Goal: Transaction & Acquisition: Subscribe to service/newsletter

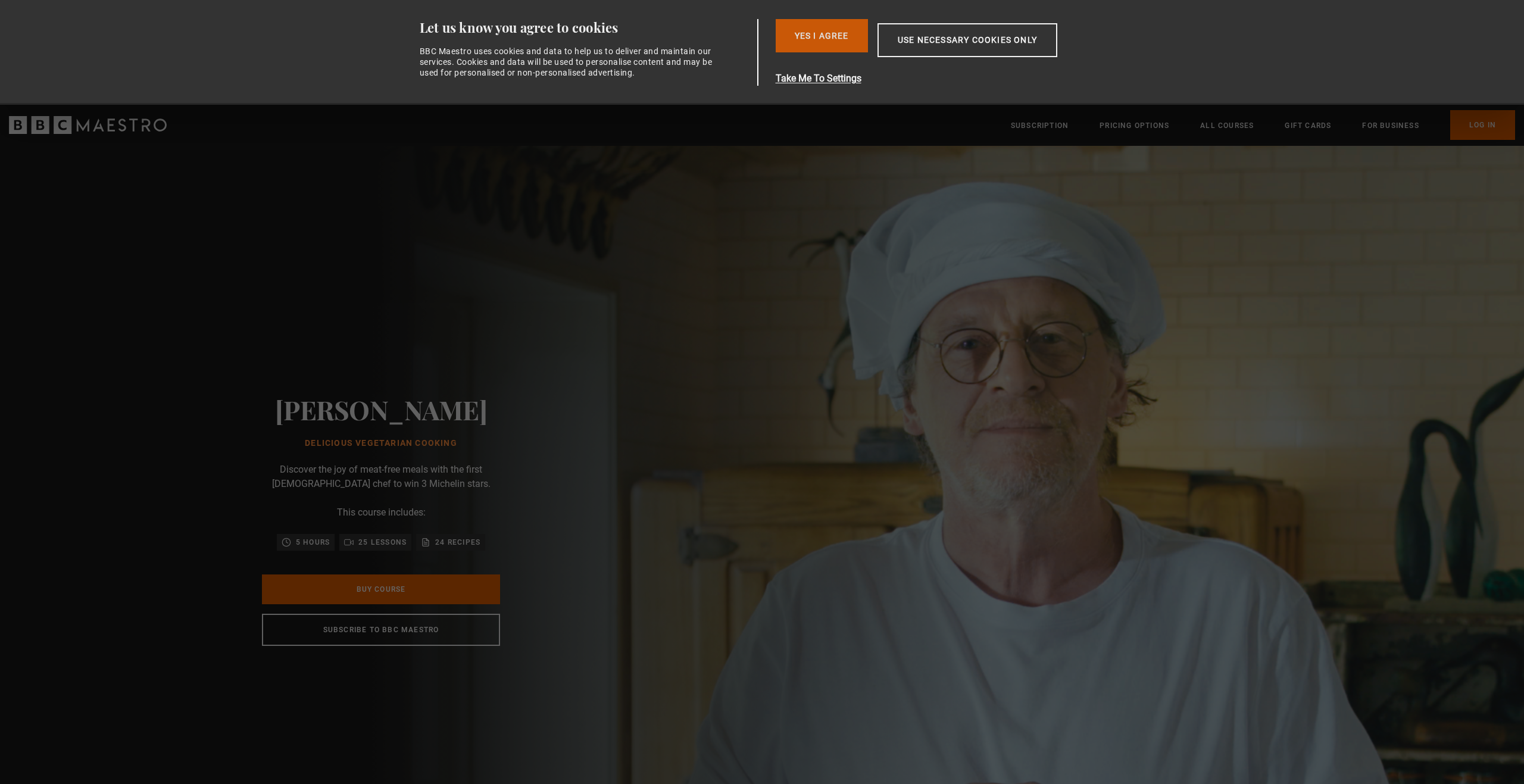
drag, startPoint x: 0, startPoint y: 0, endPoint x: 835, endPoint y: 37, distance: 835.8
click at [835, 37] on button "Yes I Agree" at bounding box center [822, 35] width 93 height 33
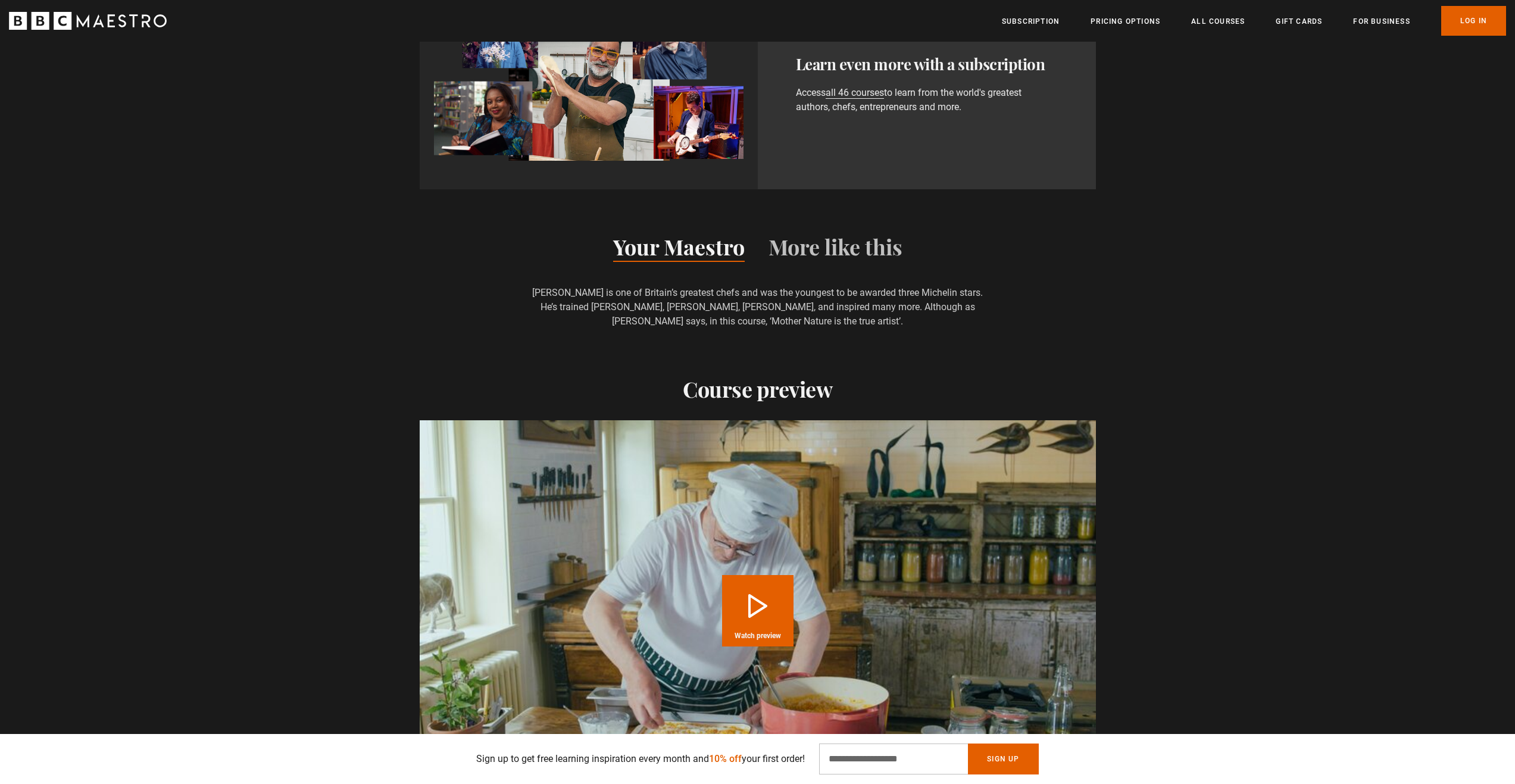
scroll to position [1012, 0]
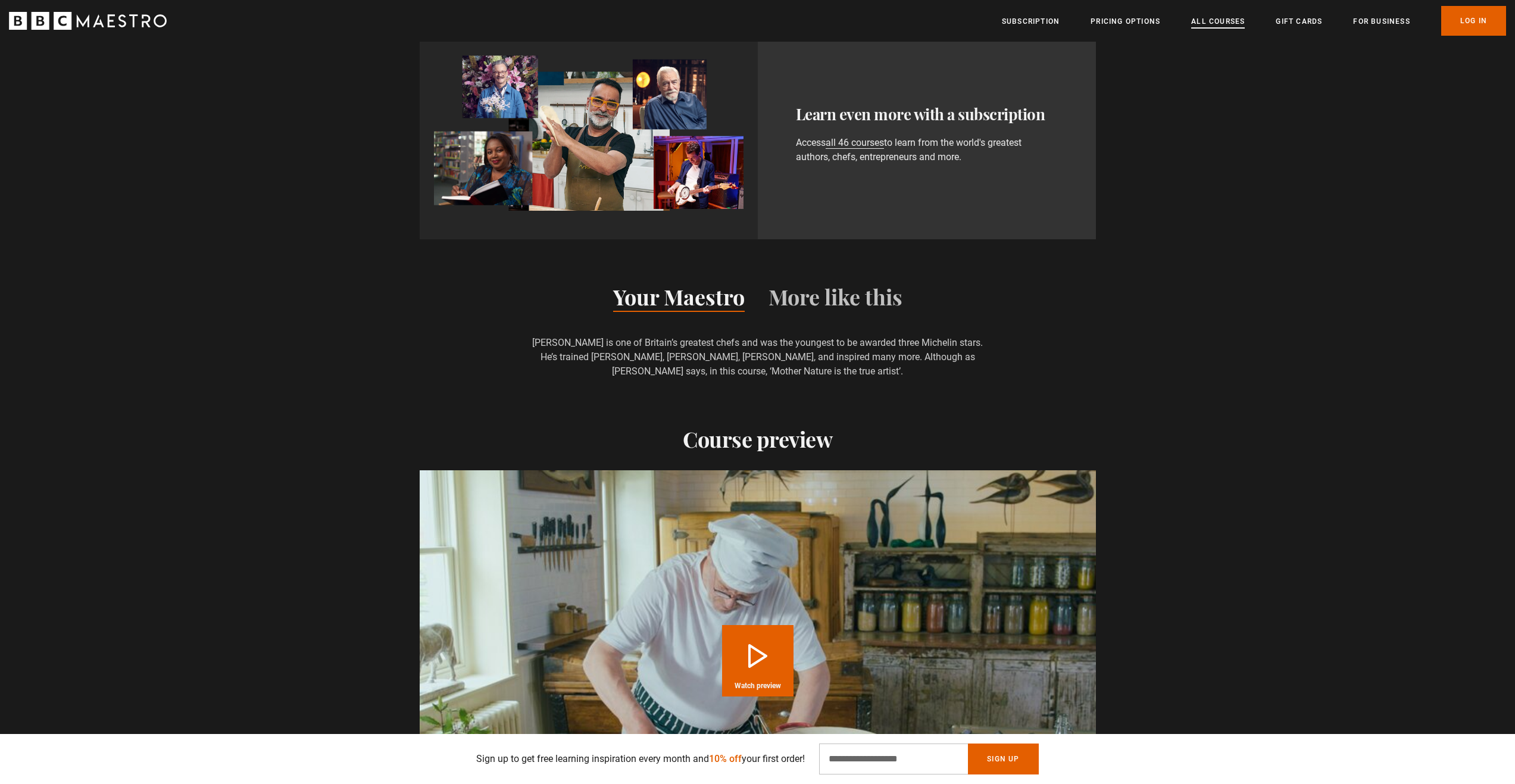
click at [1211, 20] on link "All Courses" at bounding box center [1218, 21] width 53 height 12
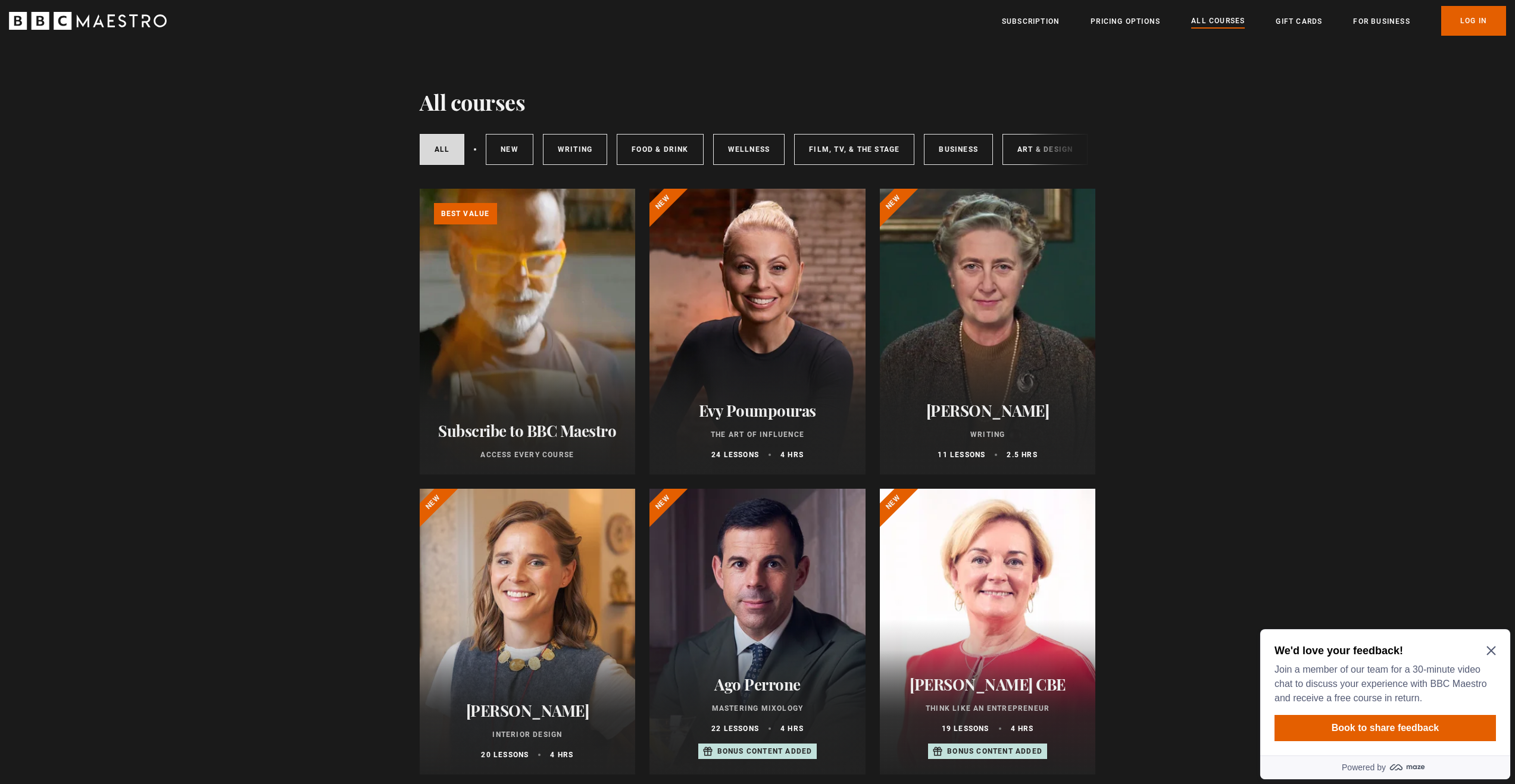
click at [1490, 648] on icon "Close Maze Prompt" at bounding box center [1490, 650] width 9 height 9
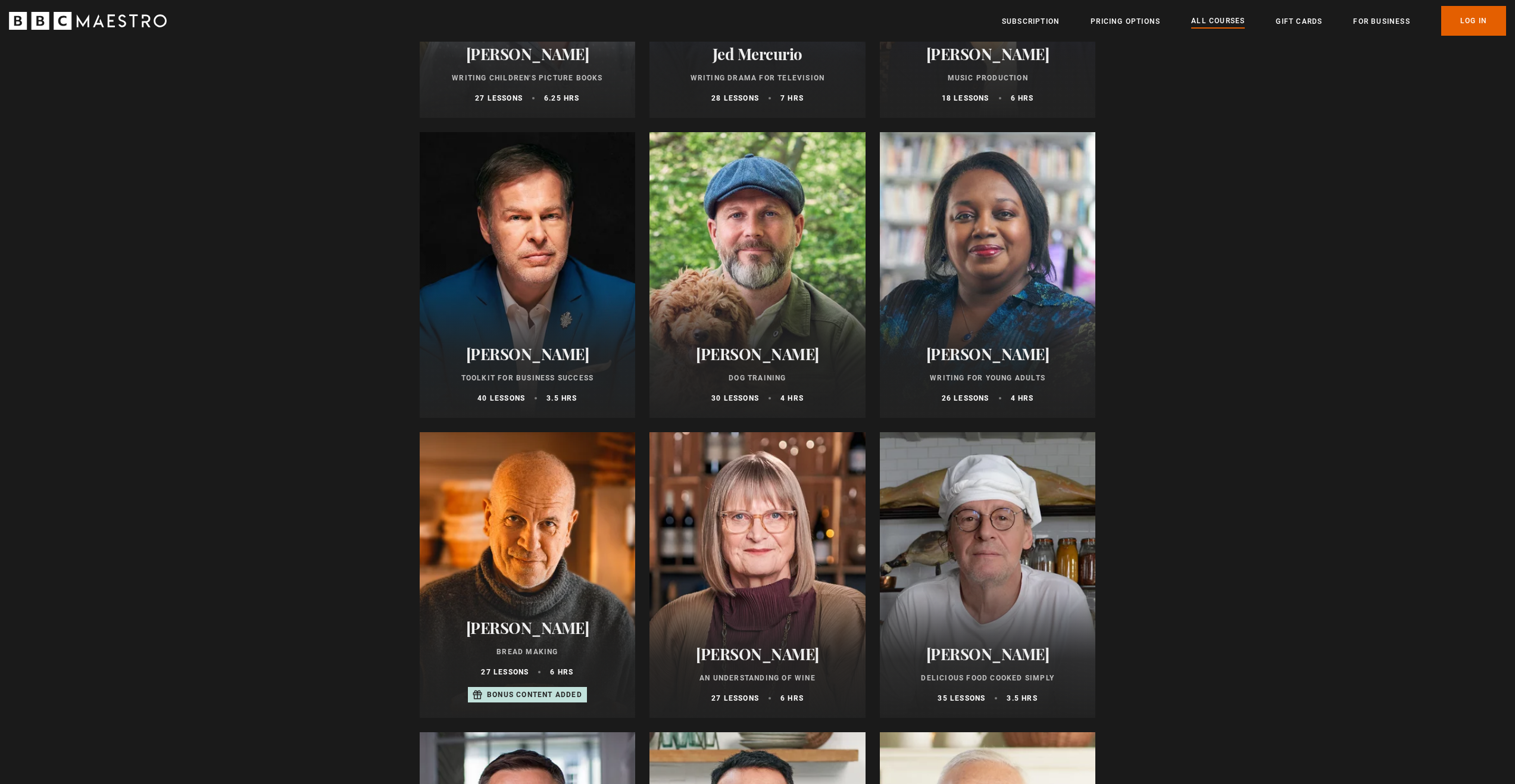
scroll to position [3689, 0]
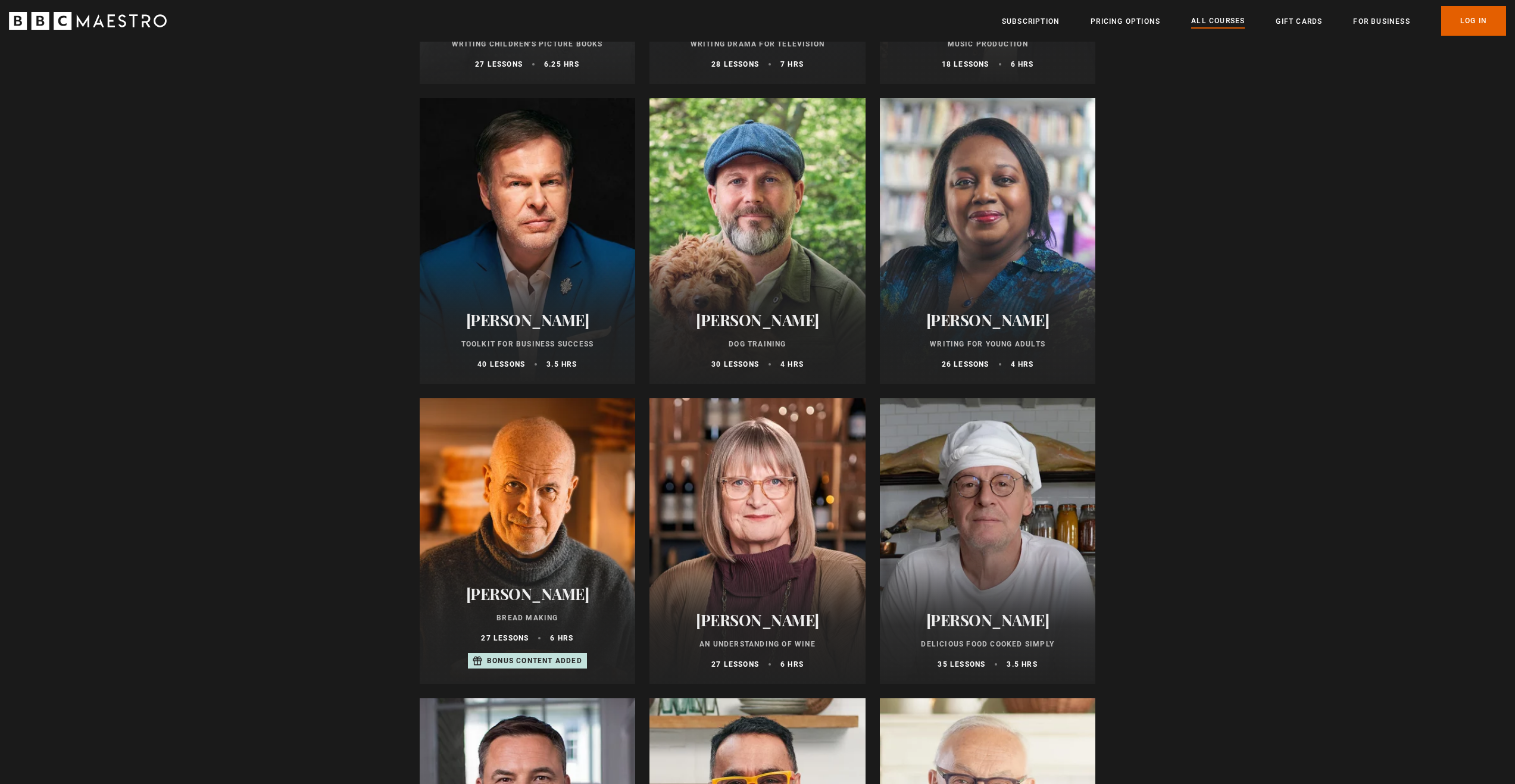
click at [974, 587] on div at bounding box center [987, 540] width 216 height 285
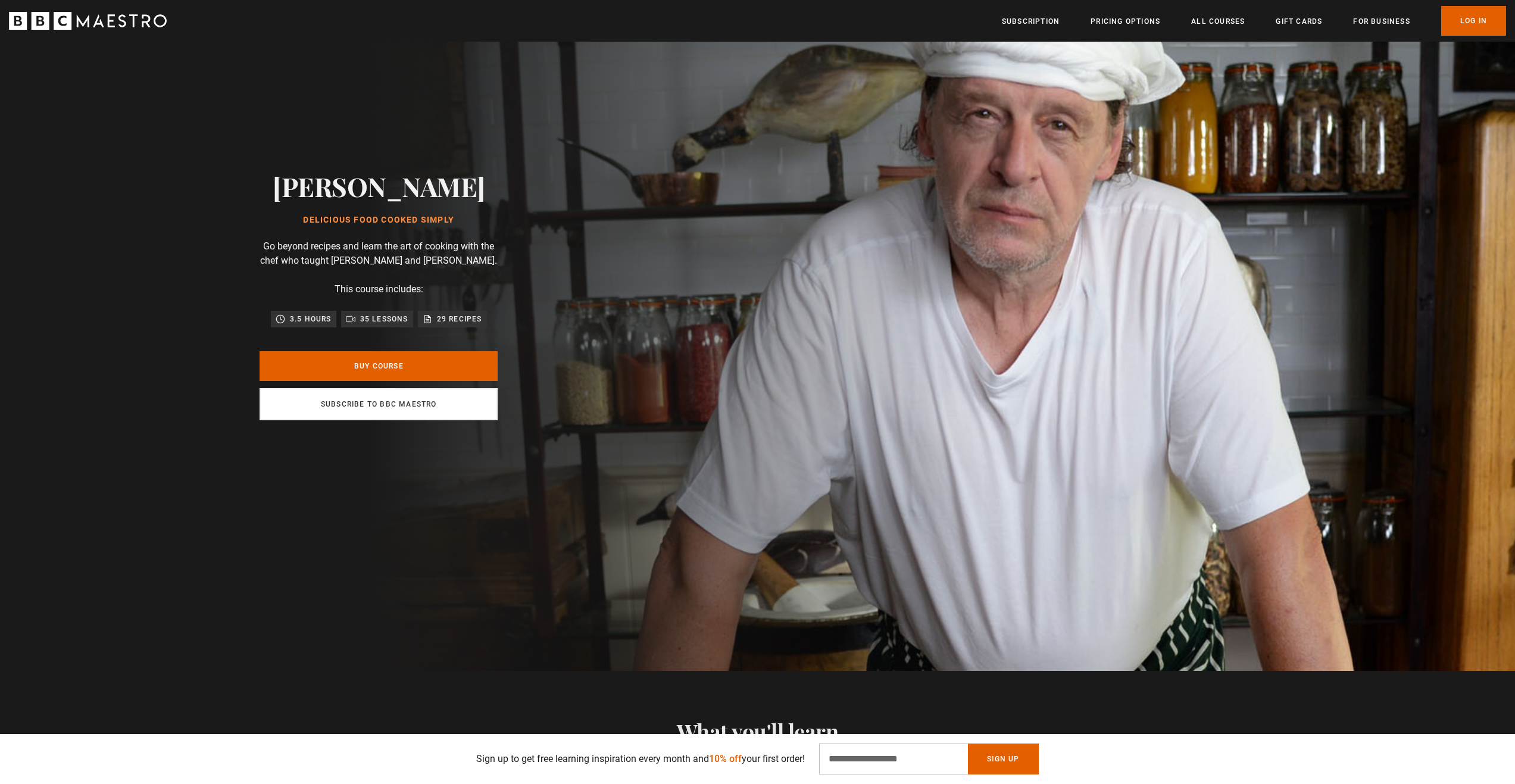
scroll to position [0, 624]
click at [387, 416] on link "Subscribe to BBC Maestro" at bounding box center [378, 404] width 238 height 32
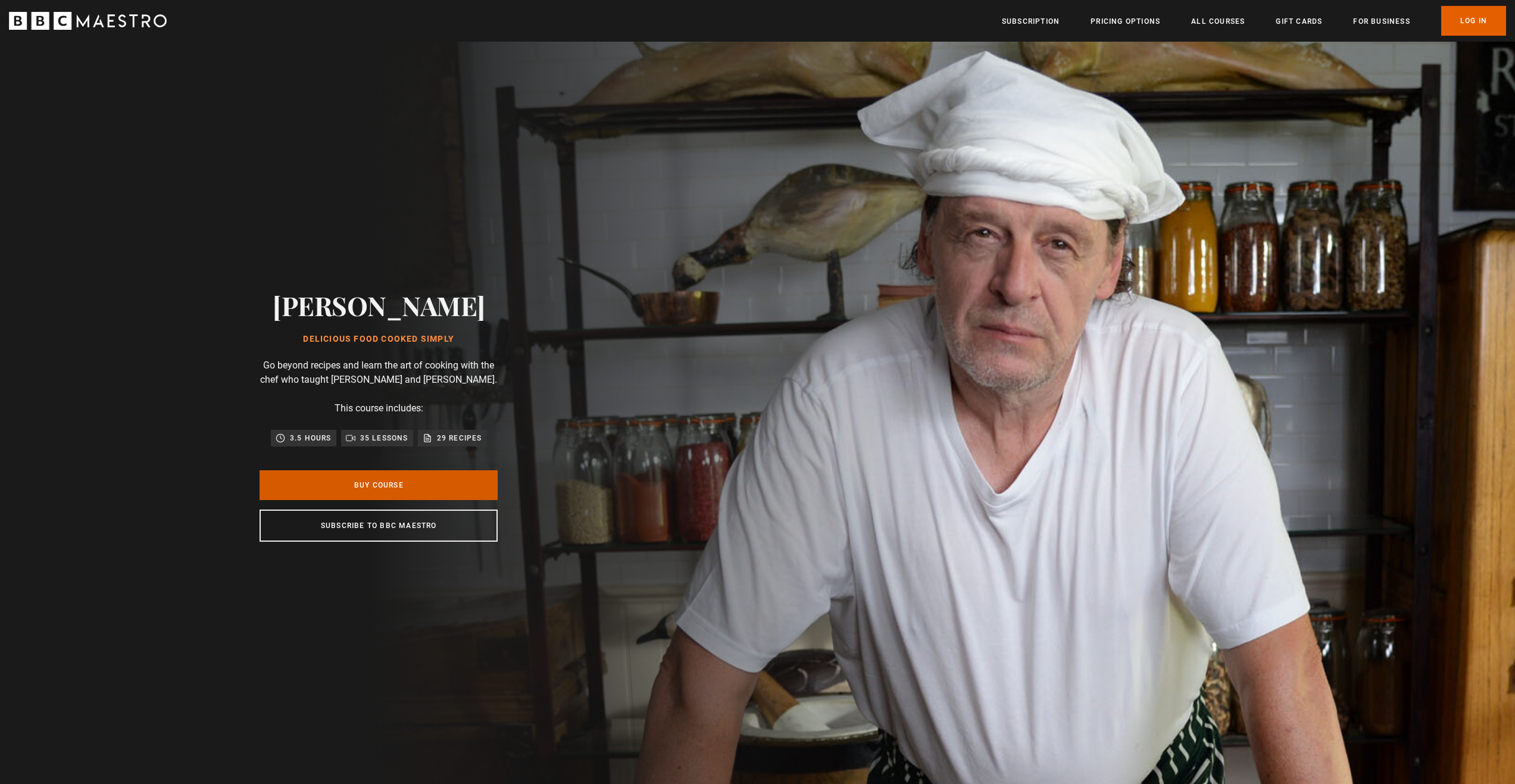
click at [394, 489] on link "Buy Course" at bounding box center [378, 485] width 238 height 30
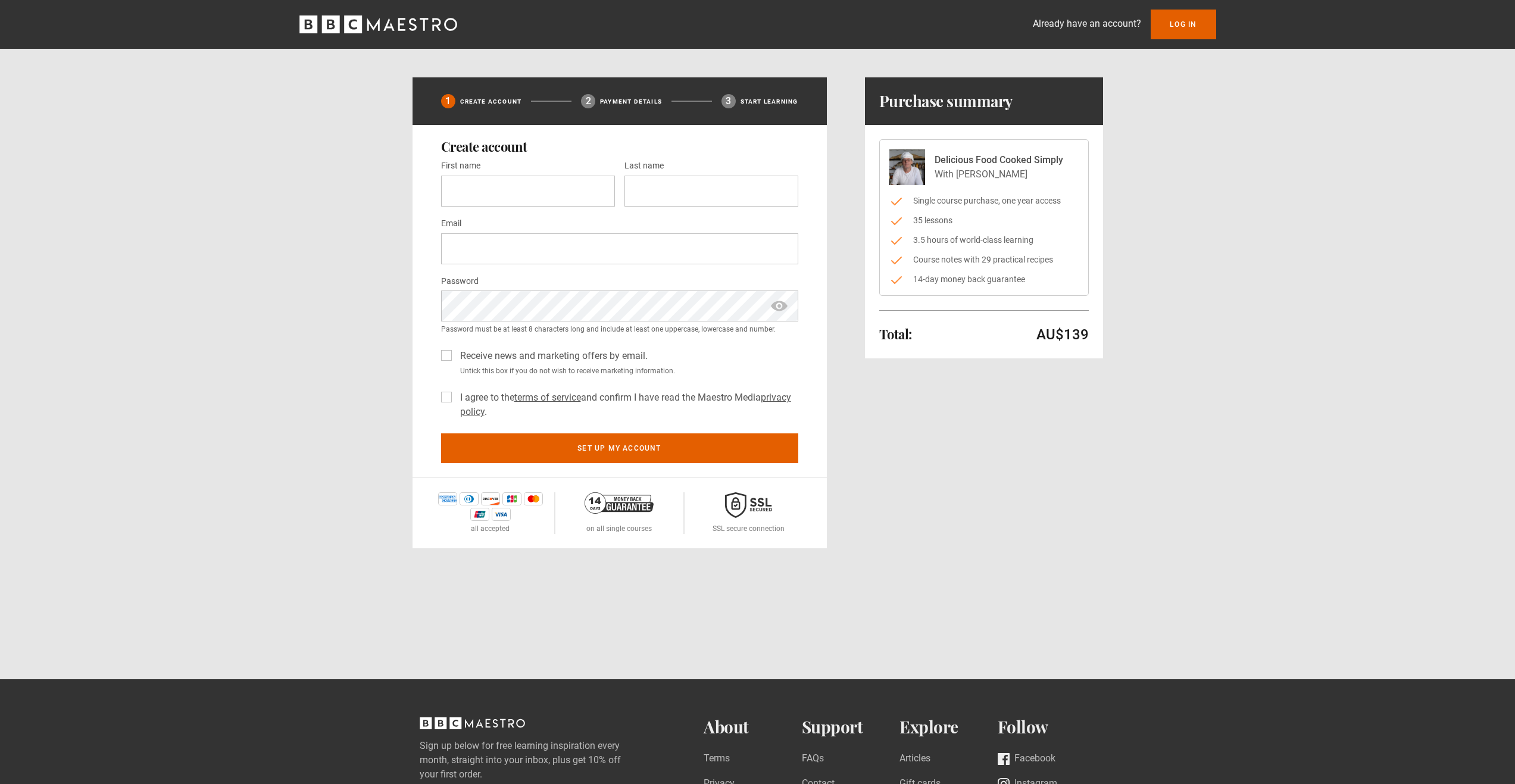
drag, startPoint x: 911, startPoint y: 199, endPoint x: 1050, endPoint y: 285, distance: 163.5
click at [1050, 285] on ul "Single course purchase, one year access 35 lessons 3.5 hours of world-class lea…" at bounding box center [984, 240] width 189 height 91
click at [458, 194] on input "First name *" at bounding box center [528, 191] width 173 height 31
type input "******"
type input "****"
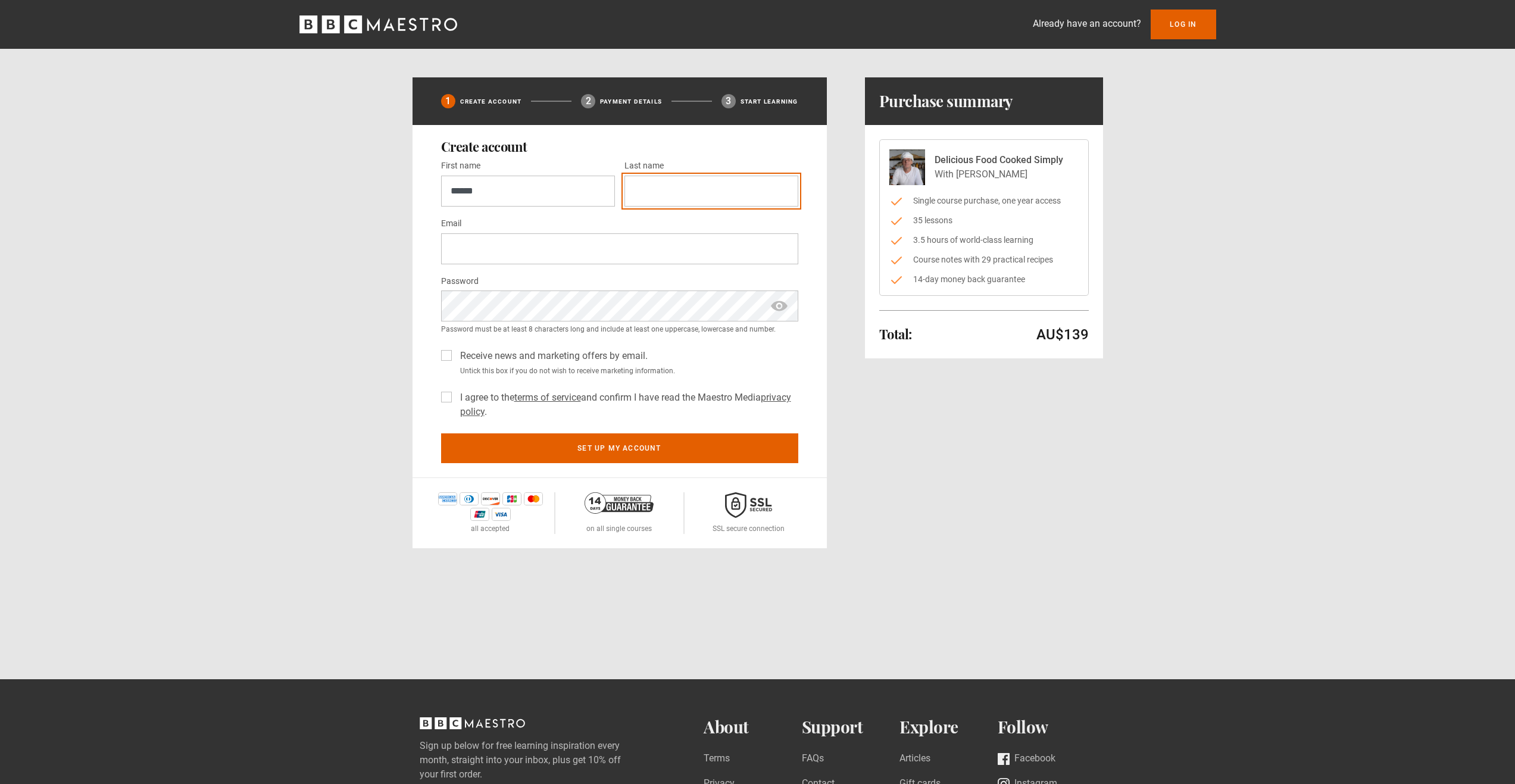
type input "**********"
click at [780, 309] on span "show password" at bounding box center [779, 306] width 19 height 31
click at [455, 353] on label "Receive news and marketing offers by email." at bounding box center [552, 356] width 192 height 14
click at [339, 199] on div "**********" at bounding box center [758, 274] width 1515 height 548
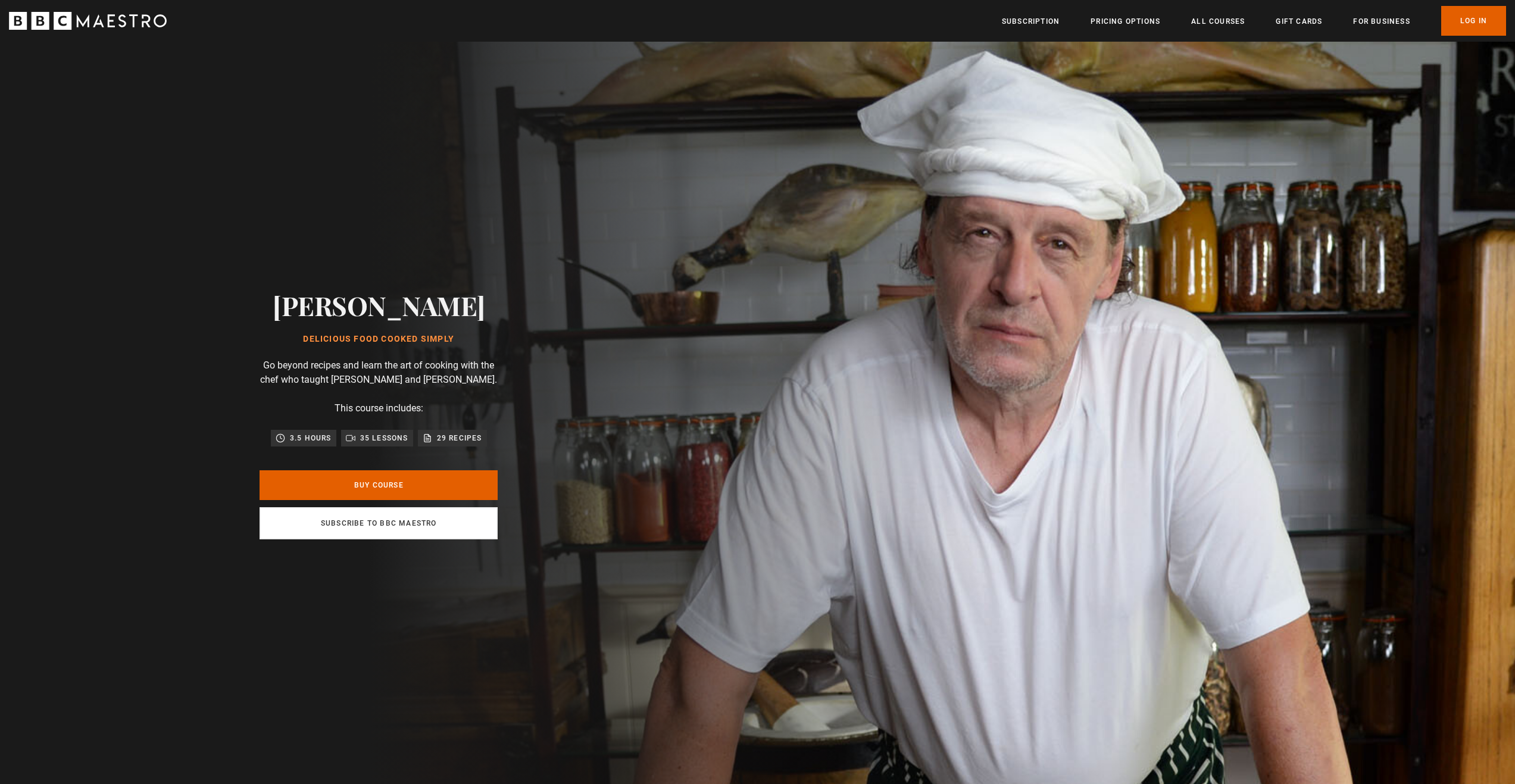
click at [354, 531] on link "Subscribe to BBC Maestro" at bounding box center [378, 523] width 238 height 32
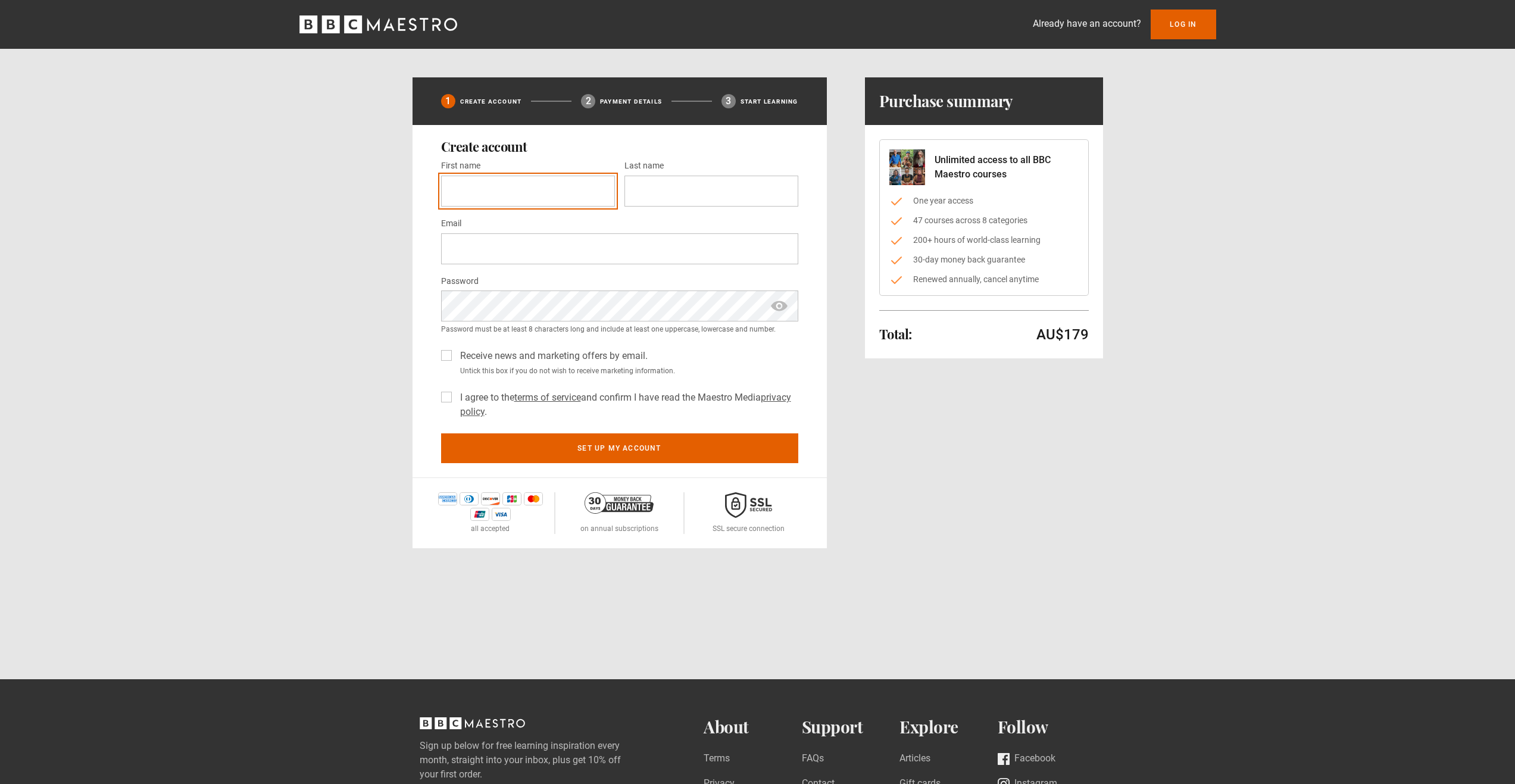
click at [508, 185] on input "First name *" at bounding box center [528, 191] width 173 height 31
type input "******"
type input "****"
type input "**********"
click at [786, 303] on span "show password" at bounding box center [779, 306] width 19 height 31
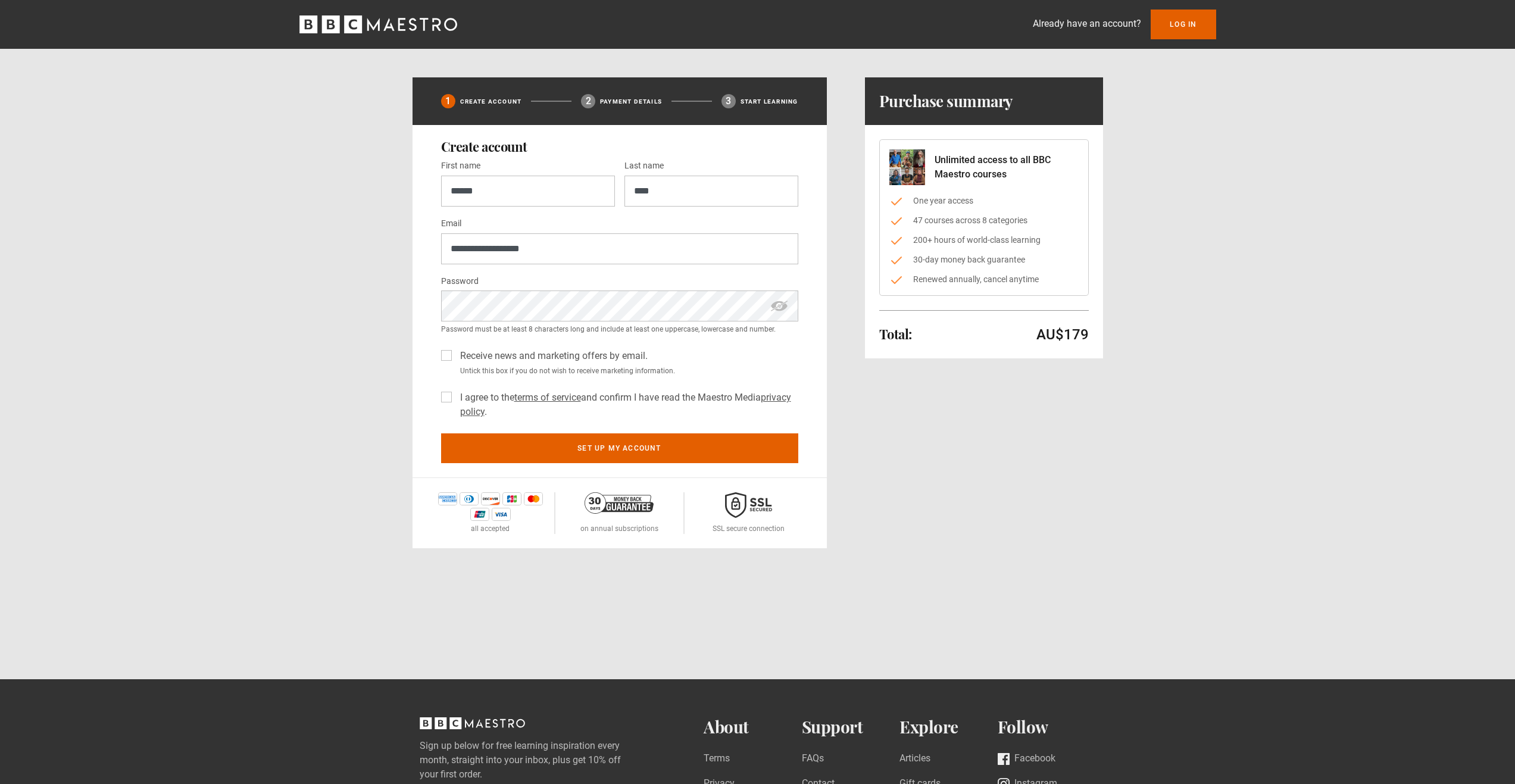
click at [455, 357] on label "Receive news and marketing offers by email." at bounding box center [552, 356] width 192 height 14
click at [455, 395] on label "I agree to the terms of service and confirm I have read the Maestro Media priva…" at bounding box center [627, 405] width 343 height 29
click at [633, 454] on button "Set up my account" at bounding box center [619, 445] width 357 height 30
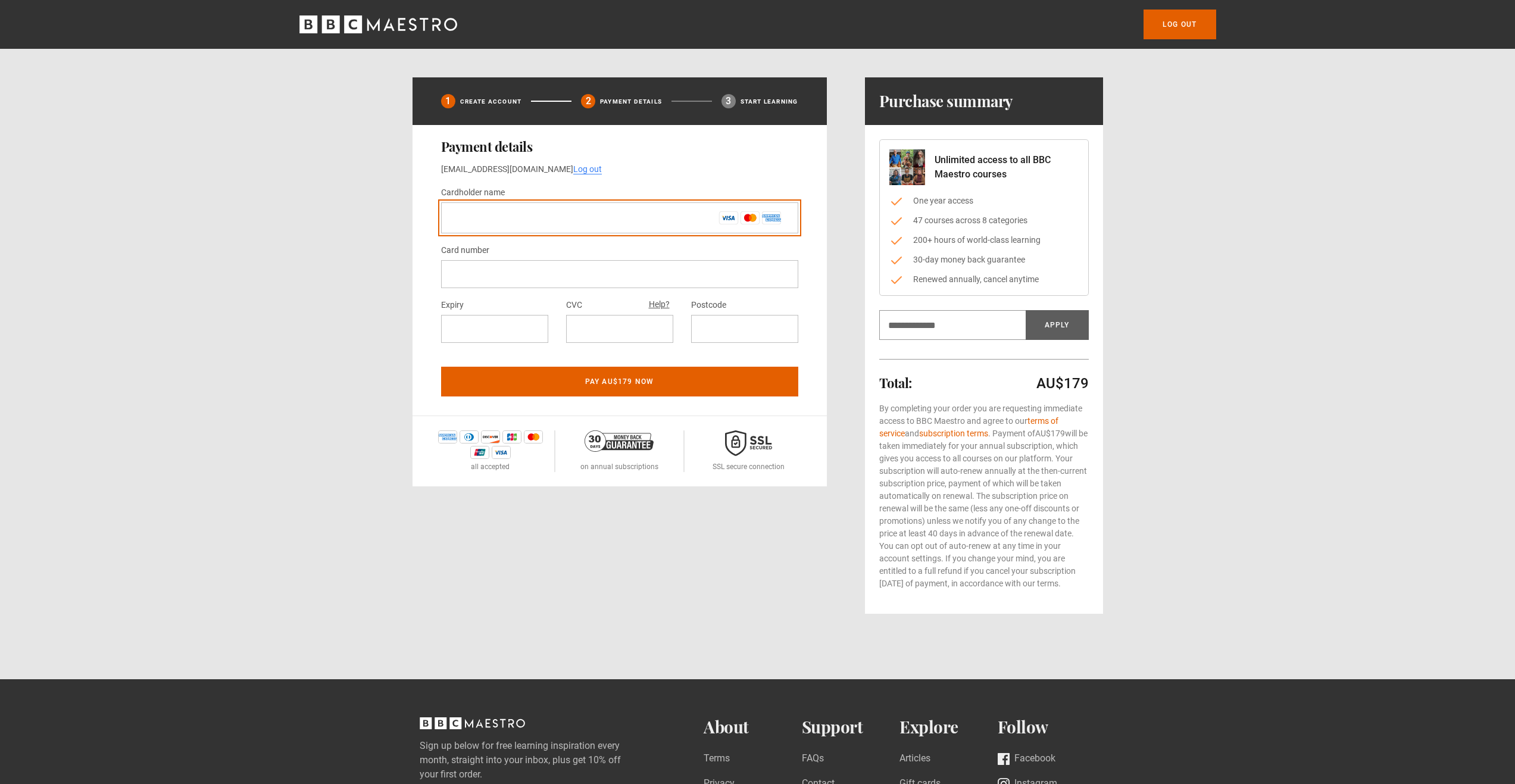
click at [508, 222] on input "Cardholder name *" at bounding box center [619, 217] width 357 height 31
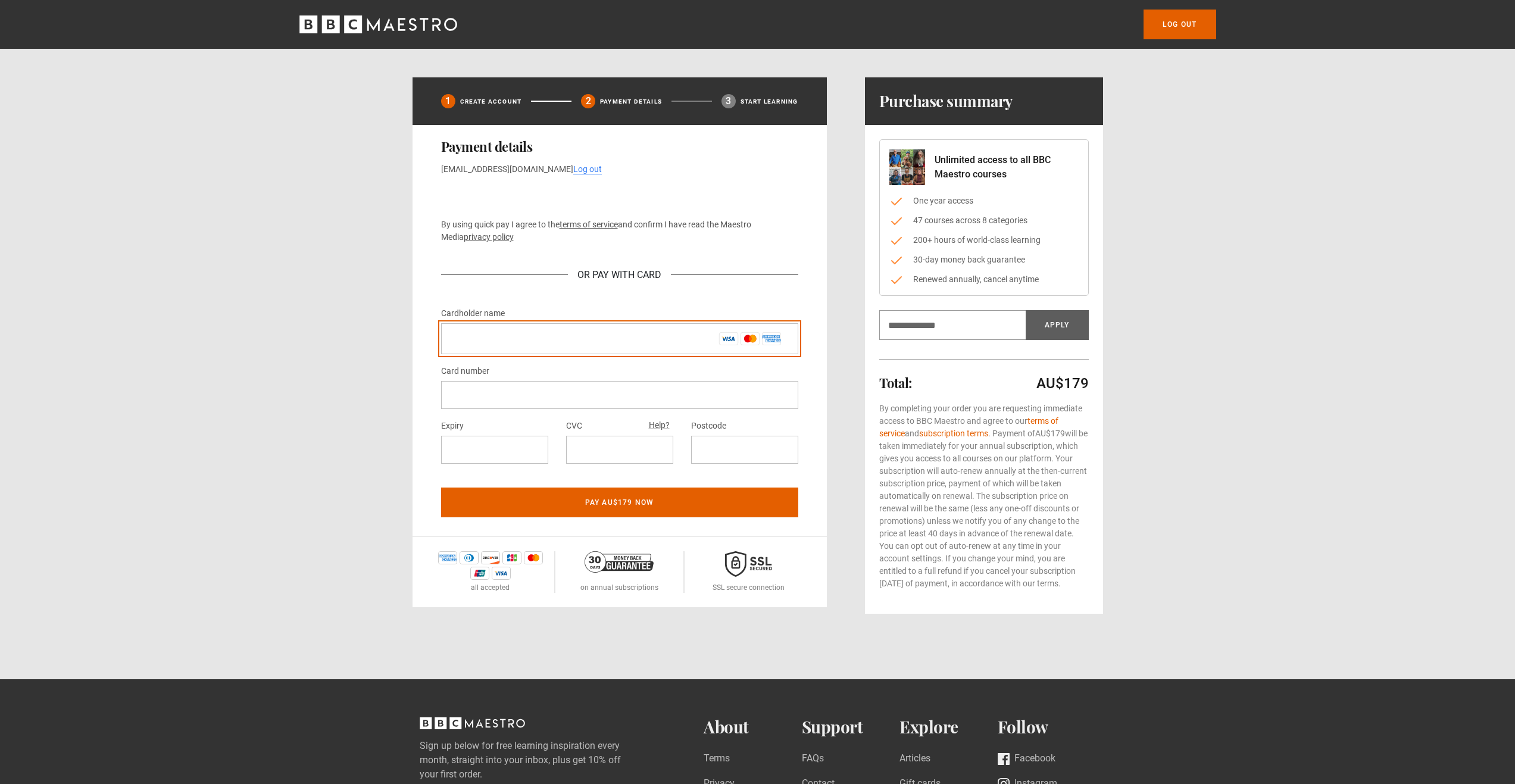
type input "**********"
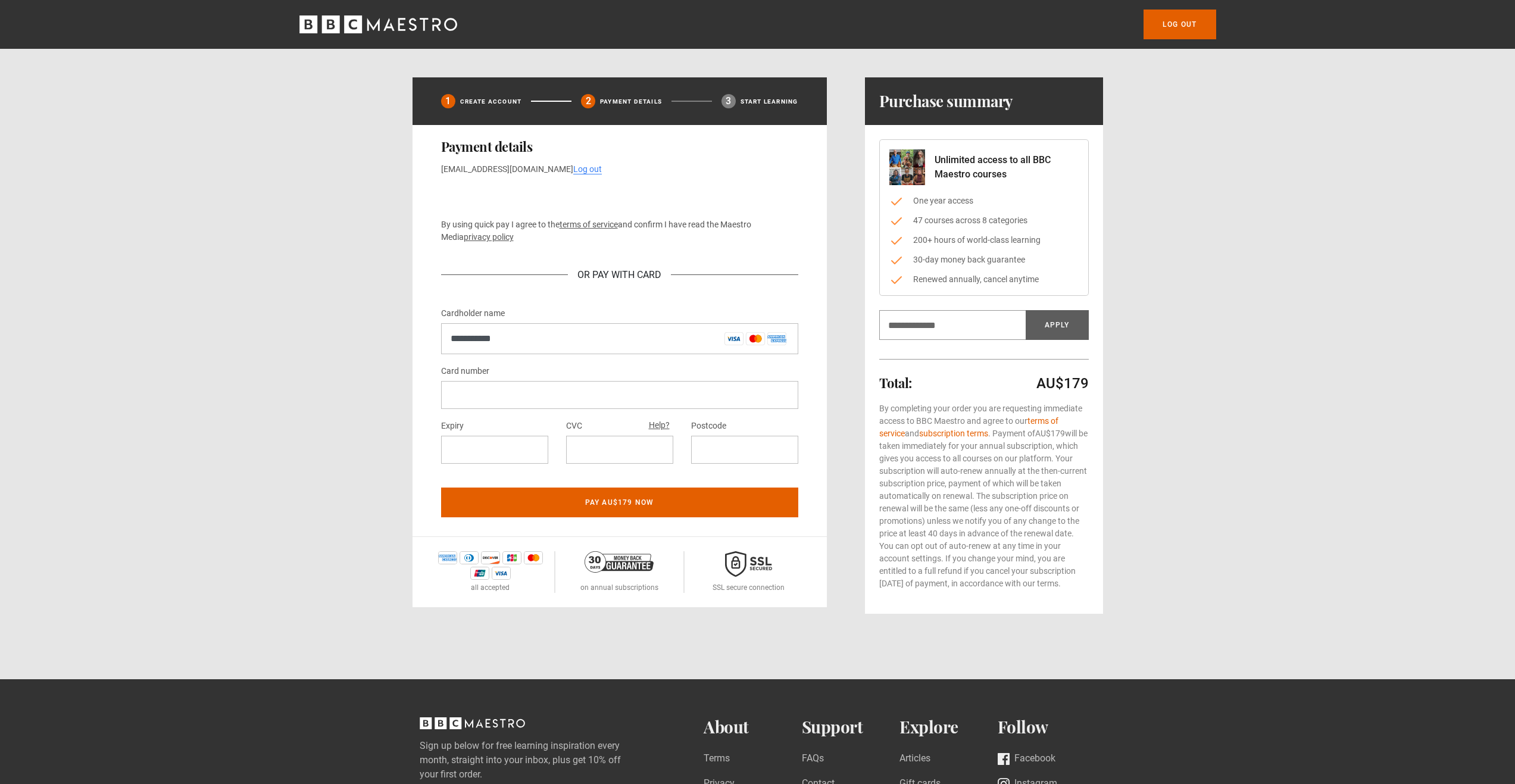
click at [524, 389] on iframe at bounding box center [619, 395] width 338 height 12
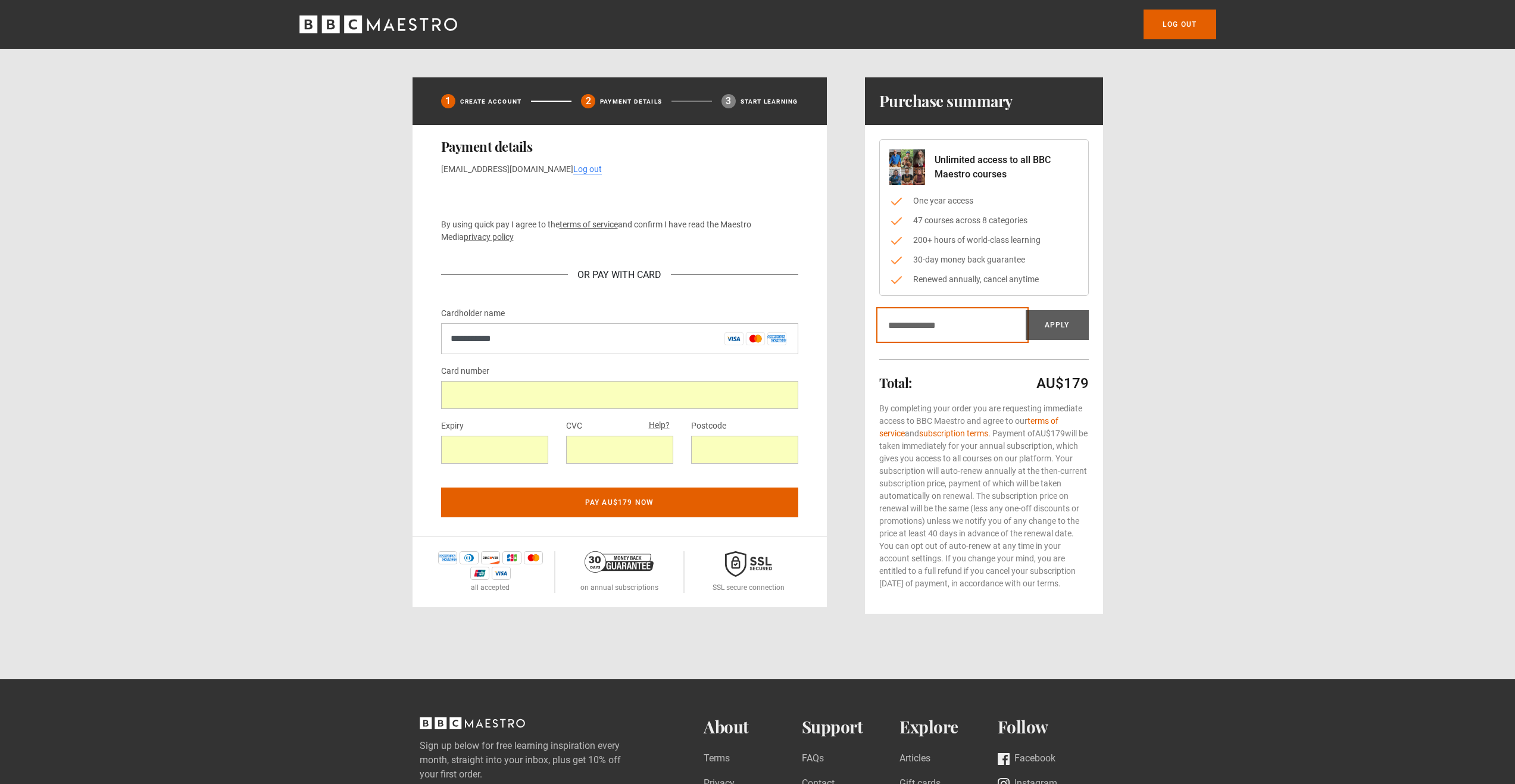
paste input "**********"
type input "**********"
click at [1049, 331] on button "Apply" at bounding box center [1057, 324] width 63 height 30
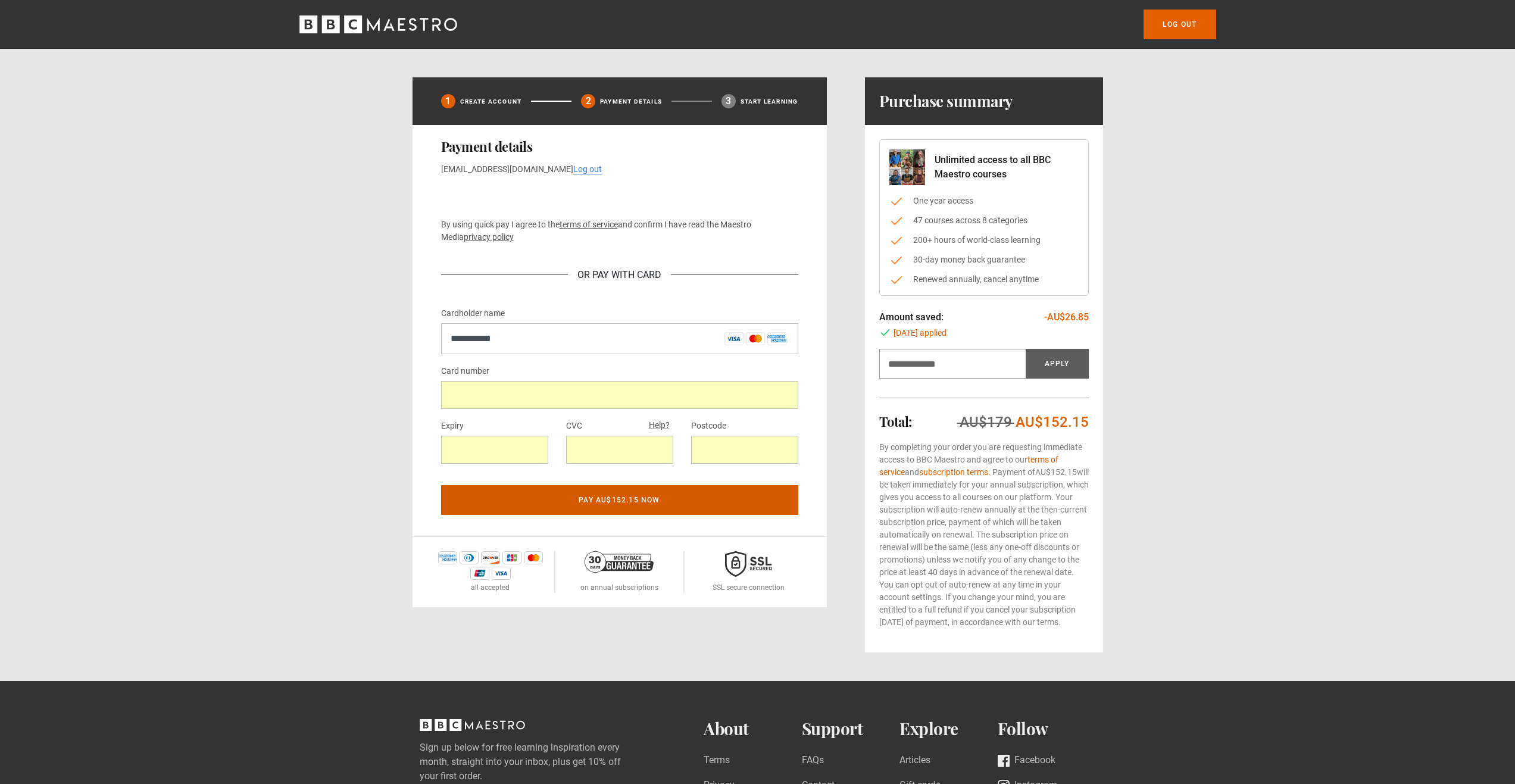
click at [607, 498] on button "Pay AU$152.15 now" at bounding box center [619, 499] width 357 height 30
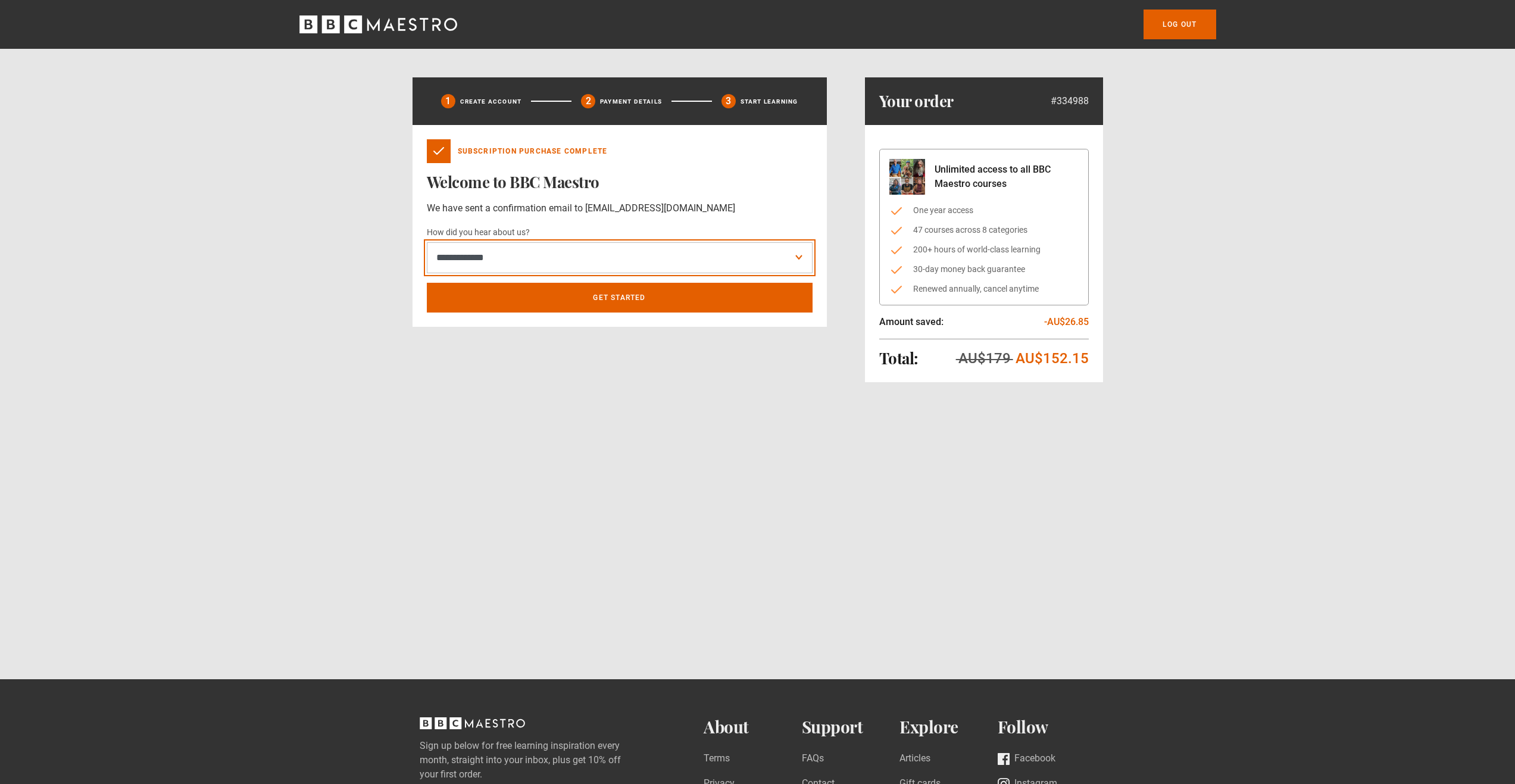
click at [511, 244] on select "**********" at bounding box center [620, 257] width 386 height 31
select select "*******"
click at [427, 242] on select "**********" at bounding box center [620, 257] width 386 height 31
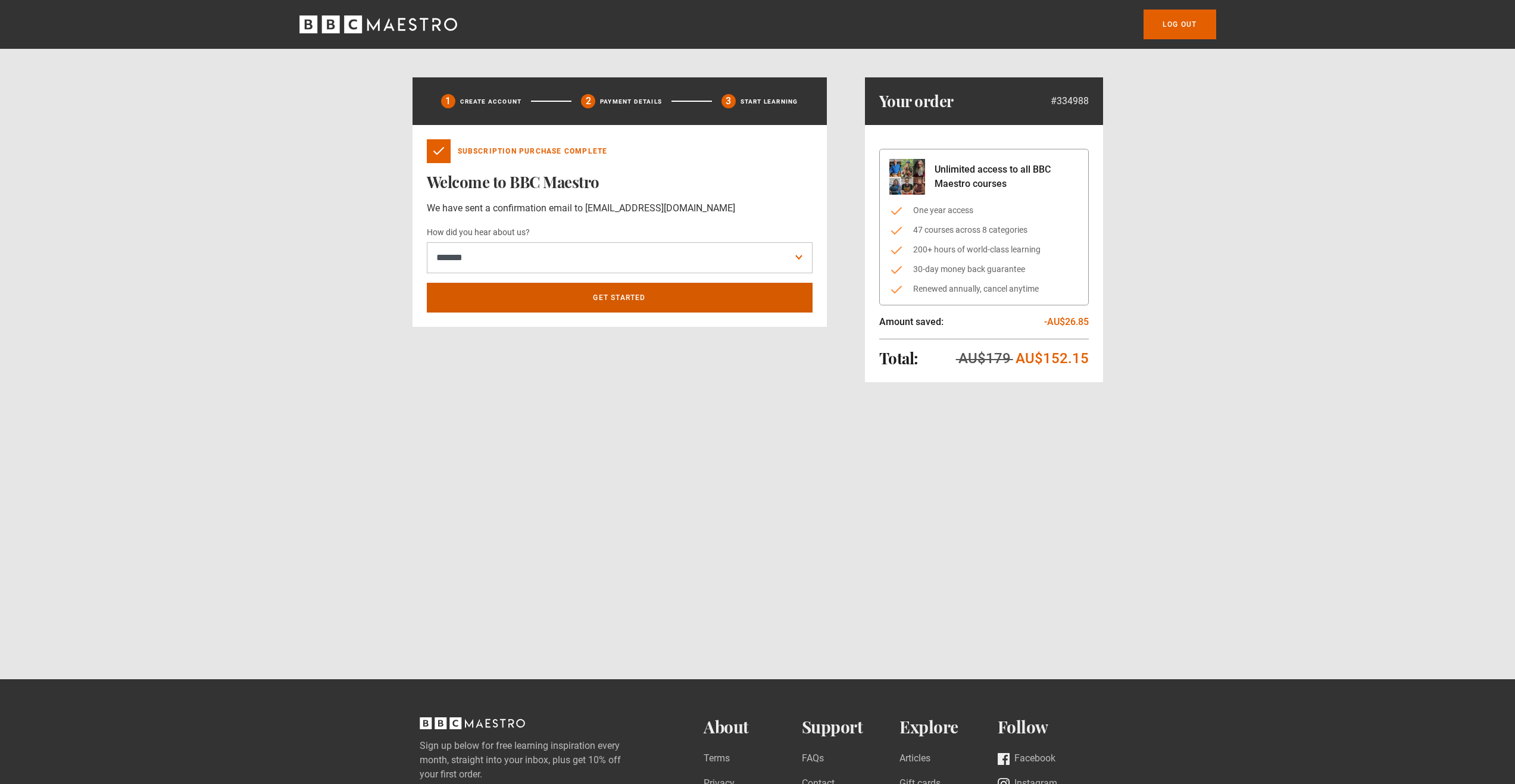
click at [552, 295] on link "Get Started" at bounding box center [620, 297] width 386 height 30
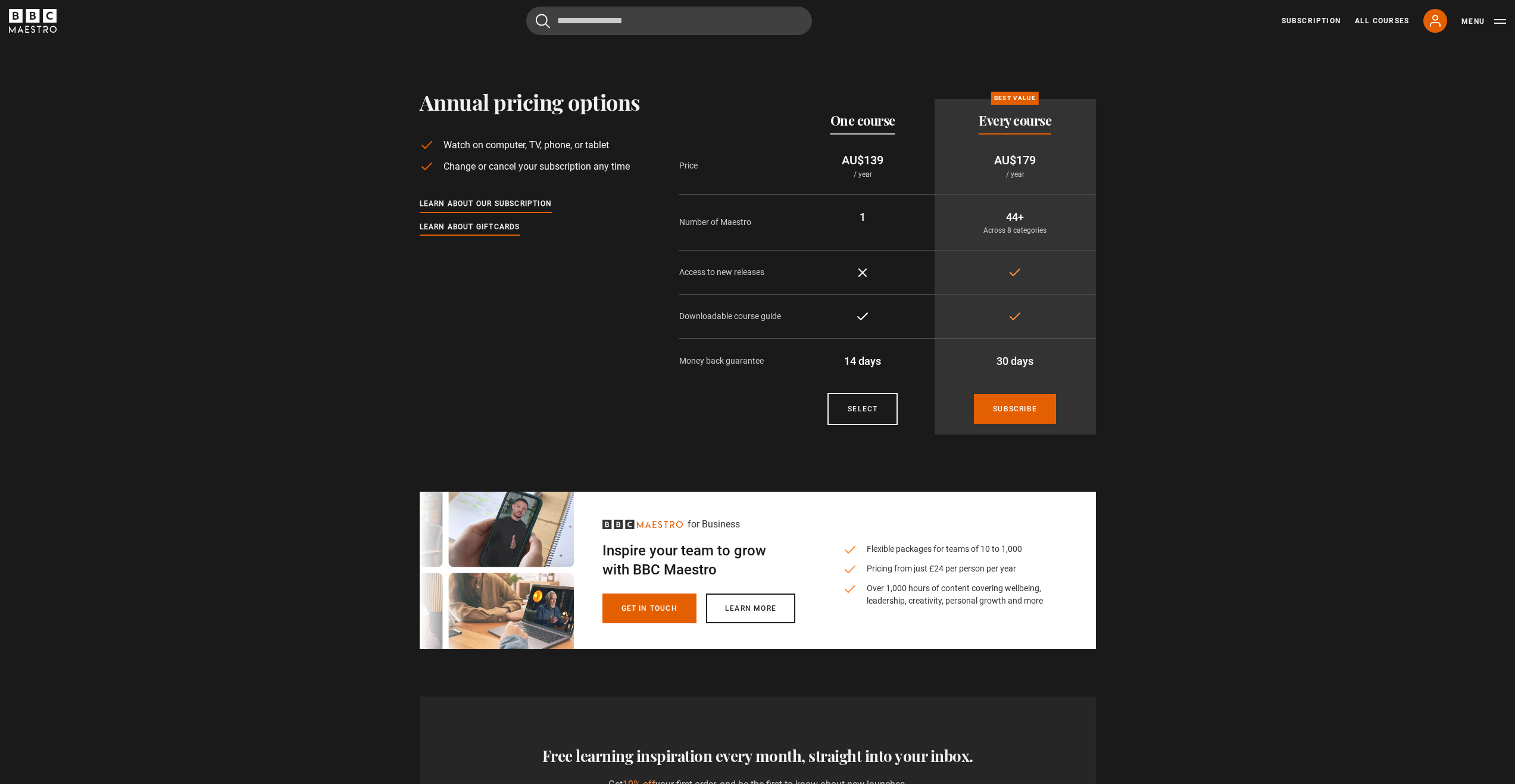
drag, startPoint x: 0, startPoint y: 0, endPoint x: 126, endPoint y: 323, distance: 346.7
click at [126, 323] on section "Annual pricing options Watch on computer, TV, phone, or tablet Change or cancel…" at bounding box center [758, 243] width 1515 height 402
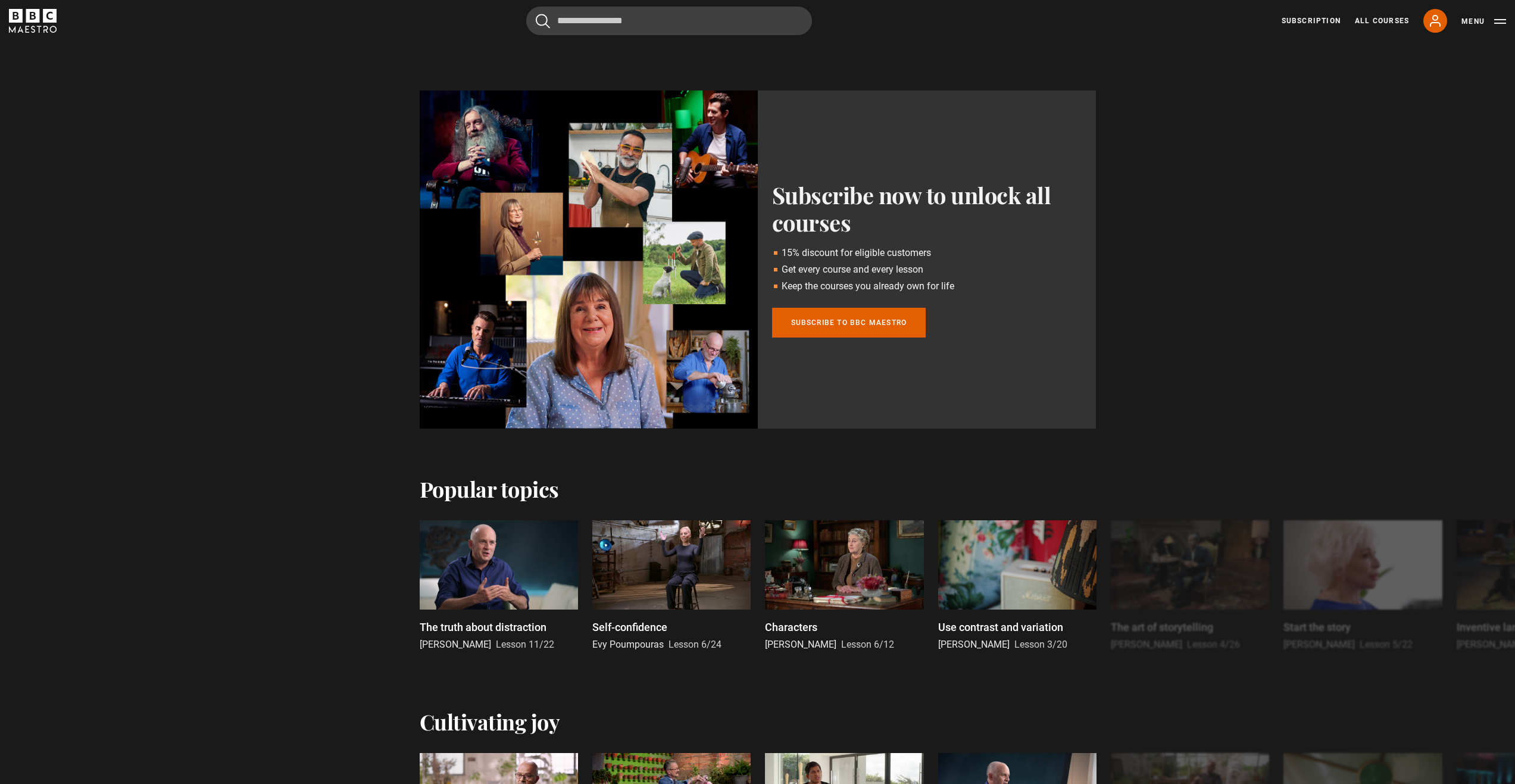
scroll to position [535, 0]
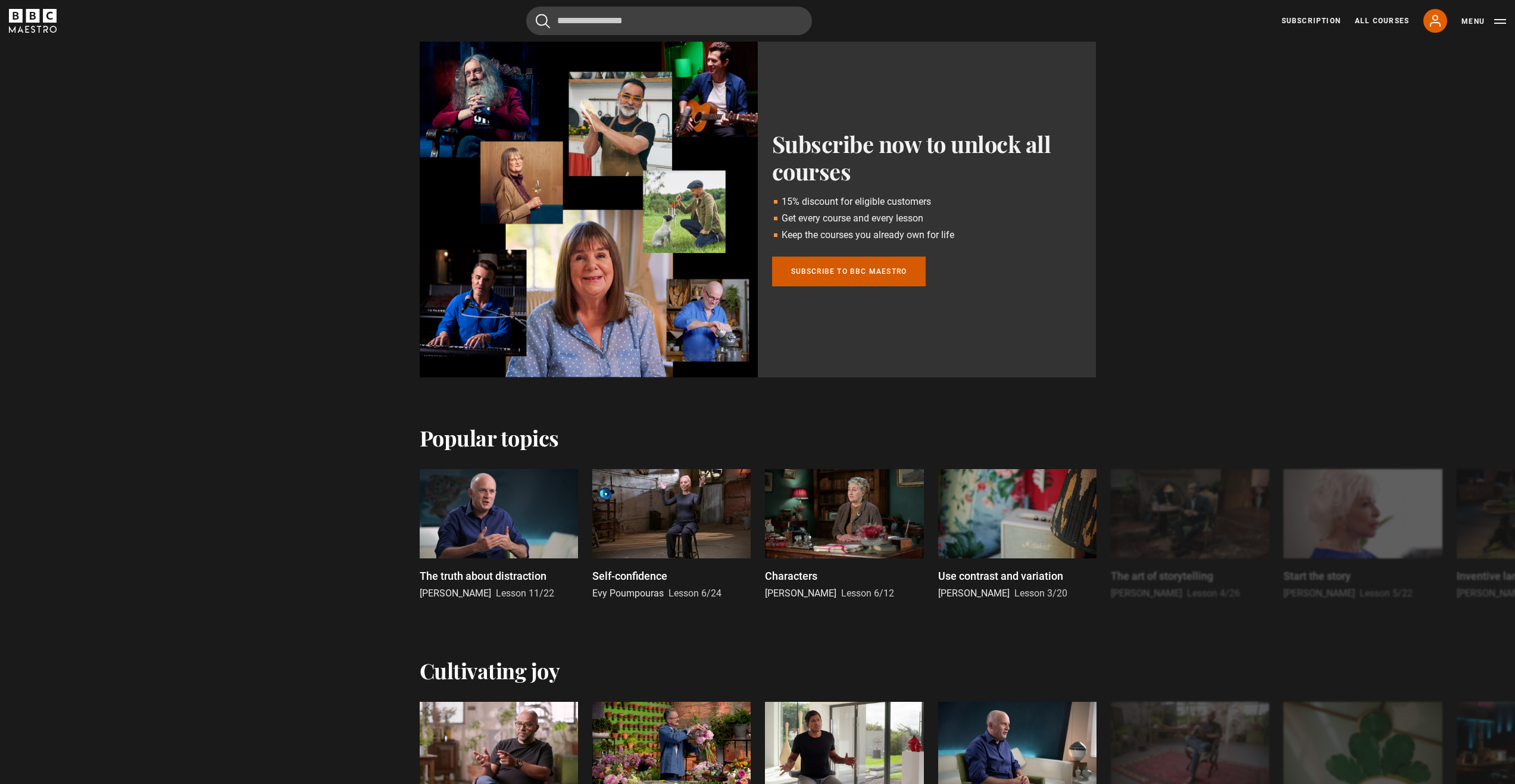
click at [843, 270] on link "Subscribe to BBC Maestro" at bounding box center [849, 271] width 154 height 30
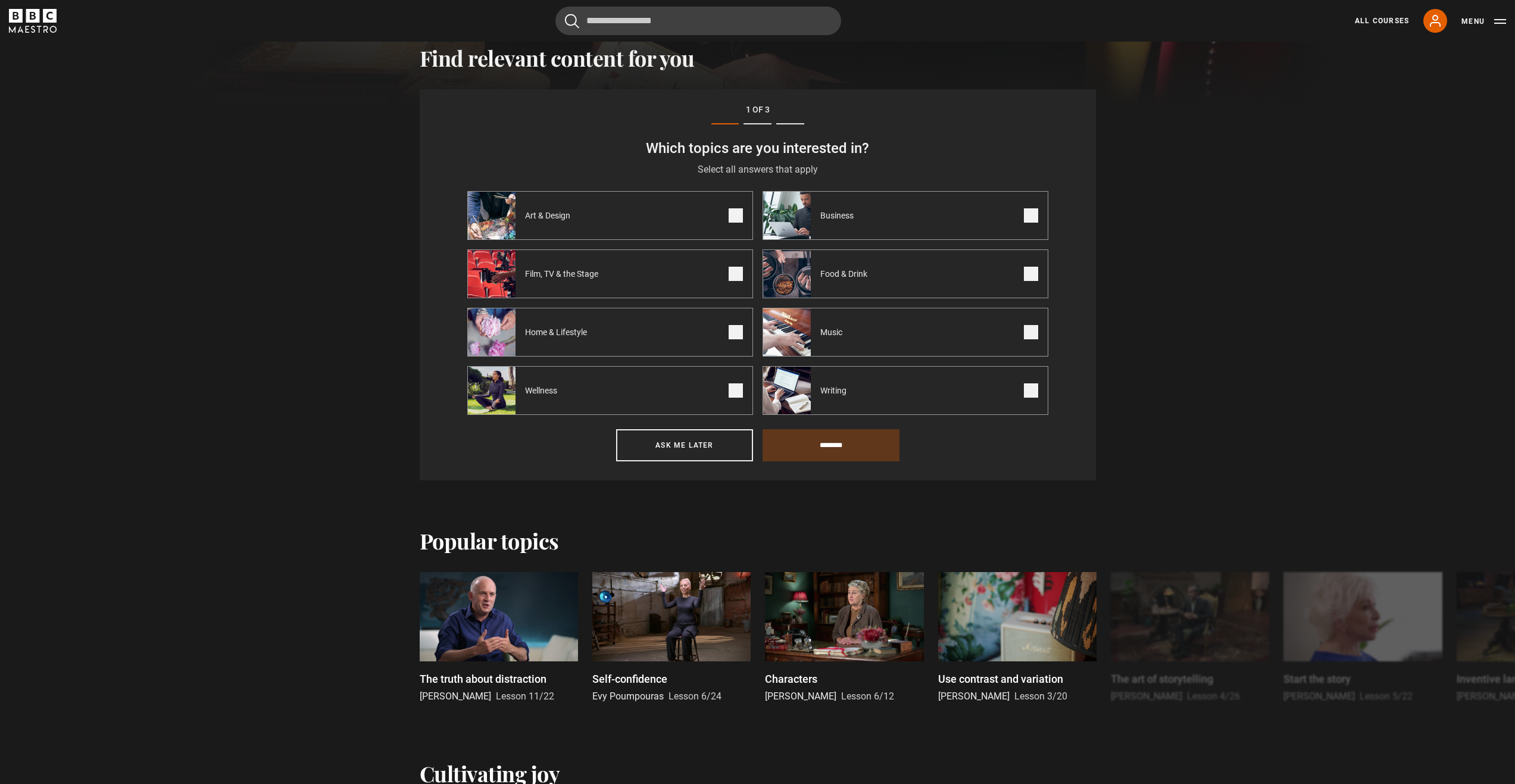
click at [1023, 272] on label "Food & Drink" at bounding box center [905, 274] width 286 height 49
click at [825, 453] on input "********" at bounding box center [831, 445] width 137 height 32
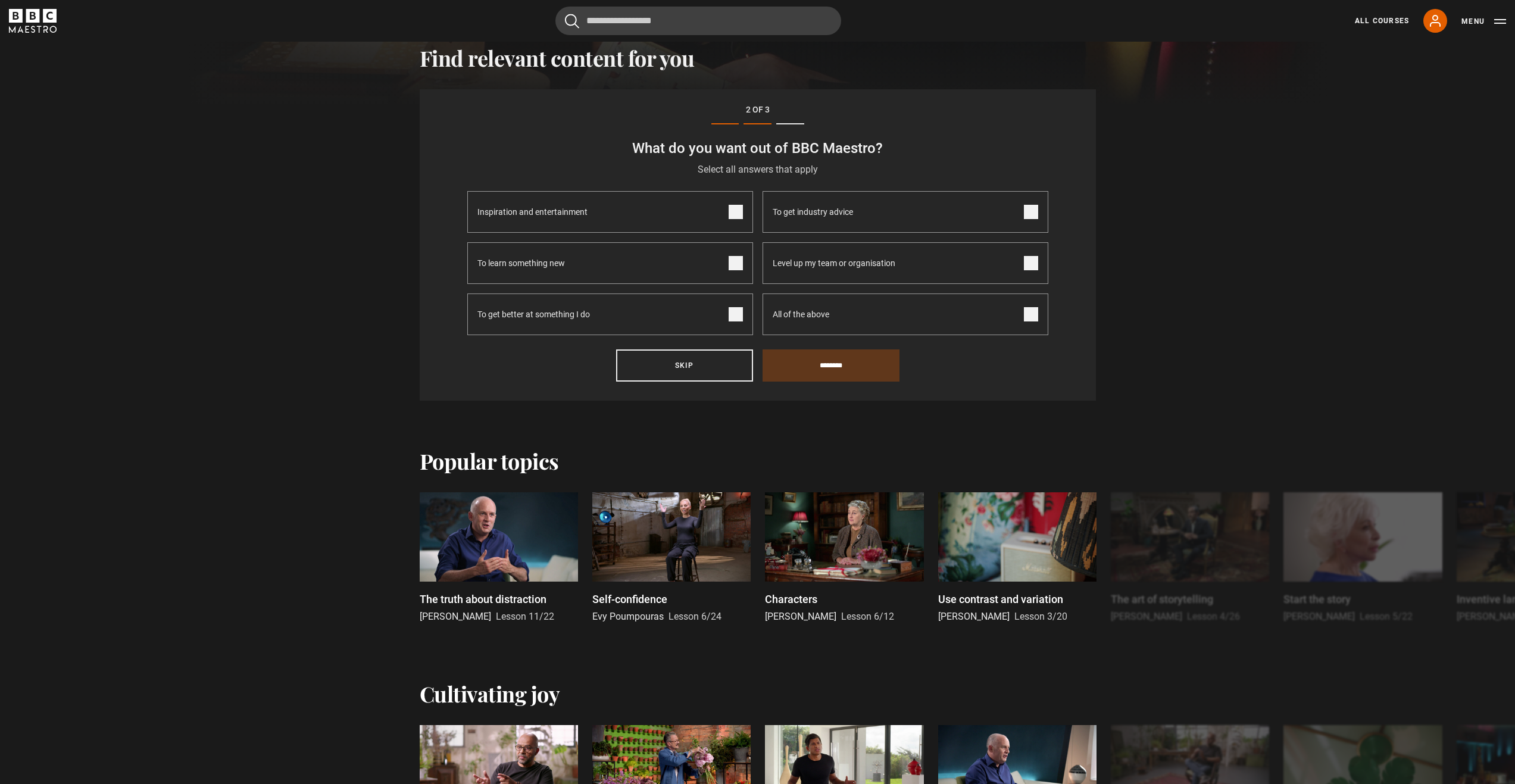
click at [889, 326] on label "All of the above" at bounding box center [905, 314] width 286 height 42
click at [859, 373] on input "********" at bounding box center [831, 365] width 137 height 32
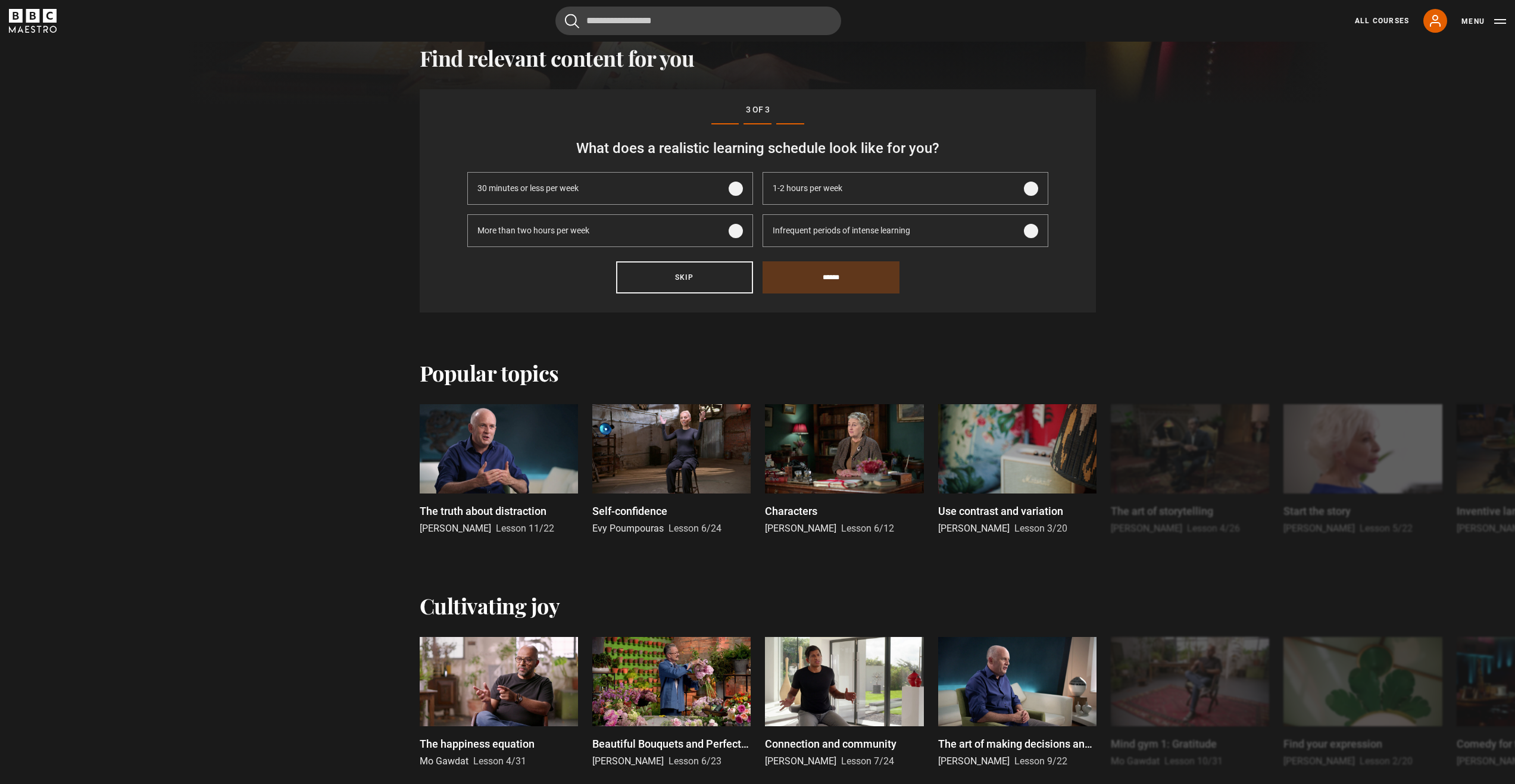
click at [851, 233] on span "Infrequent periods of intense learning" at bounding box center [841, 230] width 137 height 12
click at [827, 280] on input "******" at bounding box center [831, 277] width 137 height 32
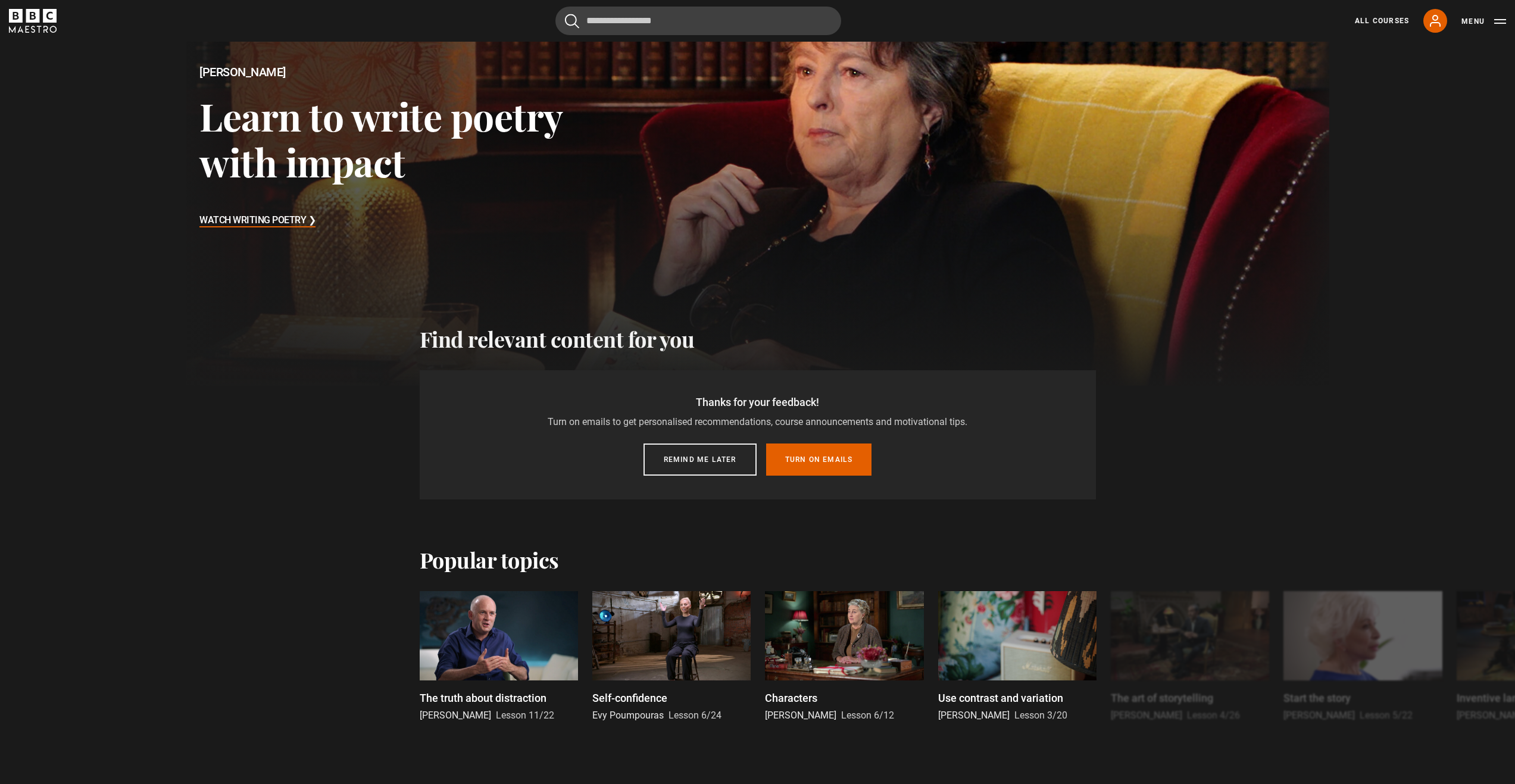
scroll to position [131, 0]
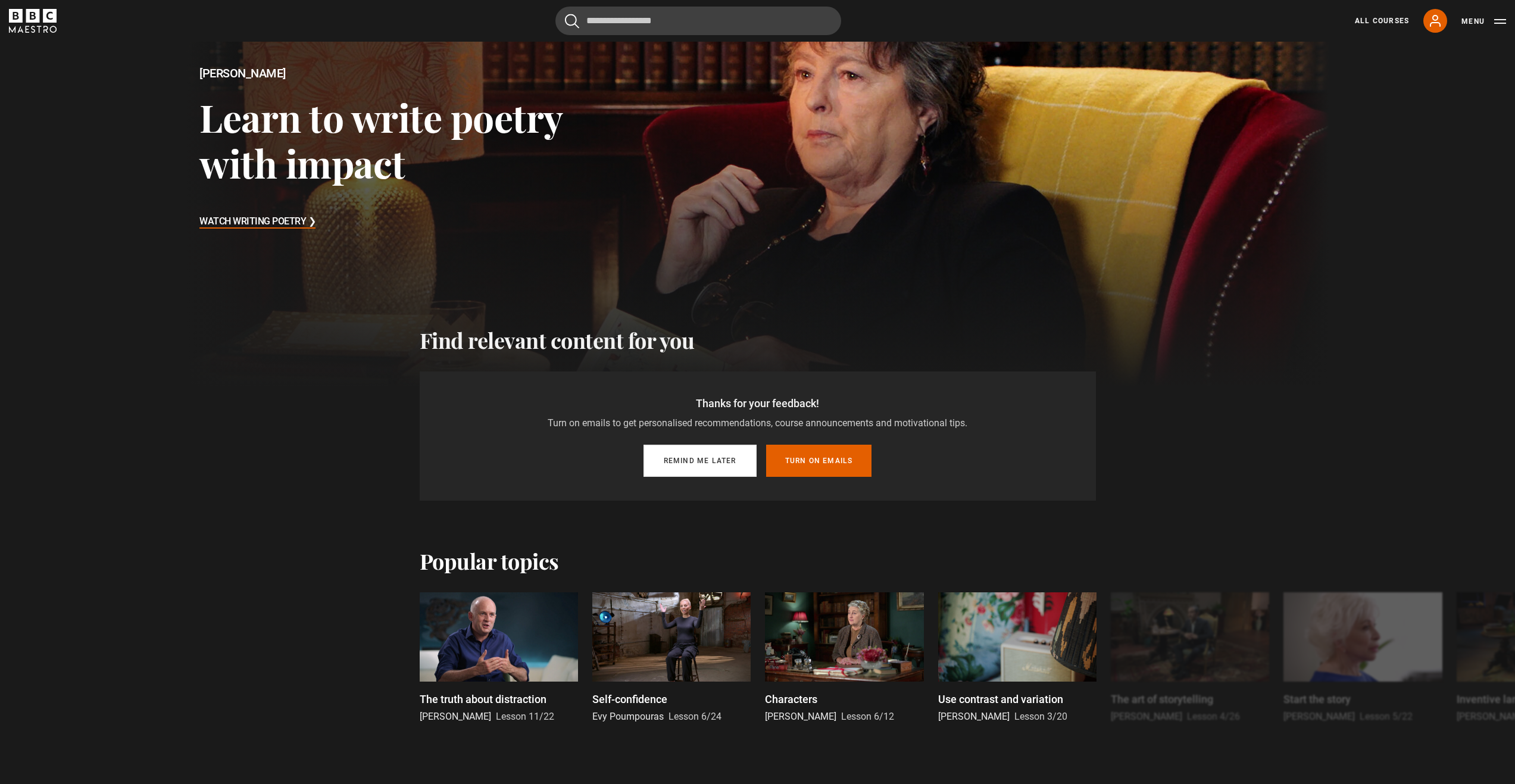
click at [713, 457] on button "Remind me later" at bounding box center [700, 460] width 113 height 32
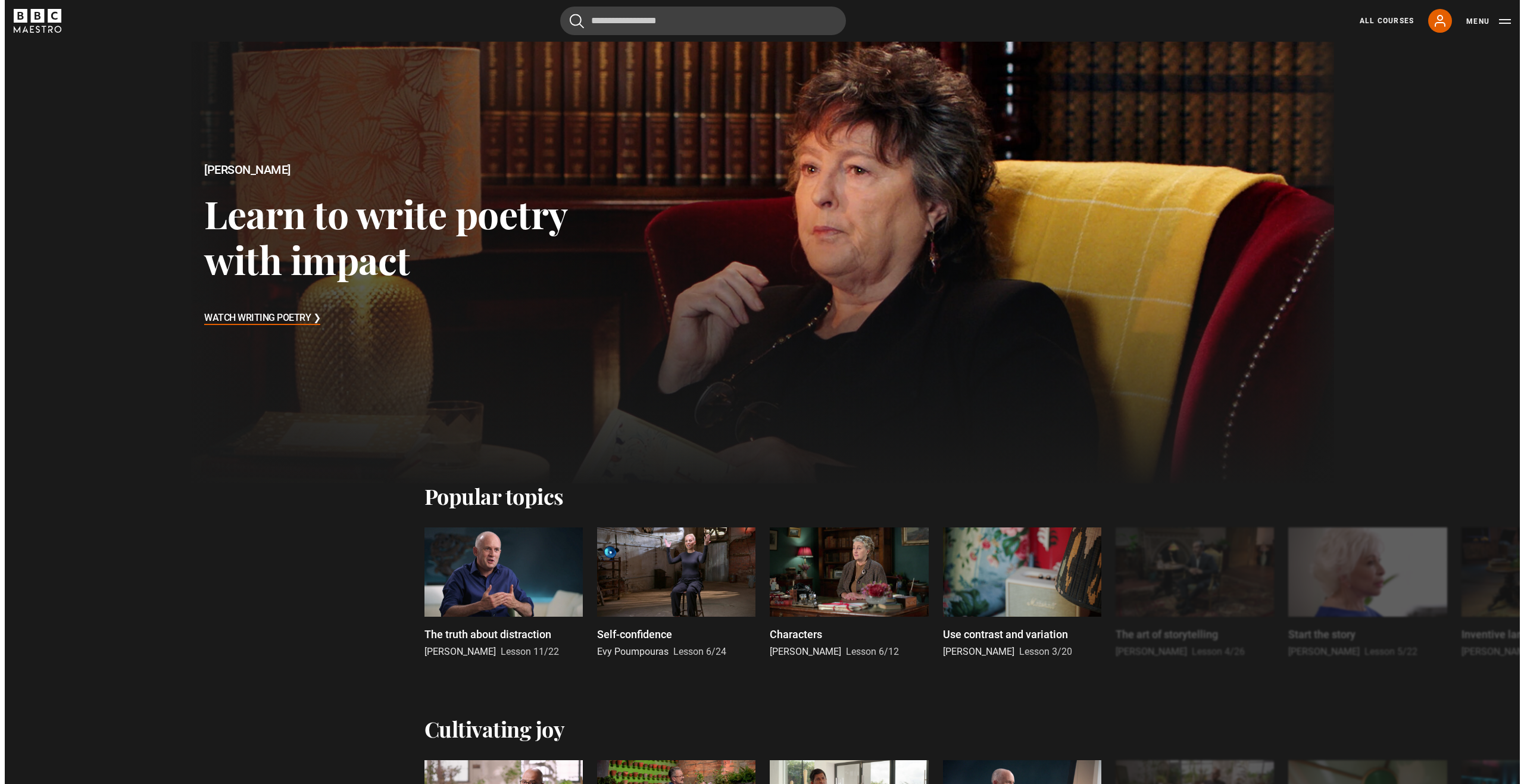
scroll to position [0, 0]
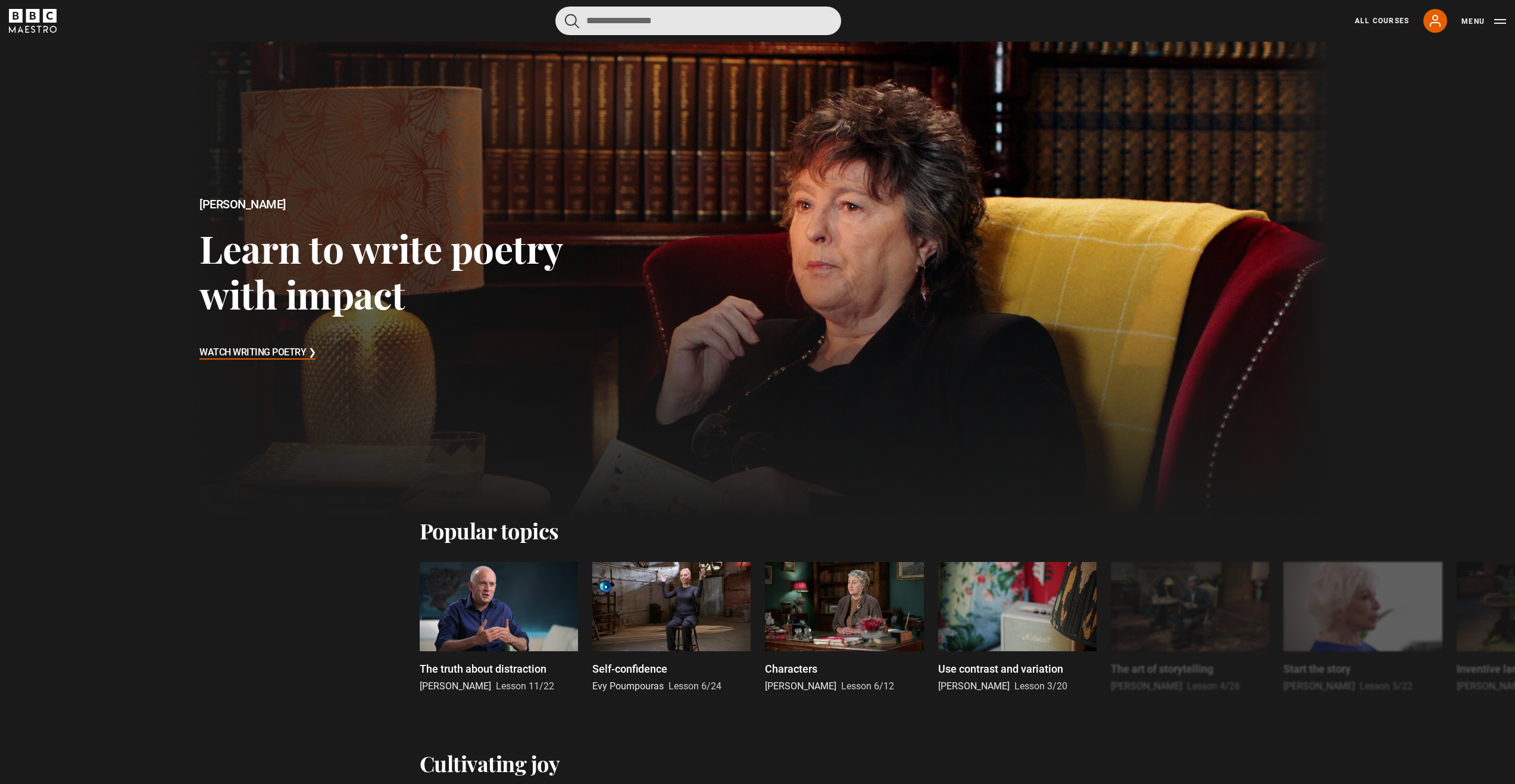
click at [636, 13] on input "Search" at bounding box center [698, 21] width 286 height 29
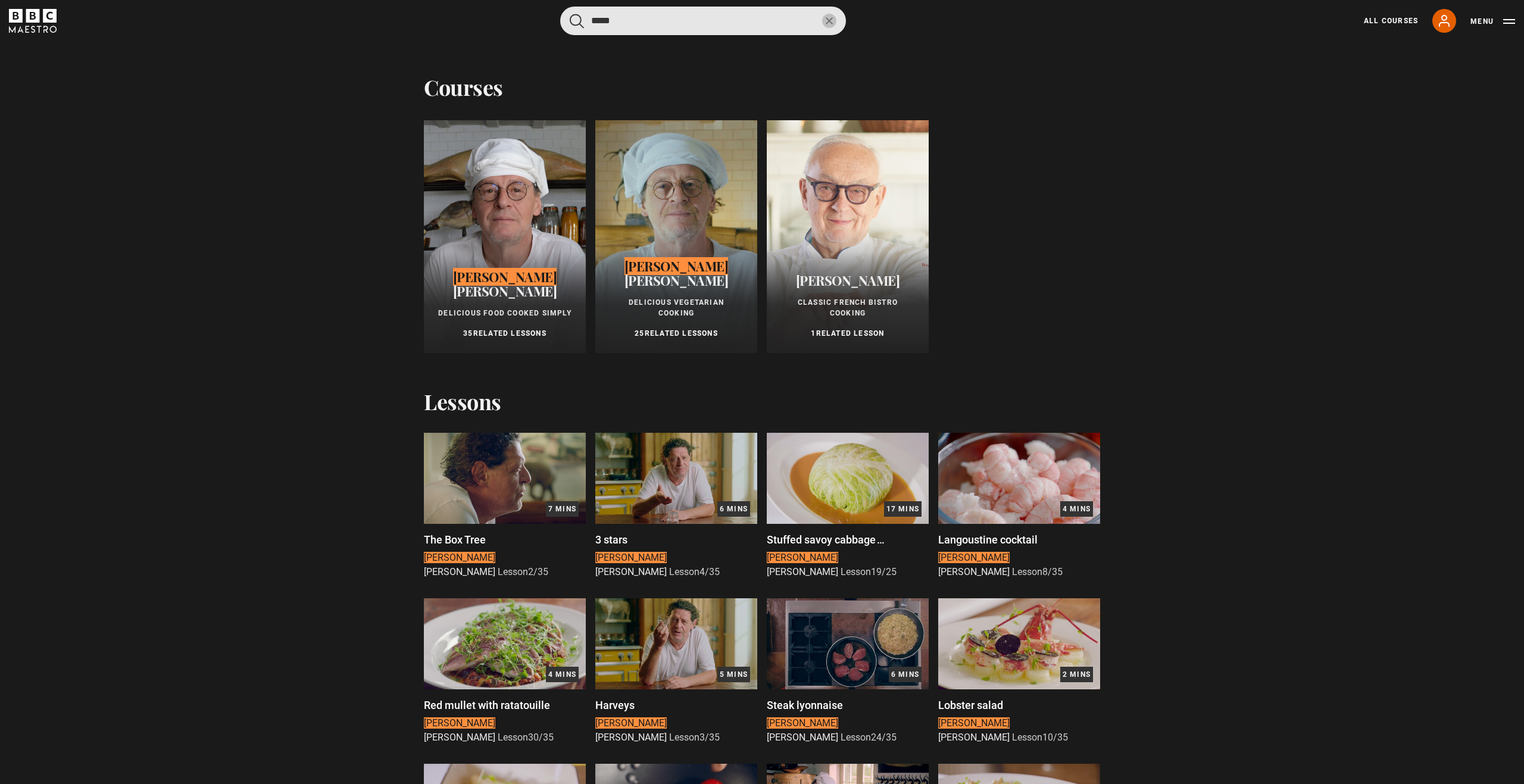
type input "*****"
click at [484, 240] on div at bounding box center [505, 236] width 162 height 233
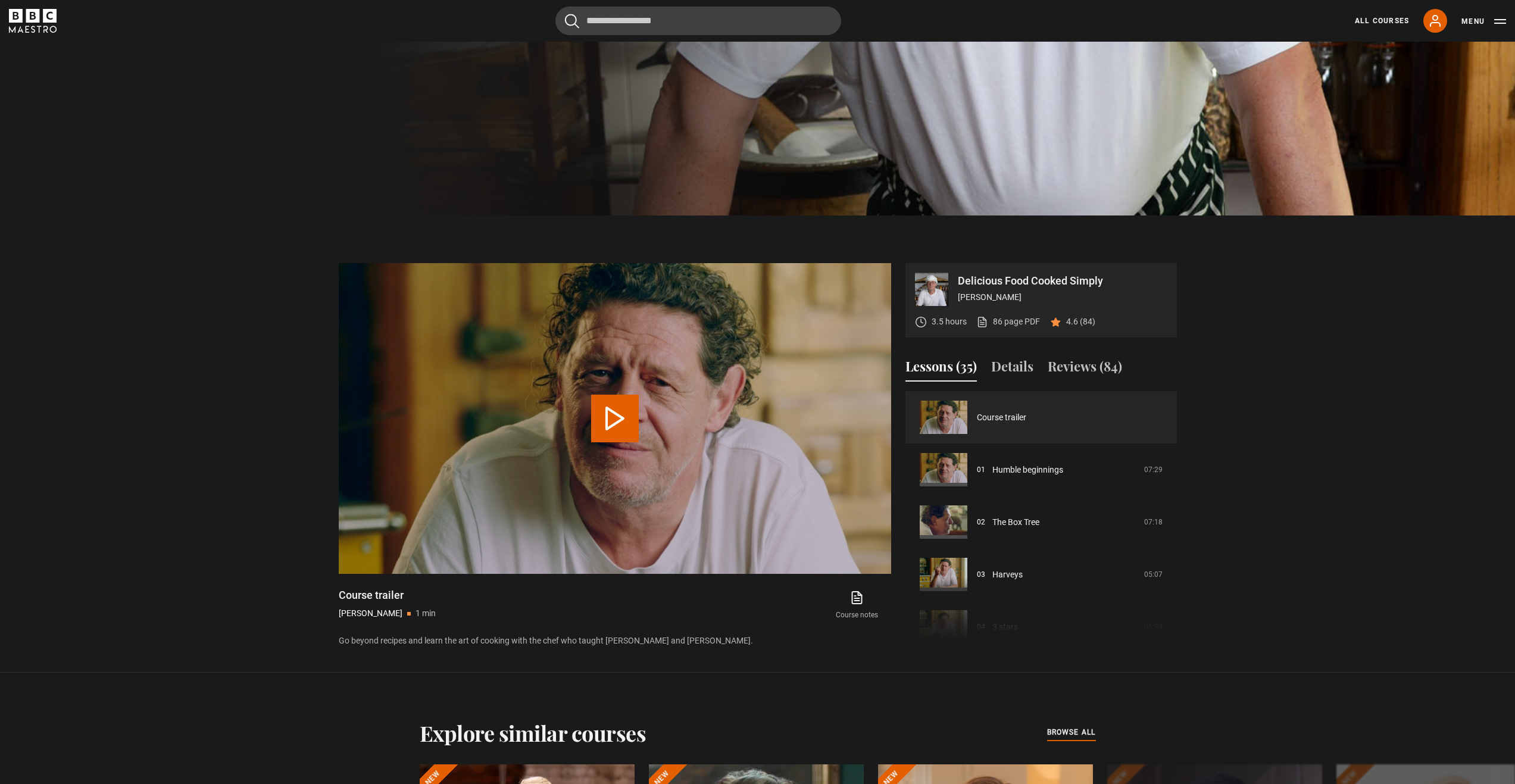
scroll to position [655, 0]
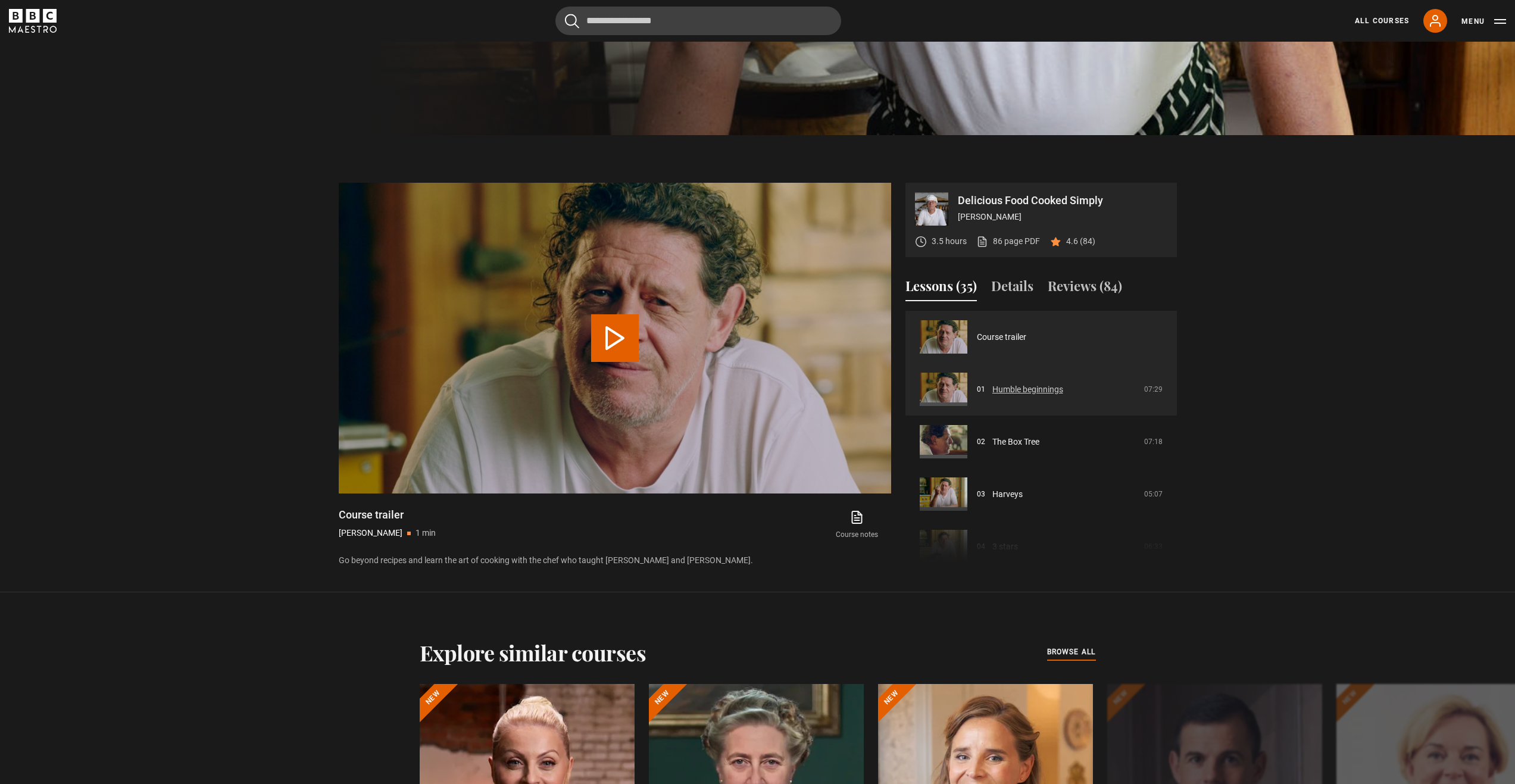
click at [992, 386] on link "Humble beginnings" at bounding box center [1028, 389] width 71 height 12
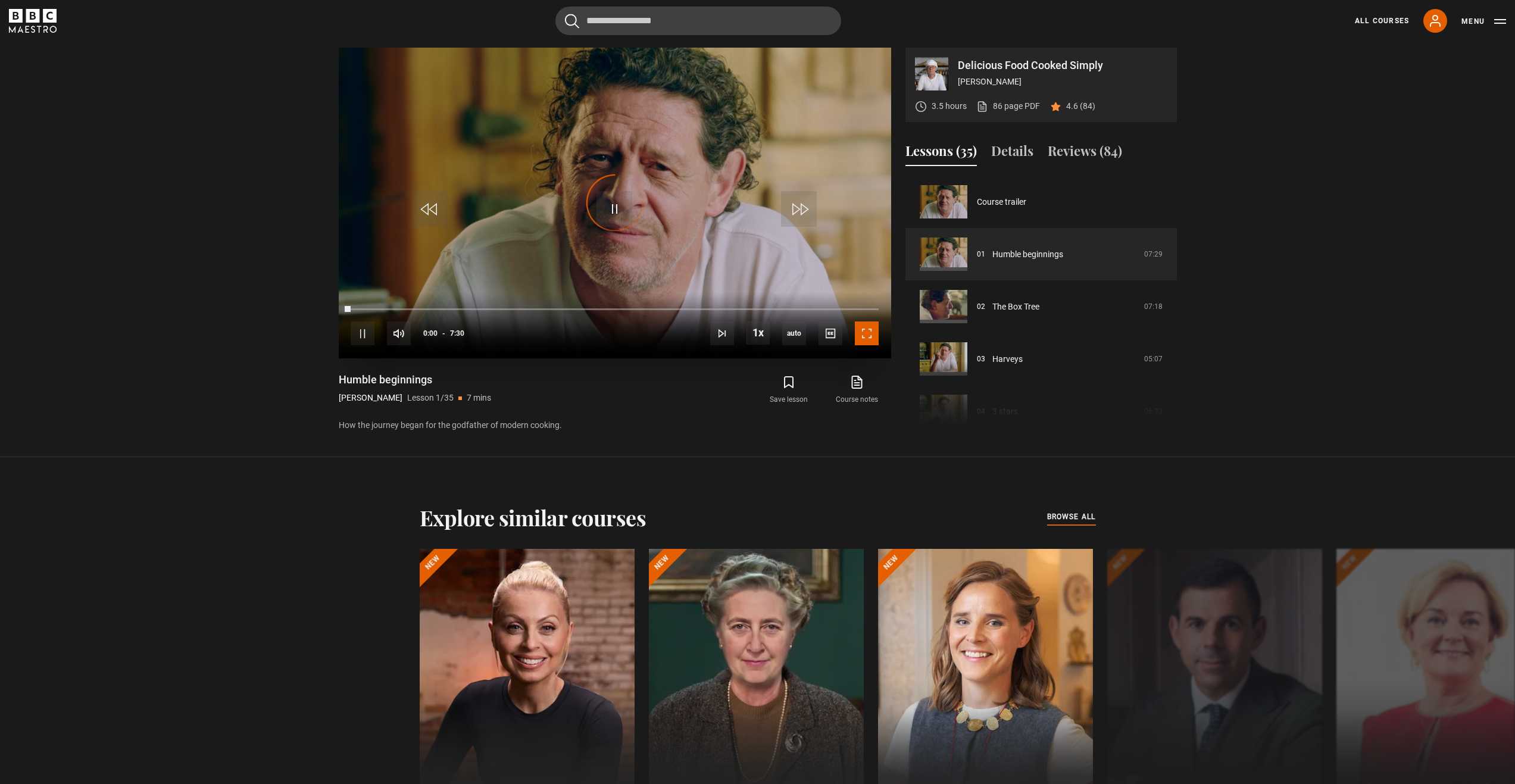
click at [877, 338] on span "Video Player" at bounding box center [867, 333] width 24 height 24
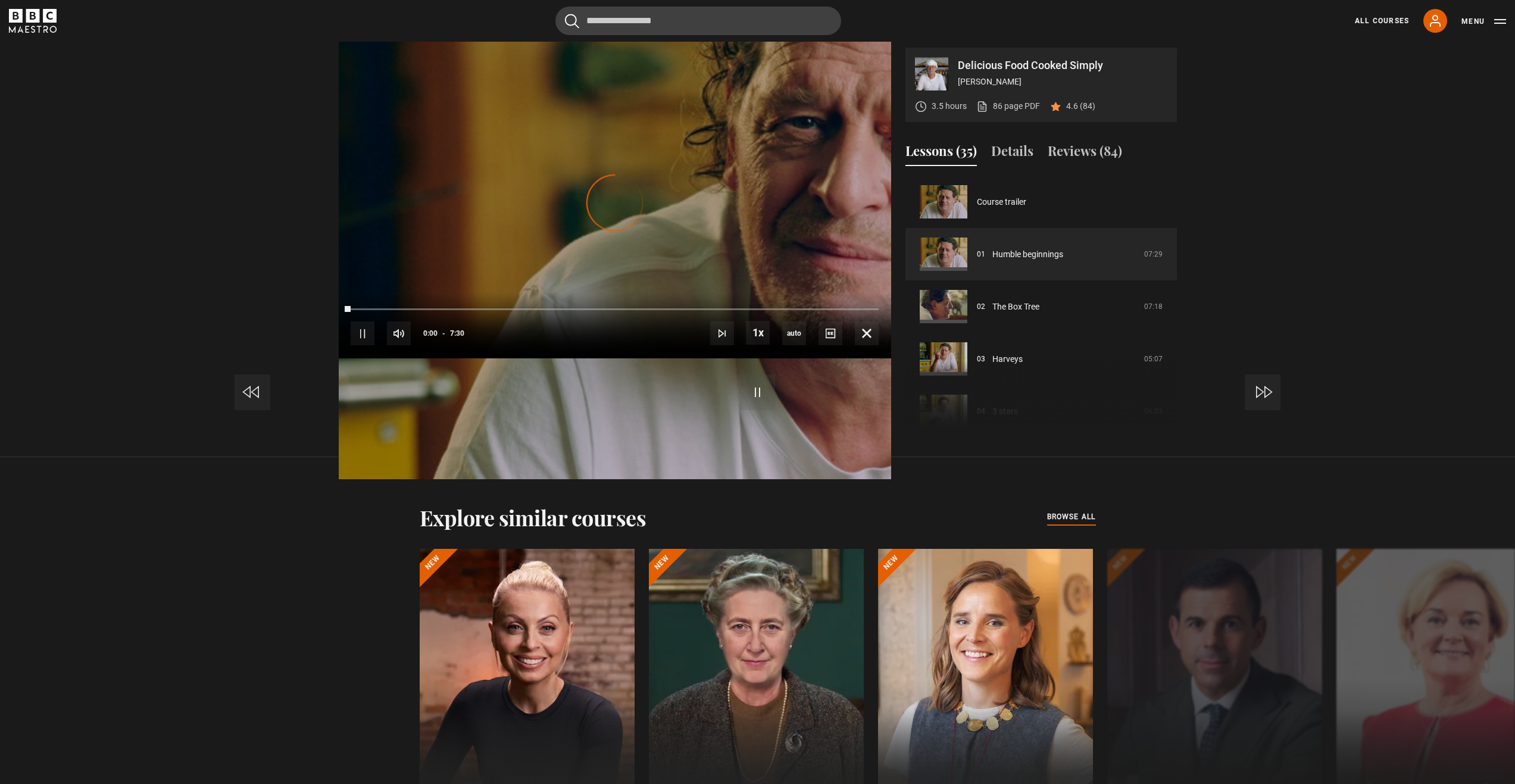
scroll to position [863, 0]
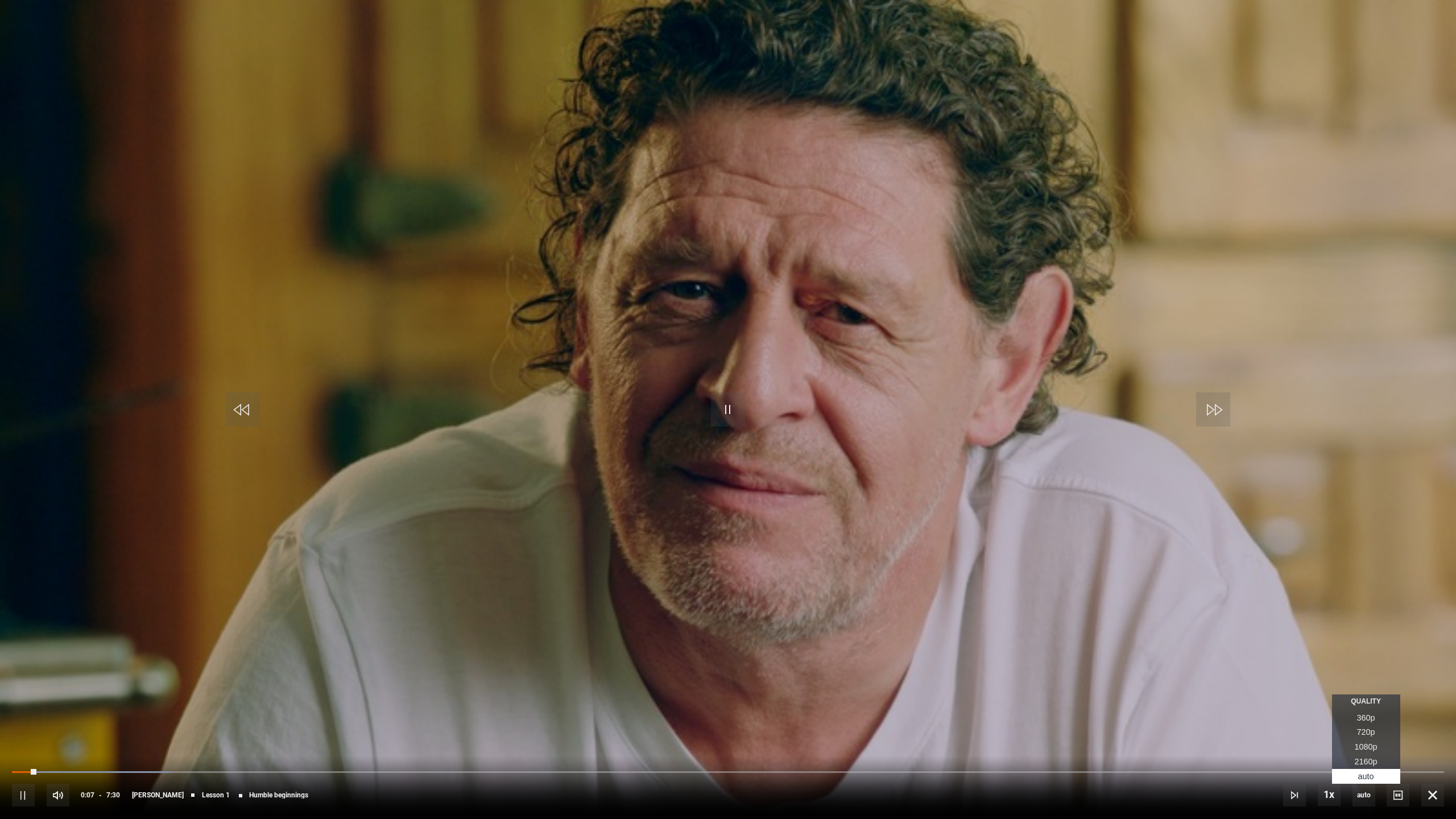
click at [1371, 749] on span "2160p" at bounding box center [1366, 761] width 23 height 9
click at [1301, 749] on span "Video Player" at bounding box center [1294, 795] width 23 height 23
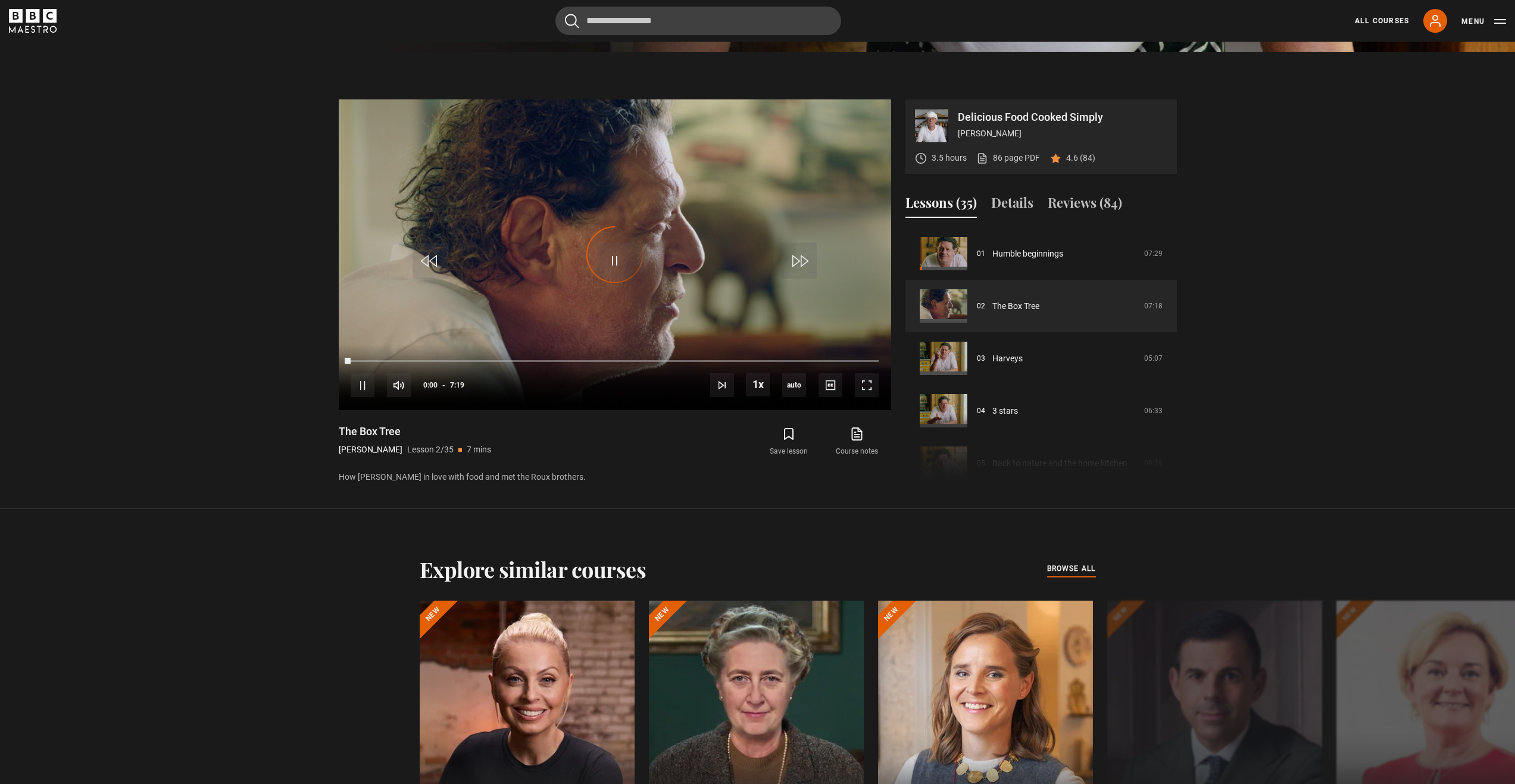
scroll to position [684, 0]
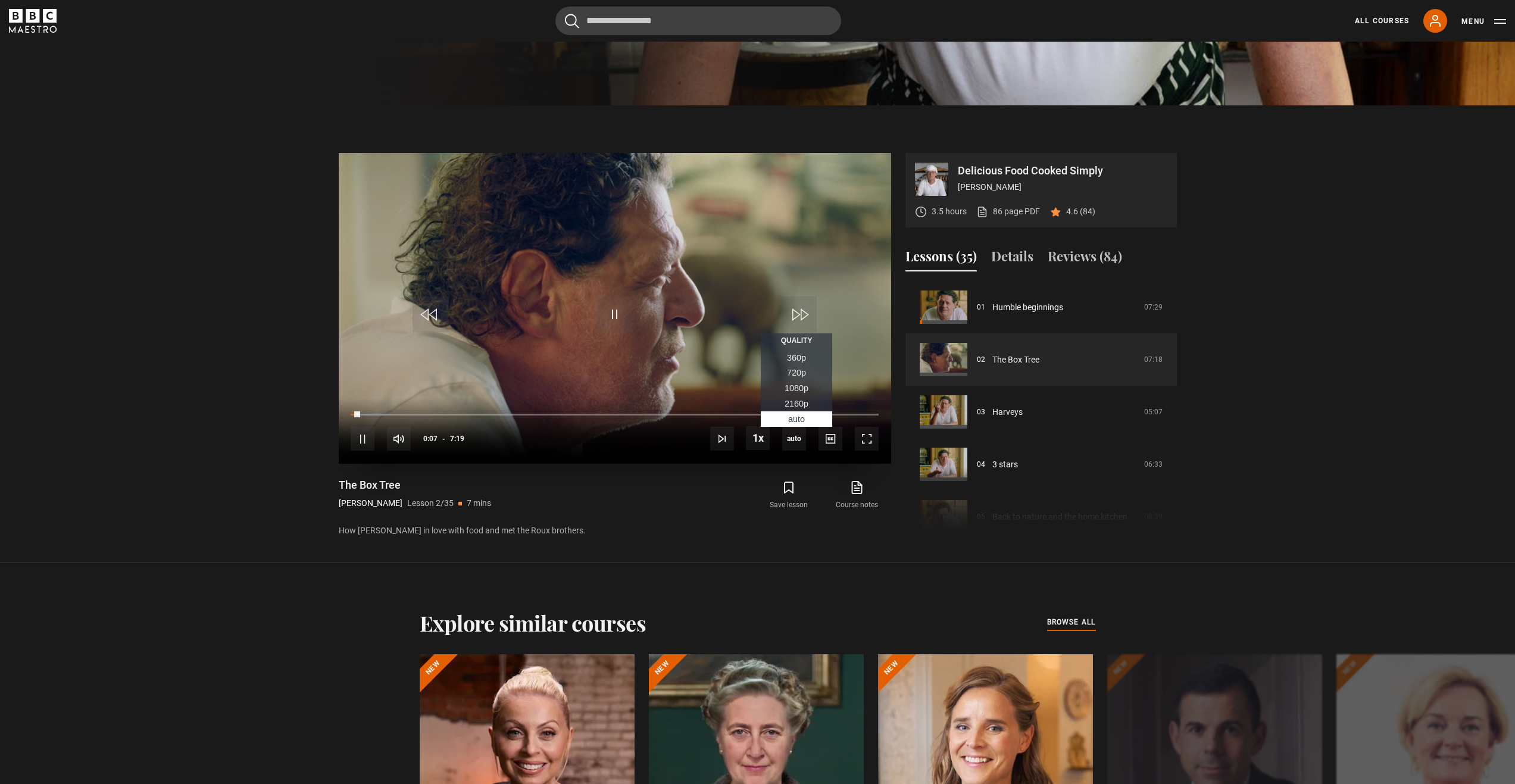
click at [796, 403] on span "2160p" at bounding box center [796, 403] width 24 height 9
drag, startPoint x: 871, startPoint y: 438, endPoint x: 871, endPoint y: 510, distance: 72.0
click at [871, 438] on span "Video Player" at bounding box center [867, 439] width 24 height 24
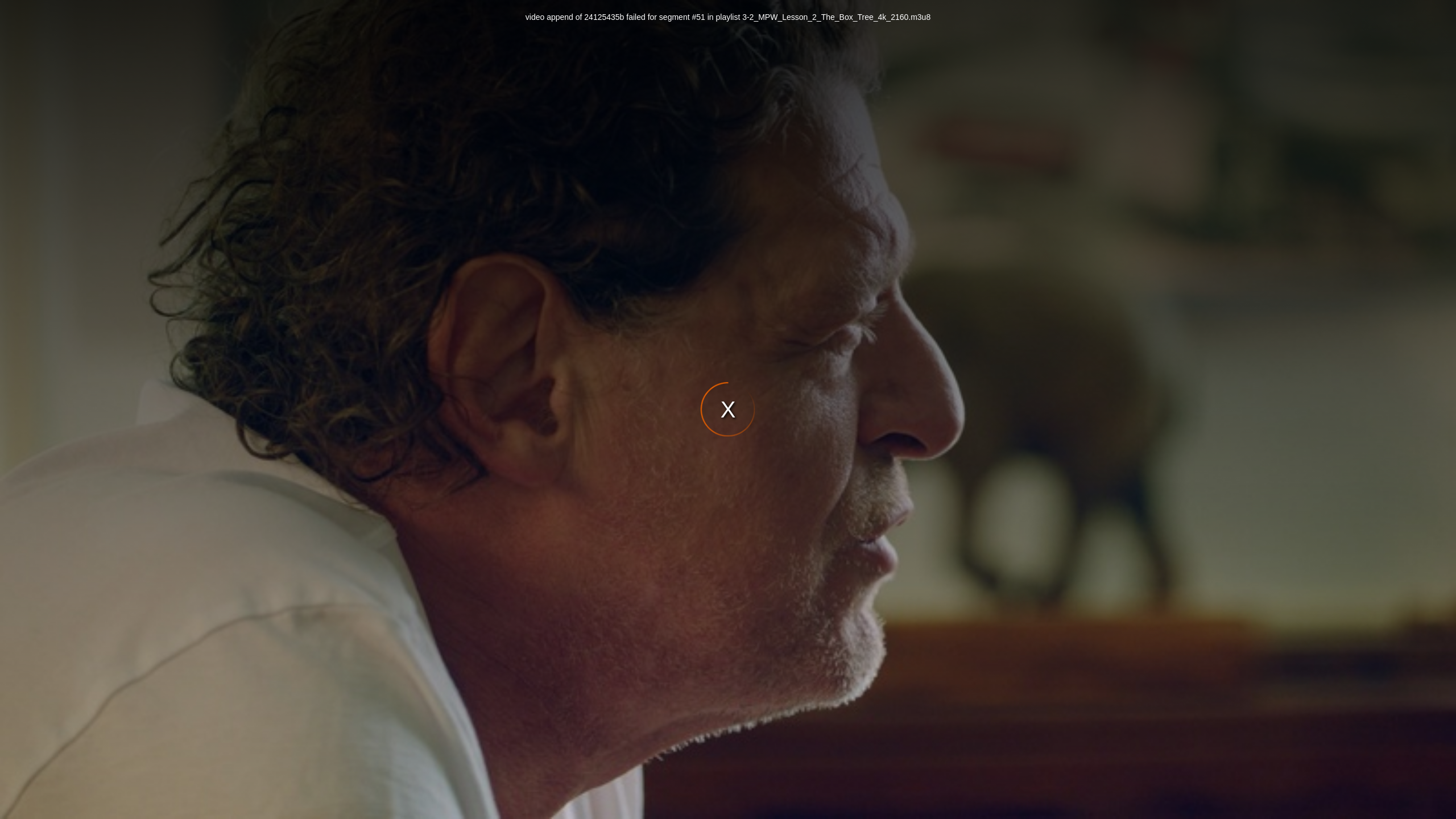
click at [1118, 578] on div "video append of 24125435b failed for segment #51 in playlist 3-2_MPW_Lesson_2_T…" at bounding box center [728, 410] width 1456 height 819
click at [737, 410] on div "video append of 24125435b failed for segment #51 in playlist 3-2_MPW_Lesson_2_T…" at bounding box center [728, 410] width 1456 height 819
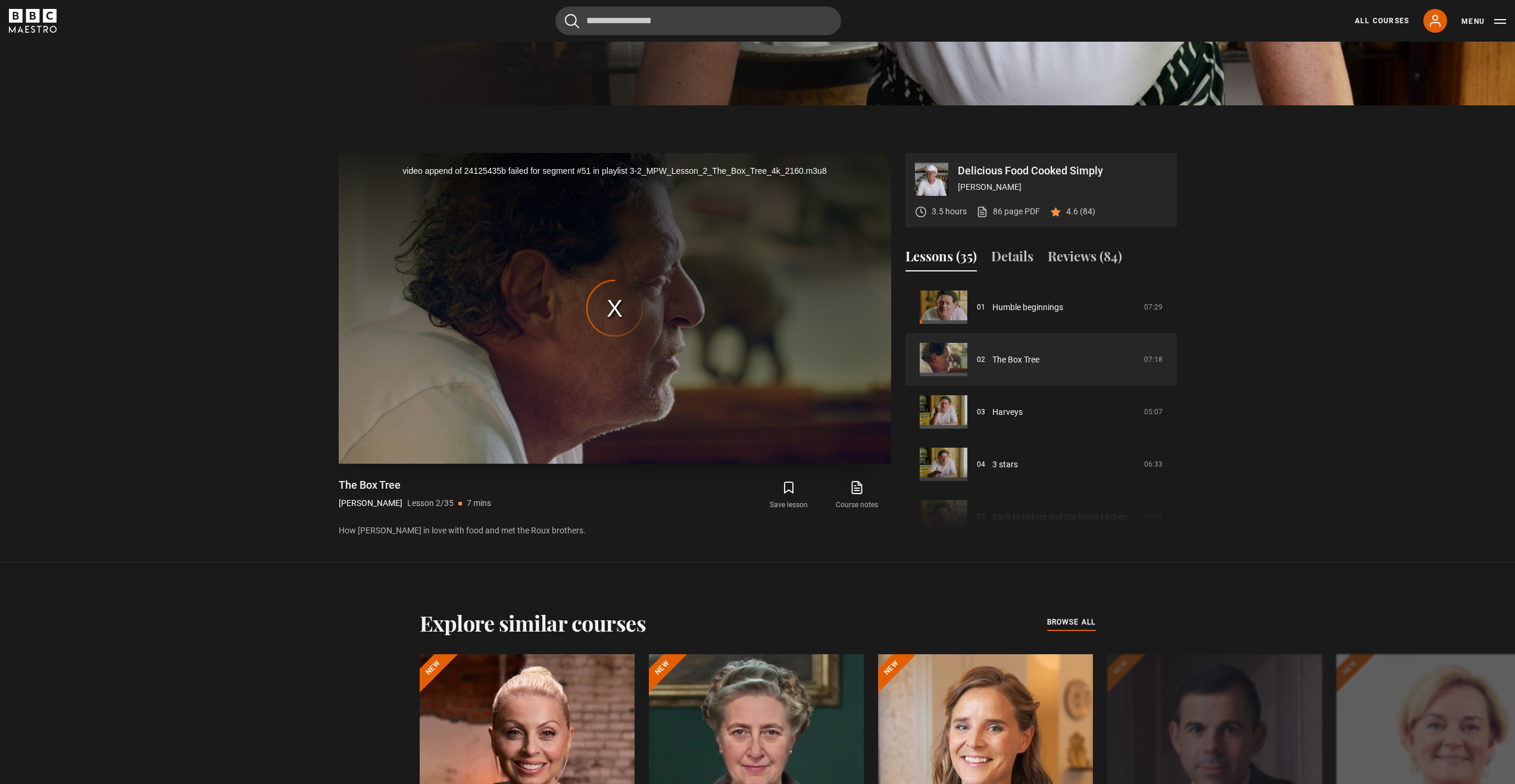
click at [609, 314] on div "video append of 24125435b failed for segment #51 in playlist 3-2_MPW_Lesson_2_T…" at bounding box center [615, 309] width 552 height 311
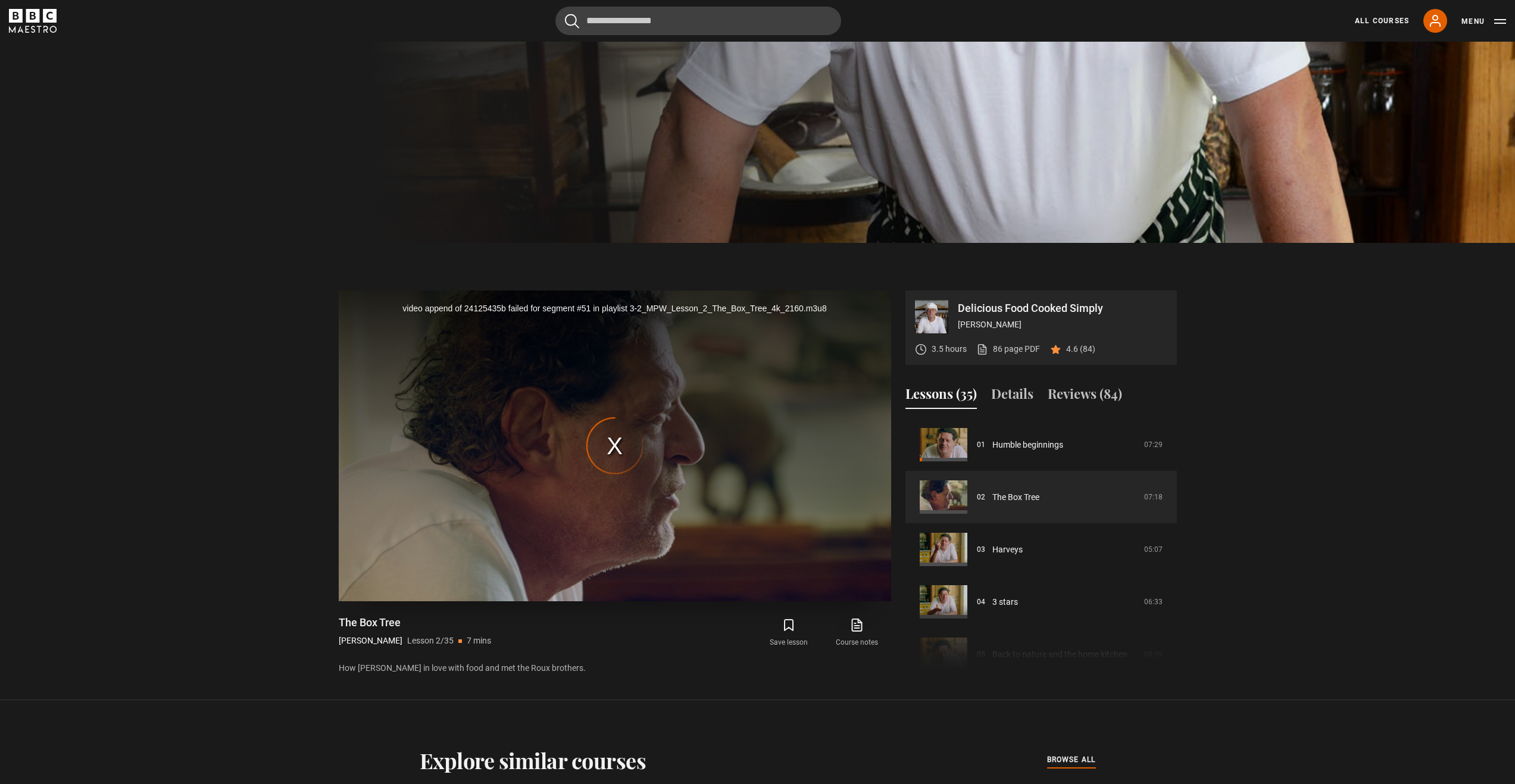
scroll to position [565, 0]
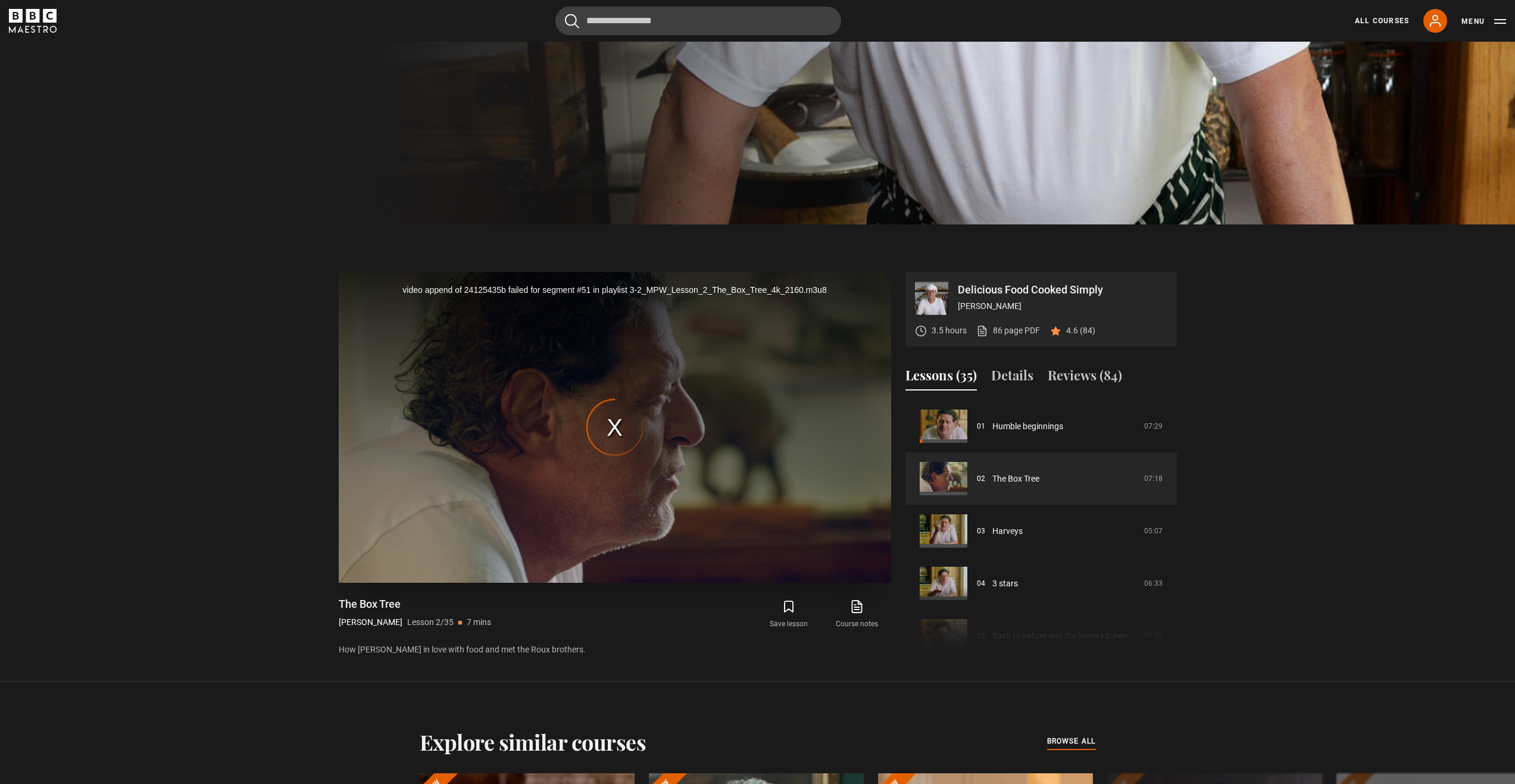
click at [621, 423] on div "video append of 24125435b failed for segment #51 in playlist 3-2_MPW_Lesson_2_T…" at bounding box center [615, 427] width 552 height 311
click at [546, 473] on div "video append of 24125435b failed for segment #51 in playlist 3-2_MPW_Lesson_2_T…" at bounding box center [615, 427] width 552 height 311
click at [519, 548] on div "video append of 24125435b failed for segment #51 in playlist 3-2_MPW_Lesson_2_T…" at bounding box center [615, 427] width 552 height 311
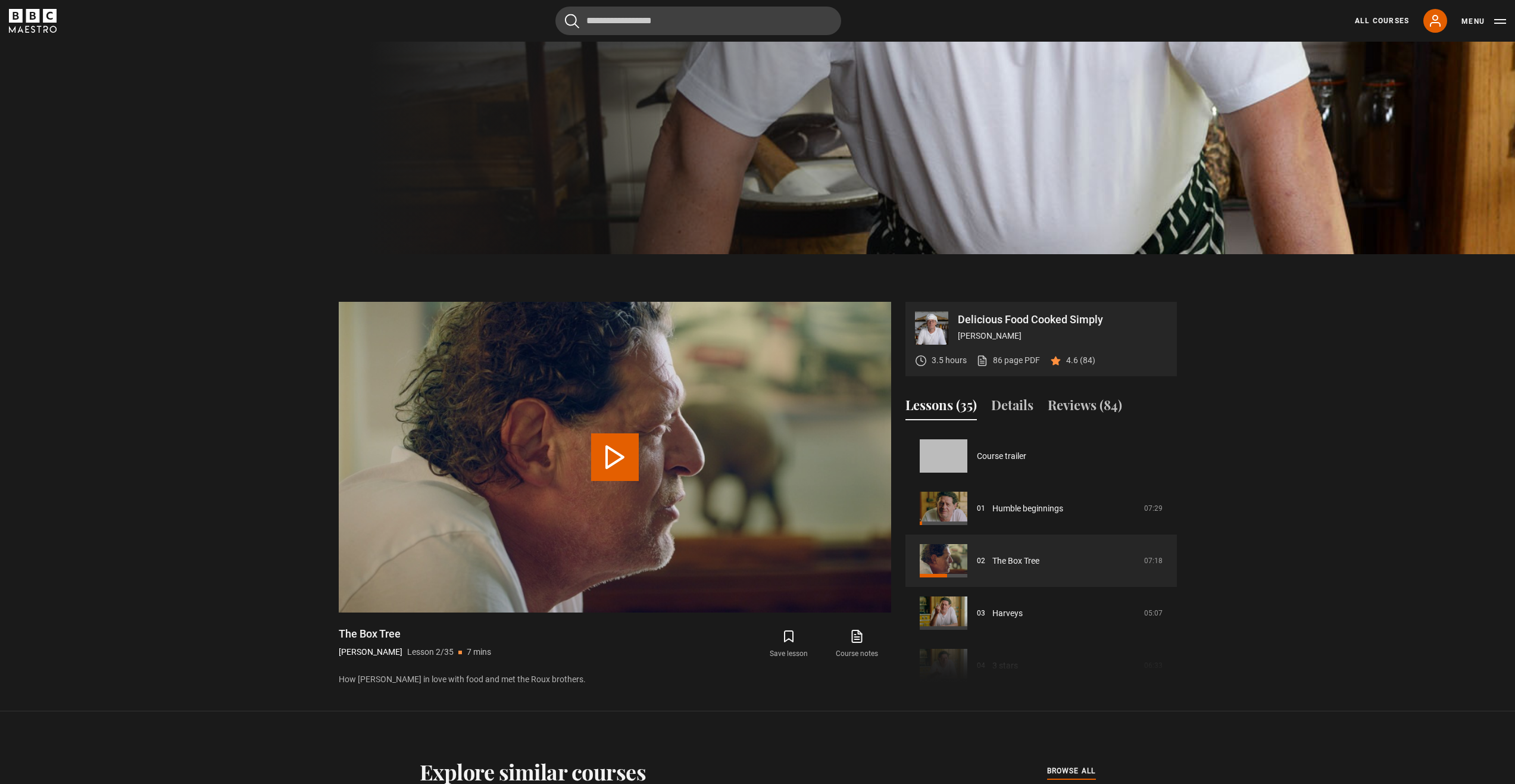
scroll to position [52, 0]
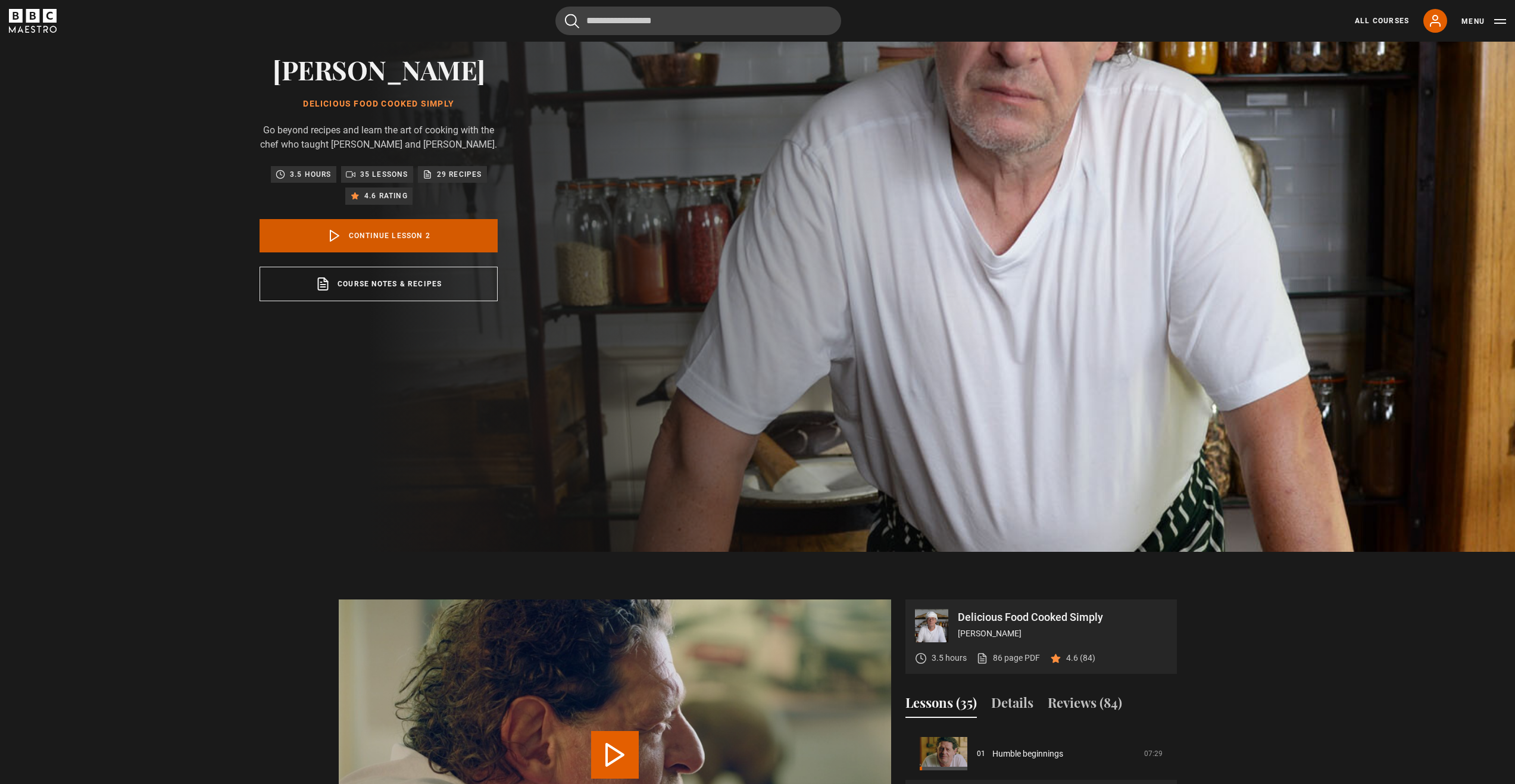
click at [408, 244] on link "Continue lesson 2" at bounding box center [378, 236] width 238 height 33
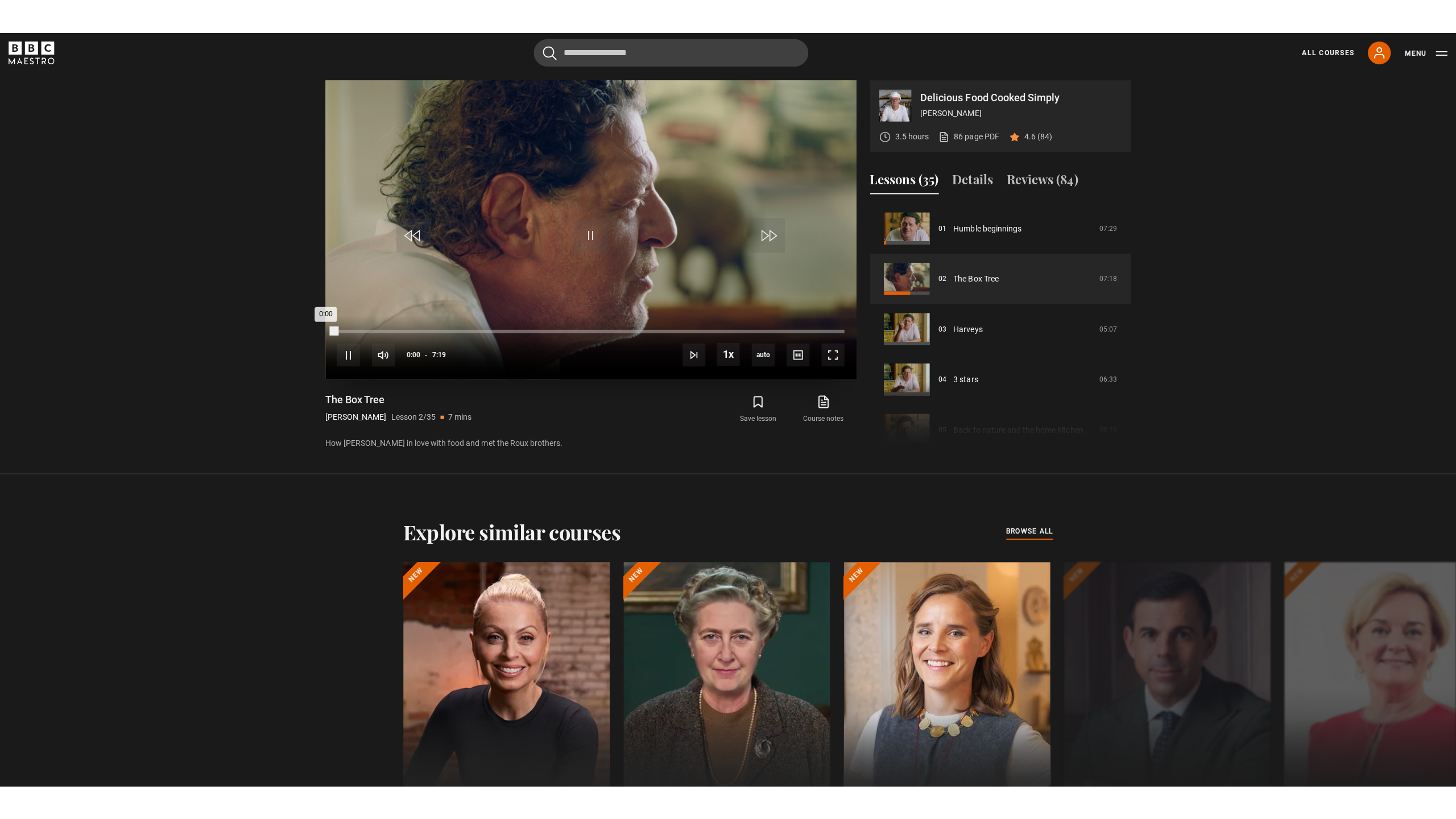
scroll to position [755, 0]
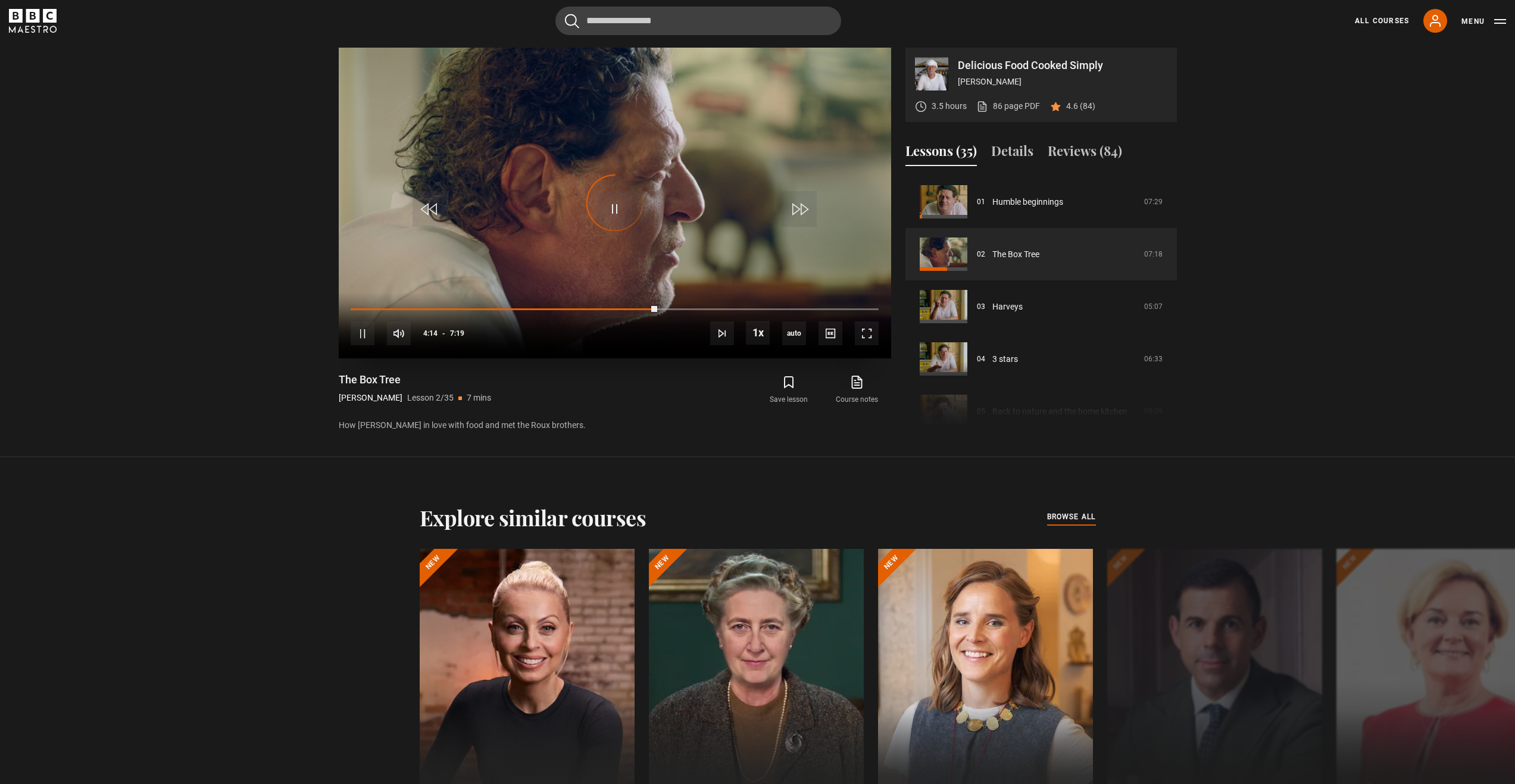
click at [884, 331] on div "10s Skip Back 10 seconds Pause 10s Skip Forward 10 seconds Loaded : 58.09% 0:11…" at bounding box center [615, 324] width 552 height 66
click at [870, 335] on span "Video Player" at bounding box center [867, 333] width 24 height 24
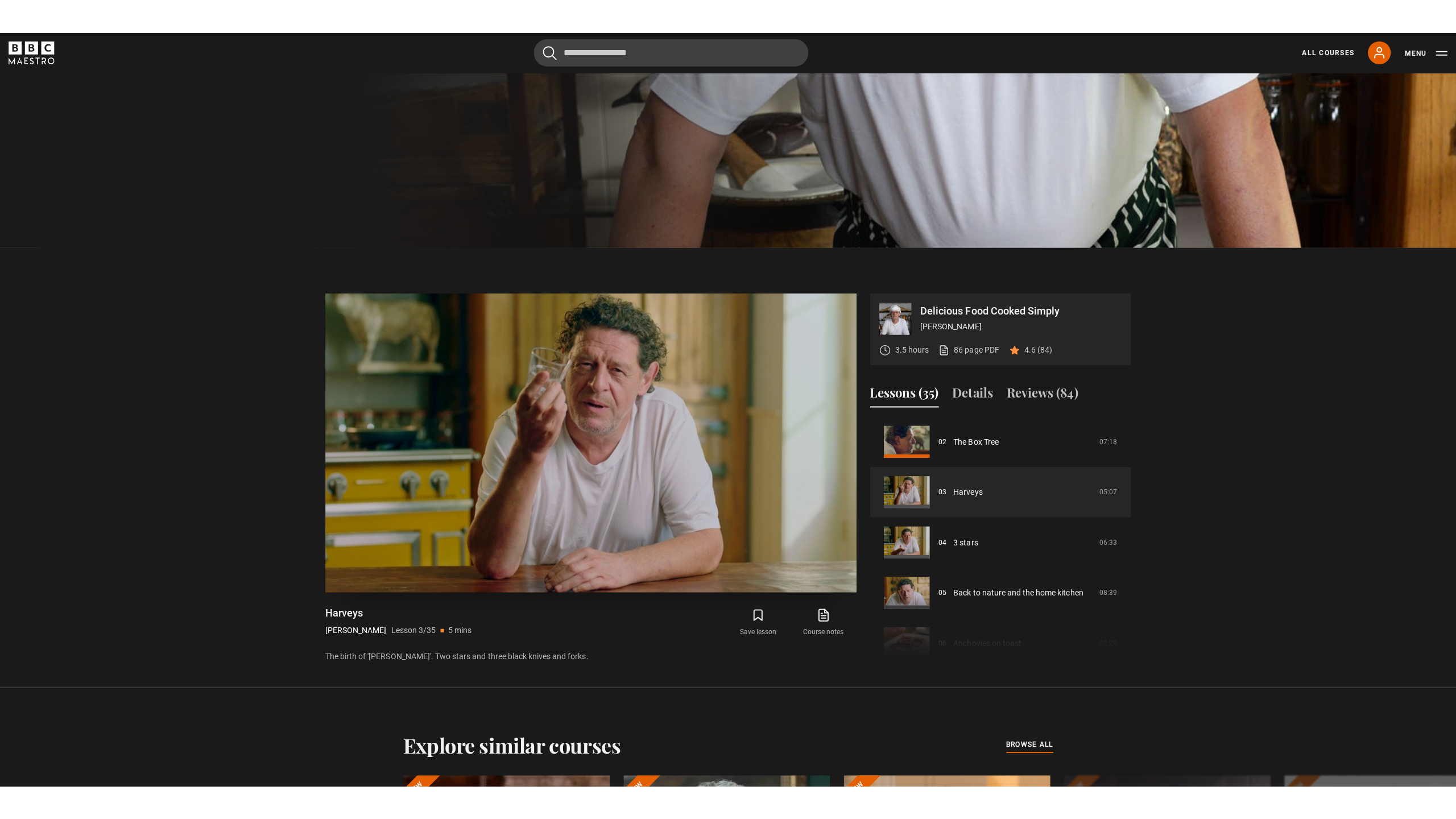
scroll to position [540, 0]
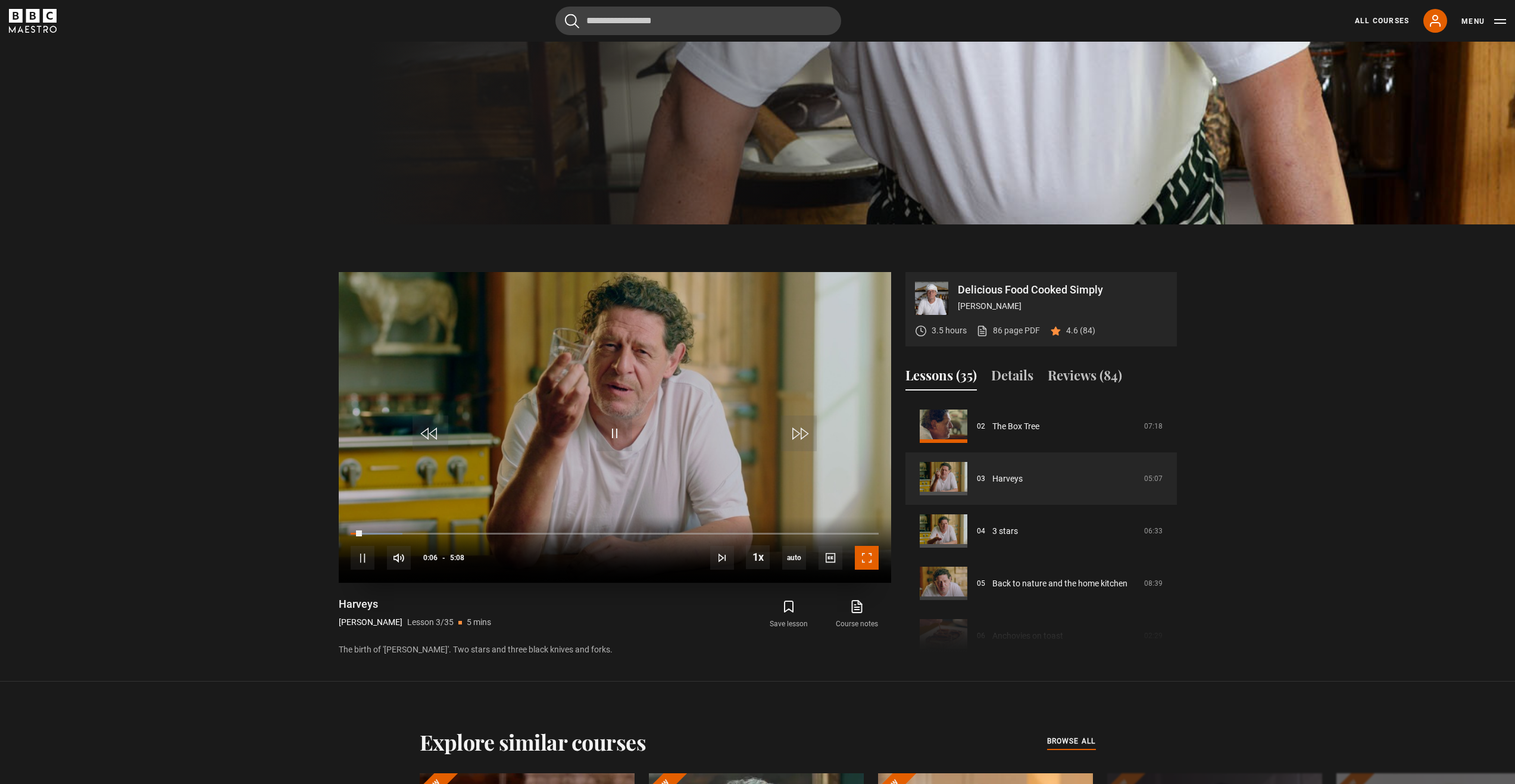
click at [866, 561] on span "Video Player" at bounding box center [867, 557] width 24 height 24
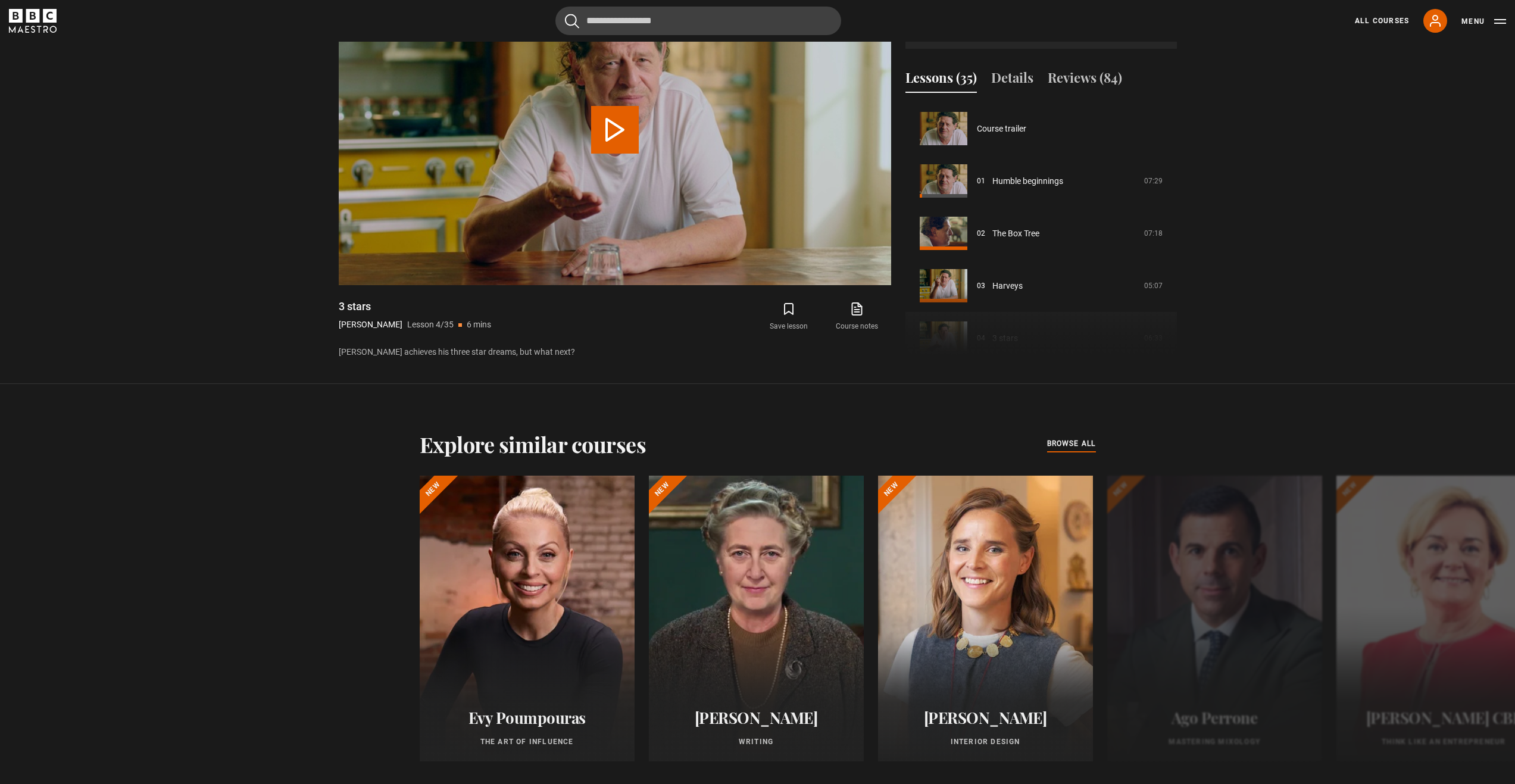
scroll to position [157, 0]
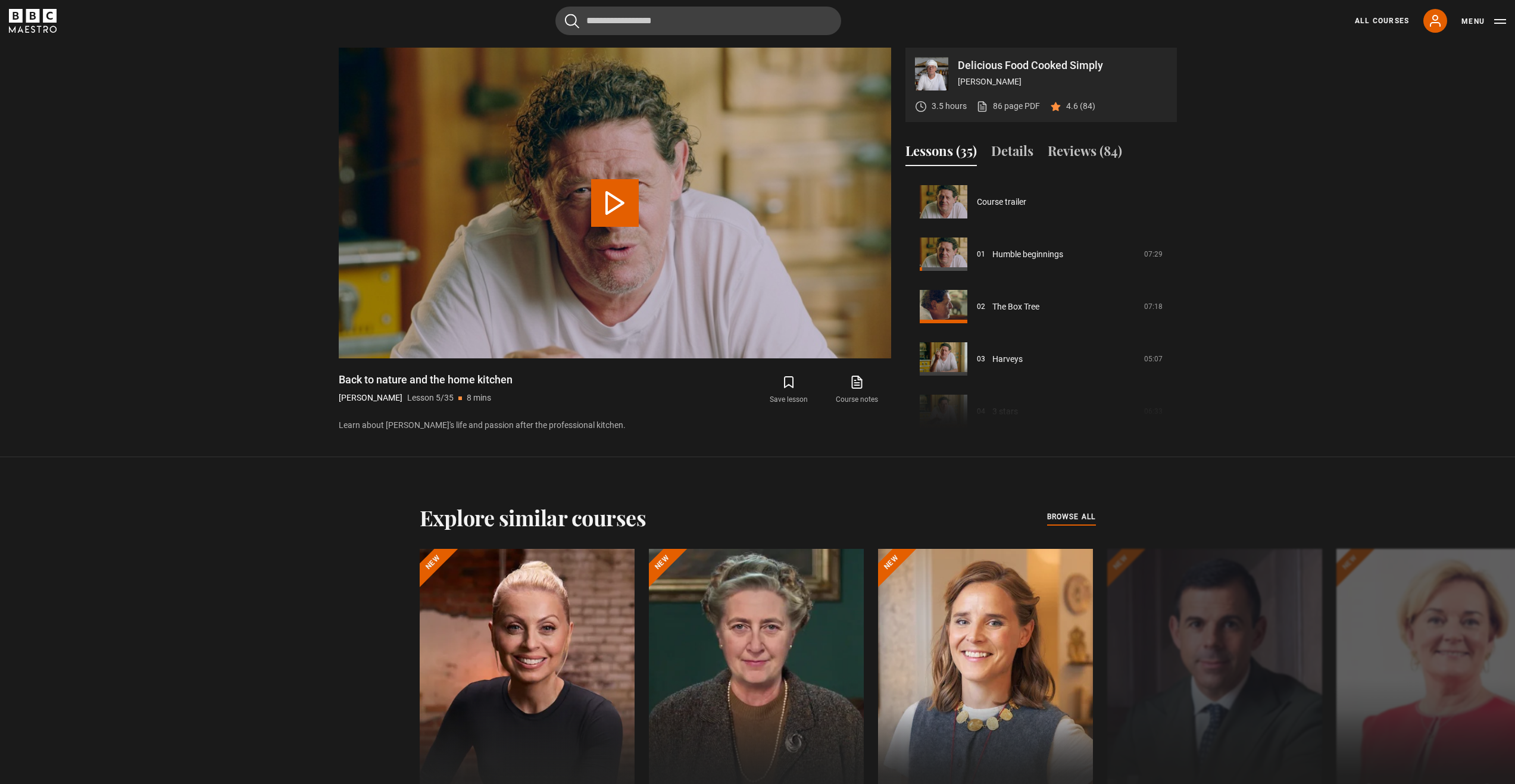
scroll to position [210, 0]
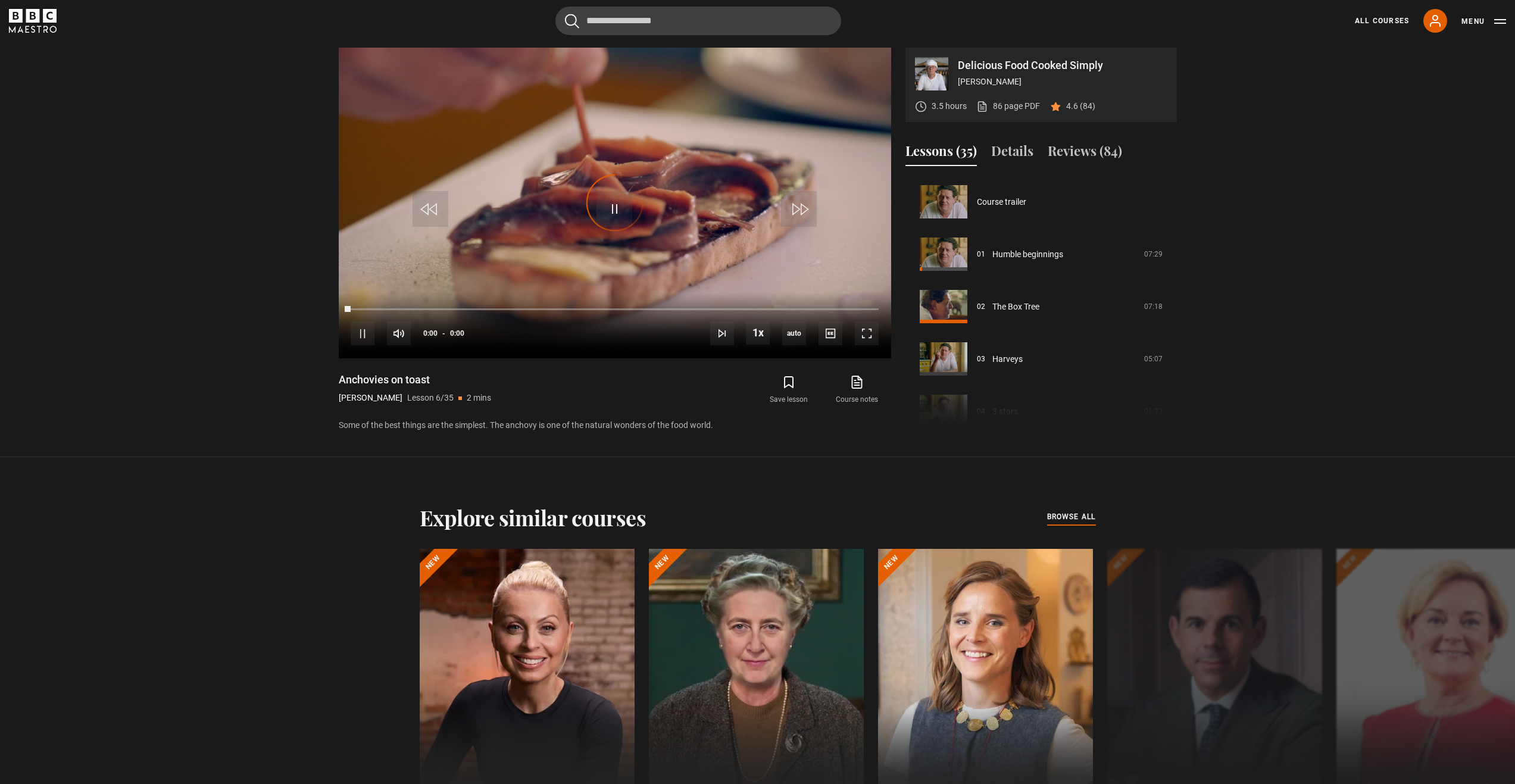
scroll to position [262, 0]
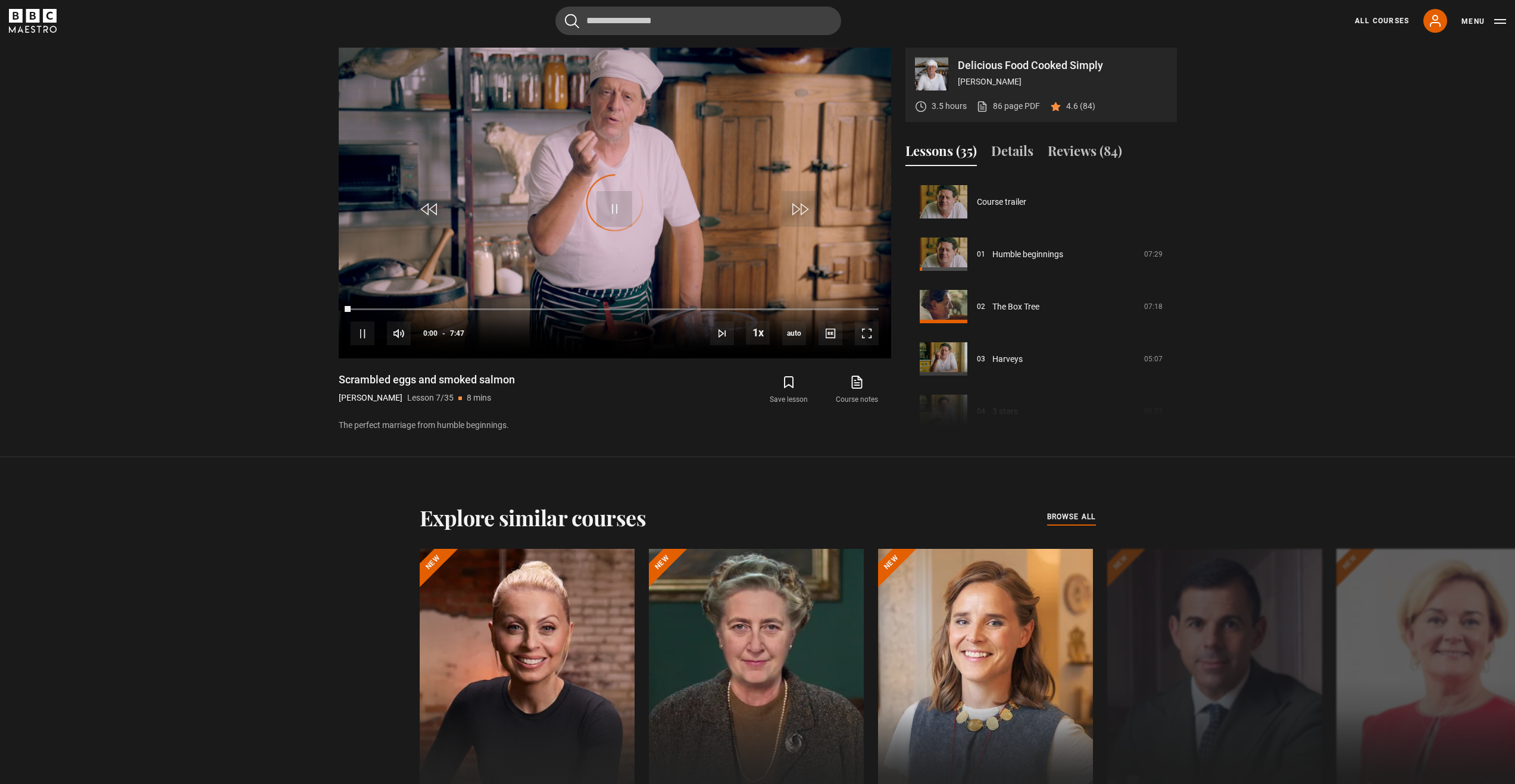
scroll to position [314, 0]
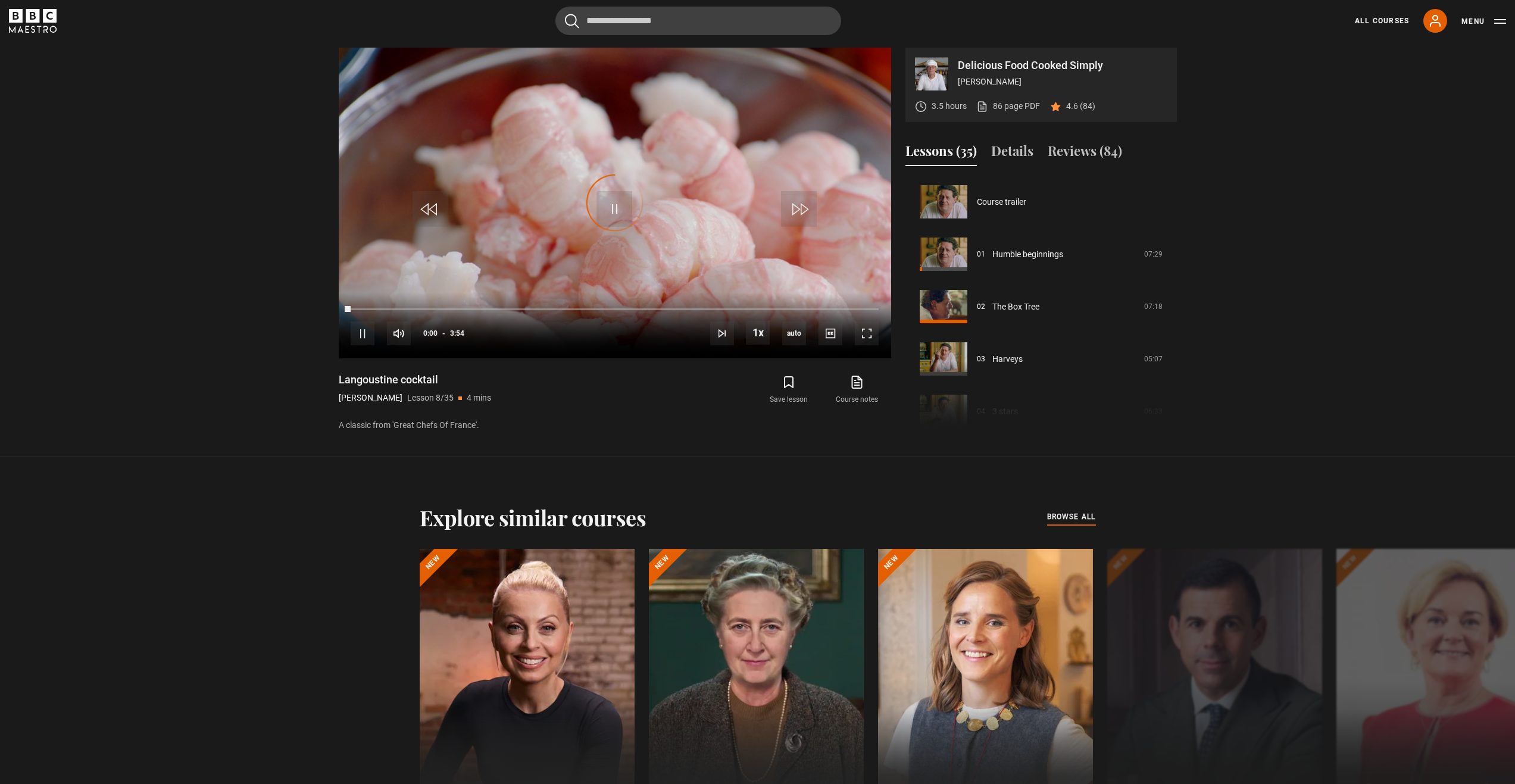
scroll to position [366, 0]
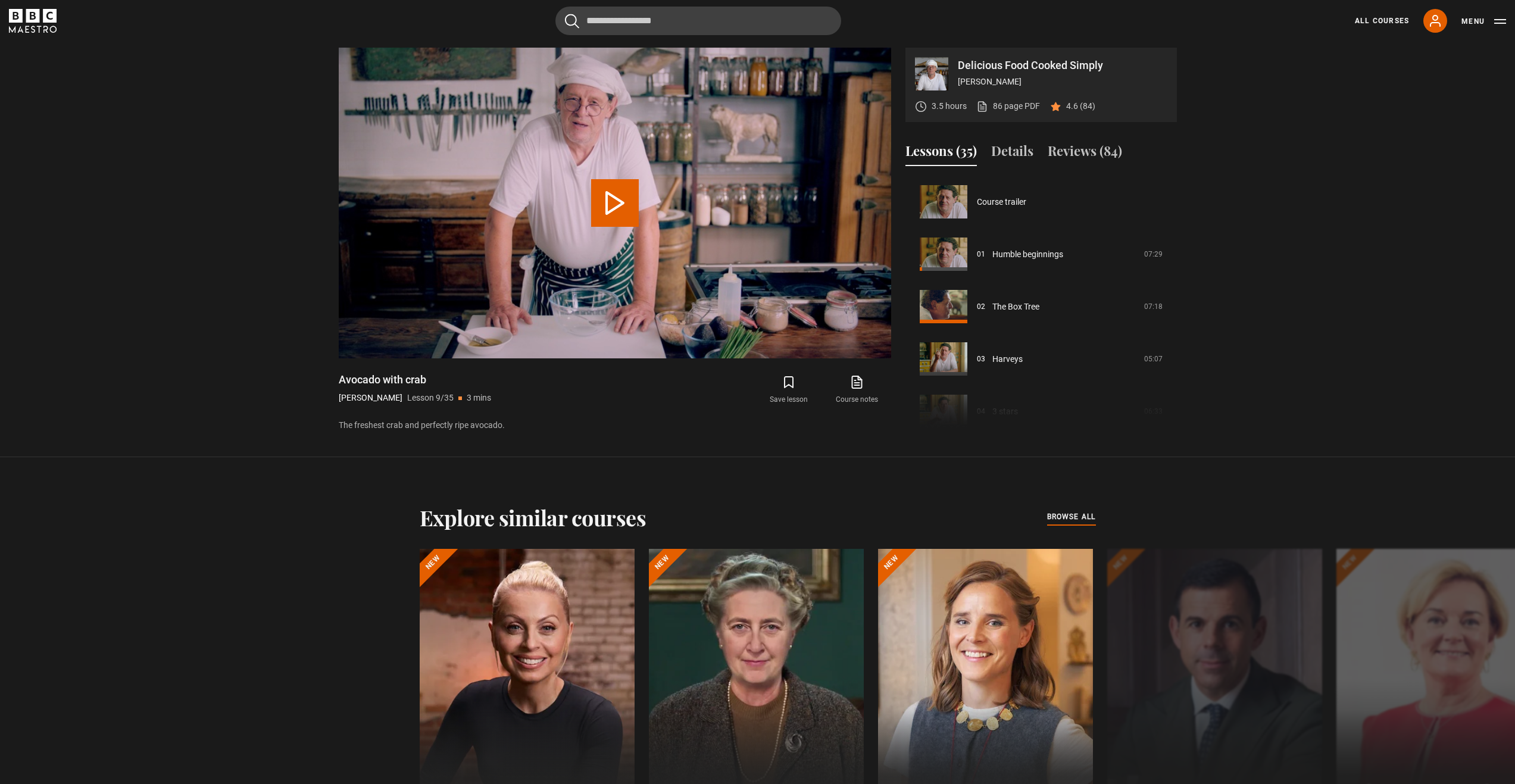
scroll to position [419, 0]
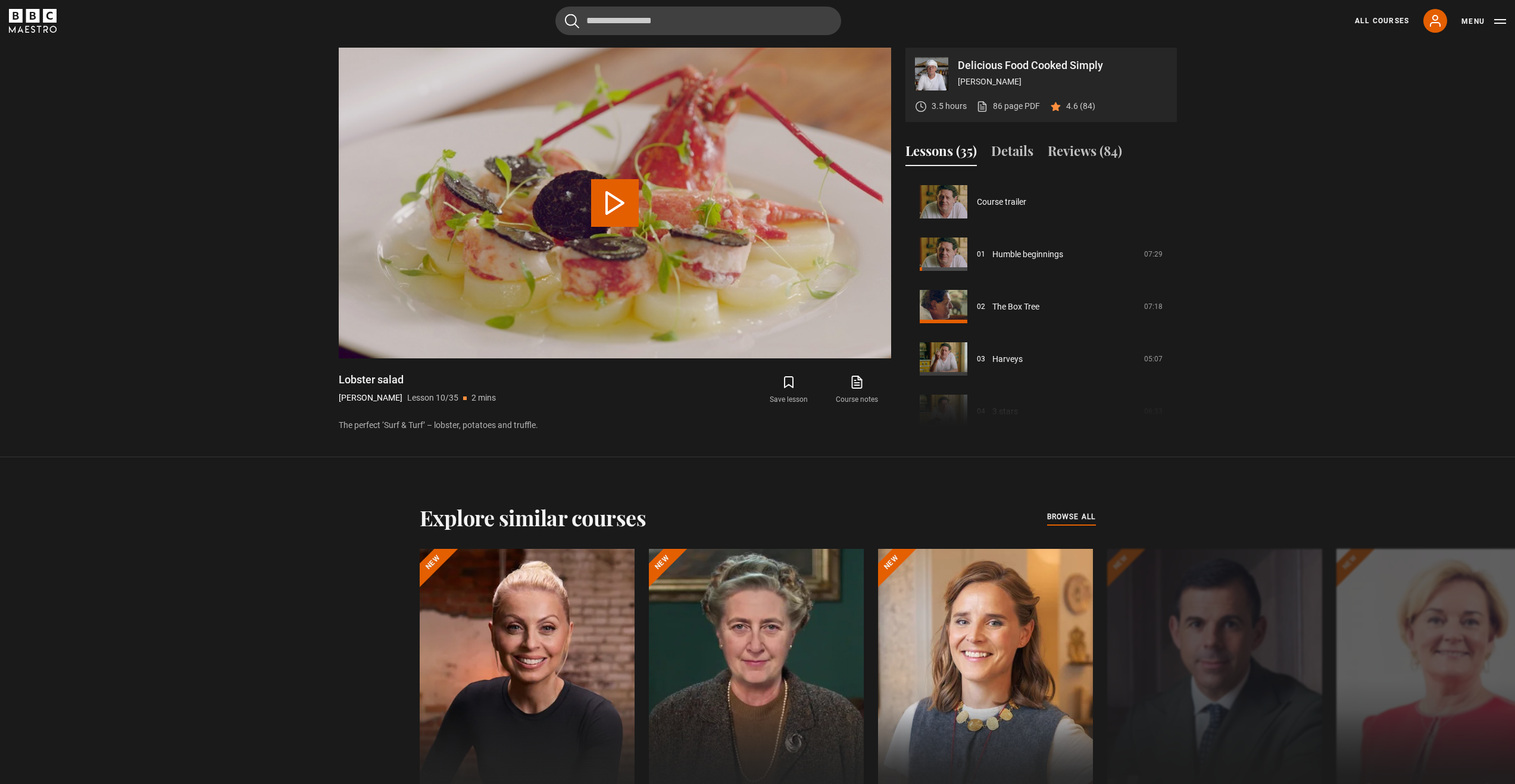
scroll to position [471, 0]
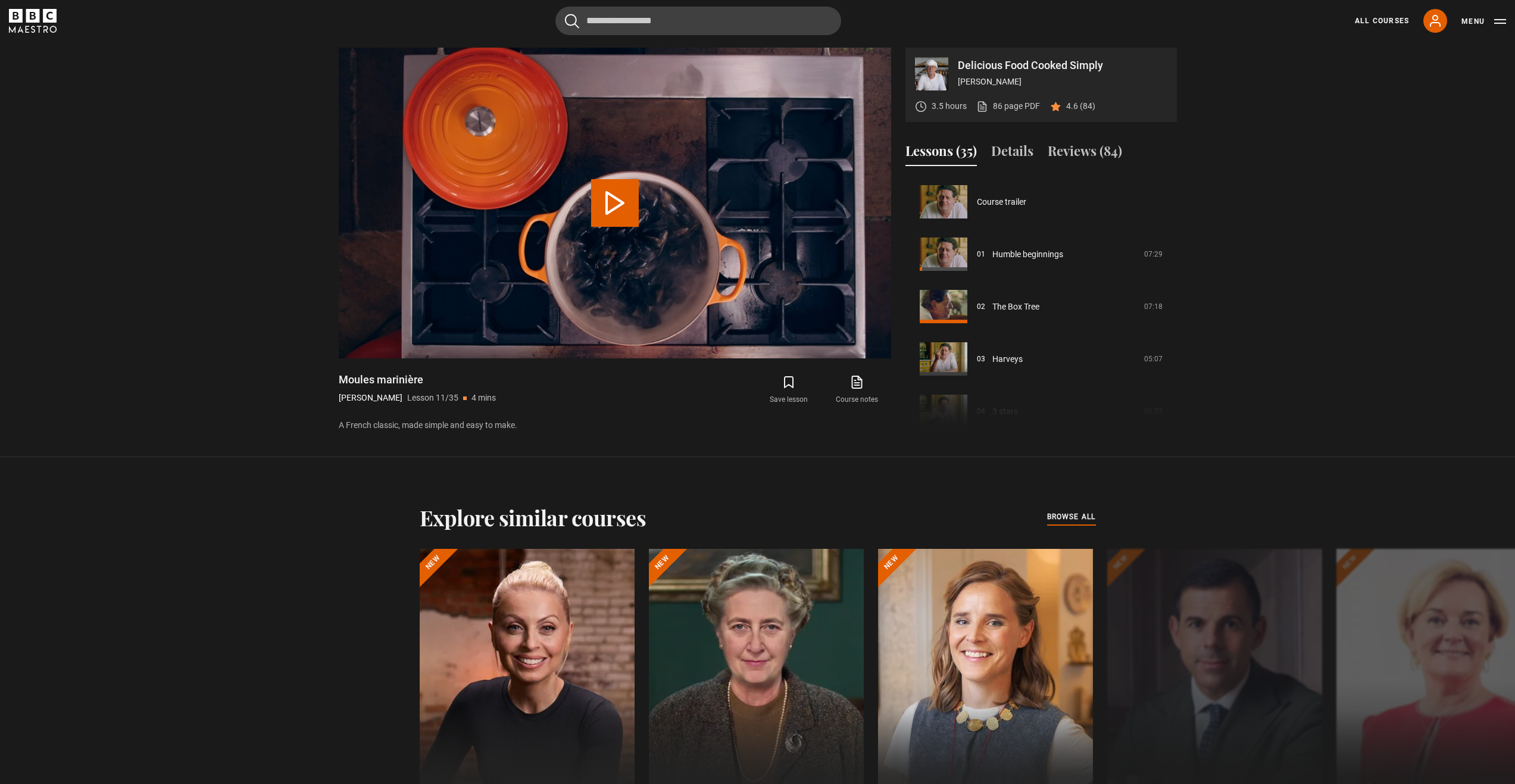
scroll to position [524, 0]
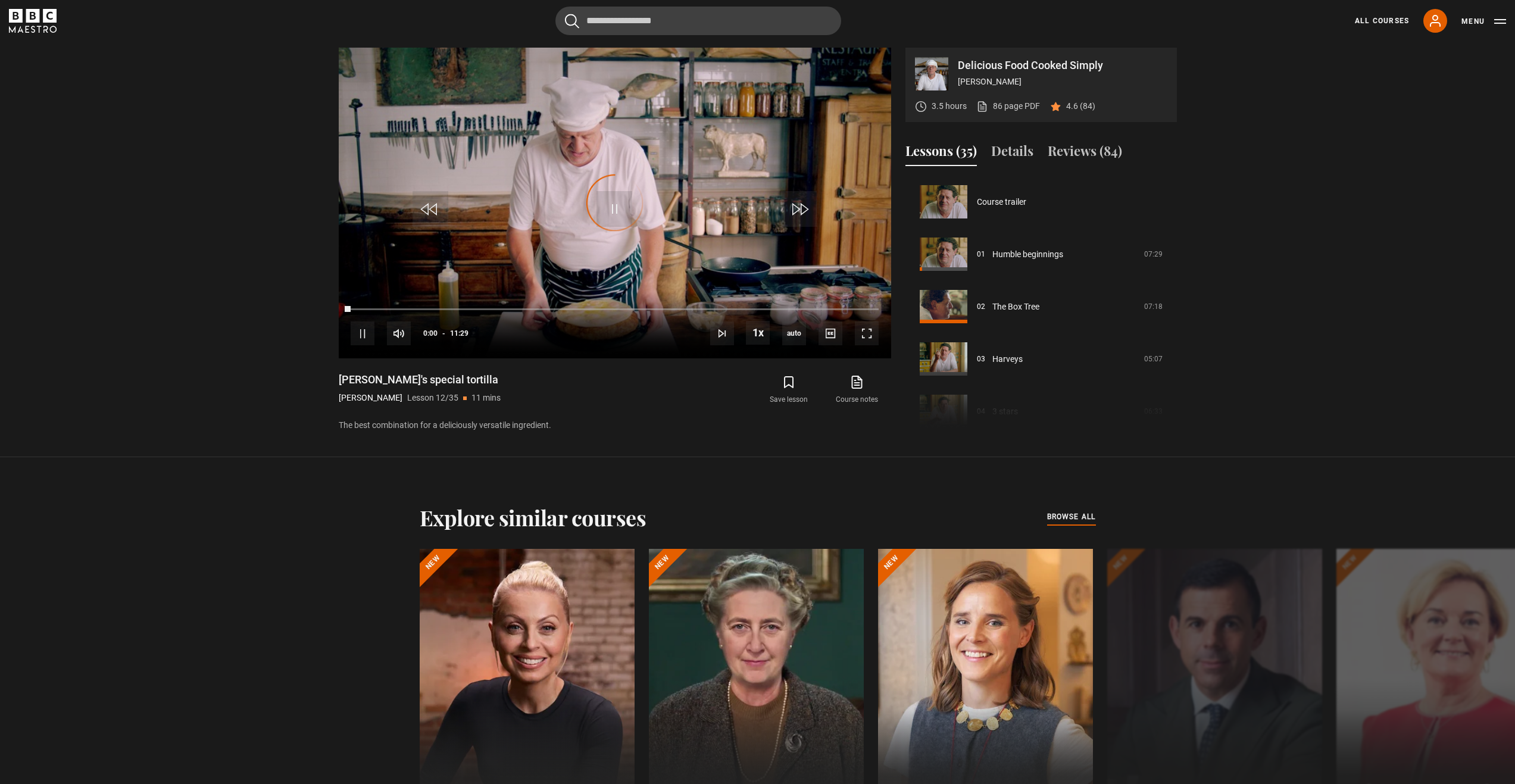
scroll to position [576, 0]
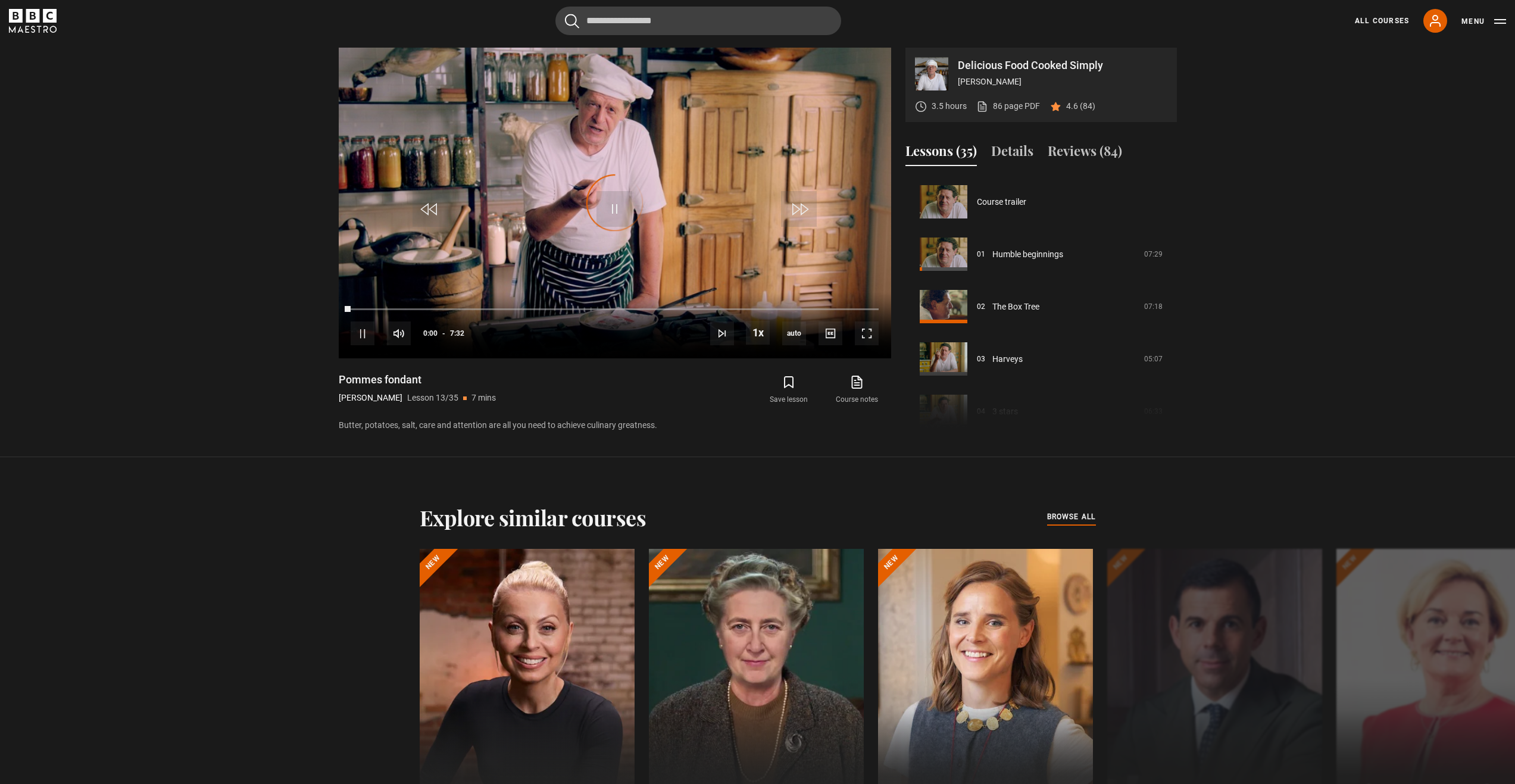
scroll to position [629, 0]
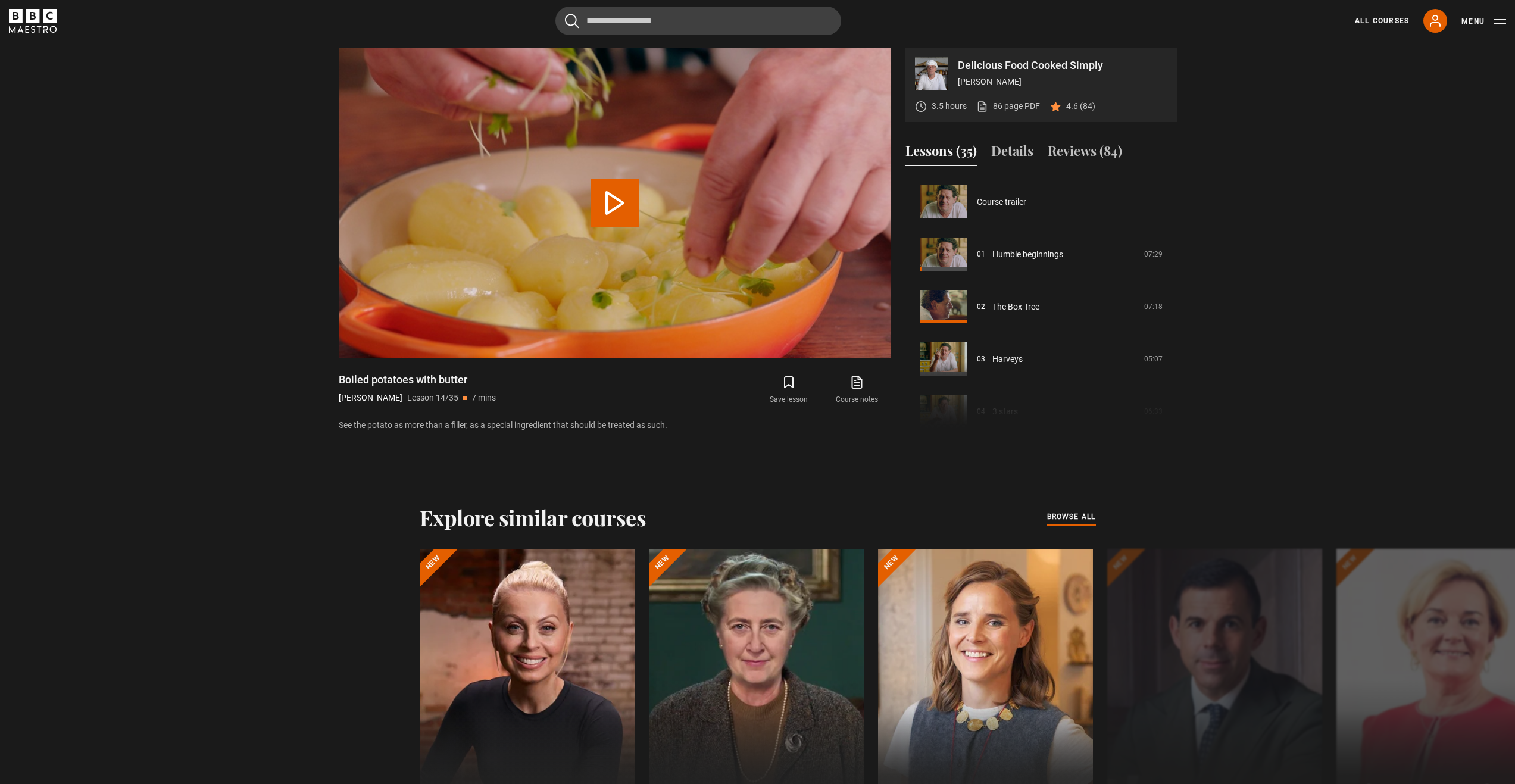
scroll to position [681, 0]
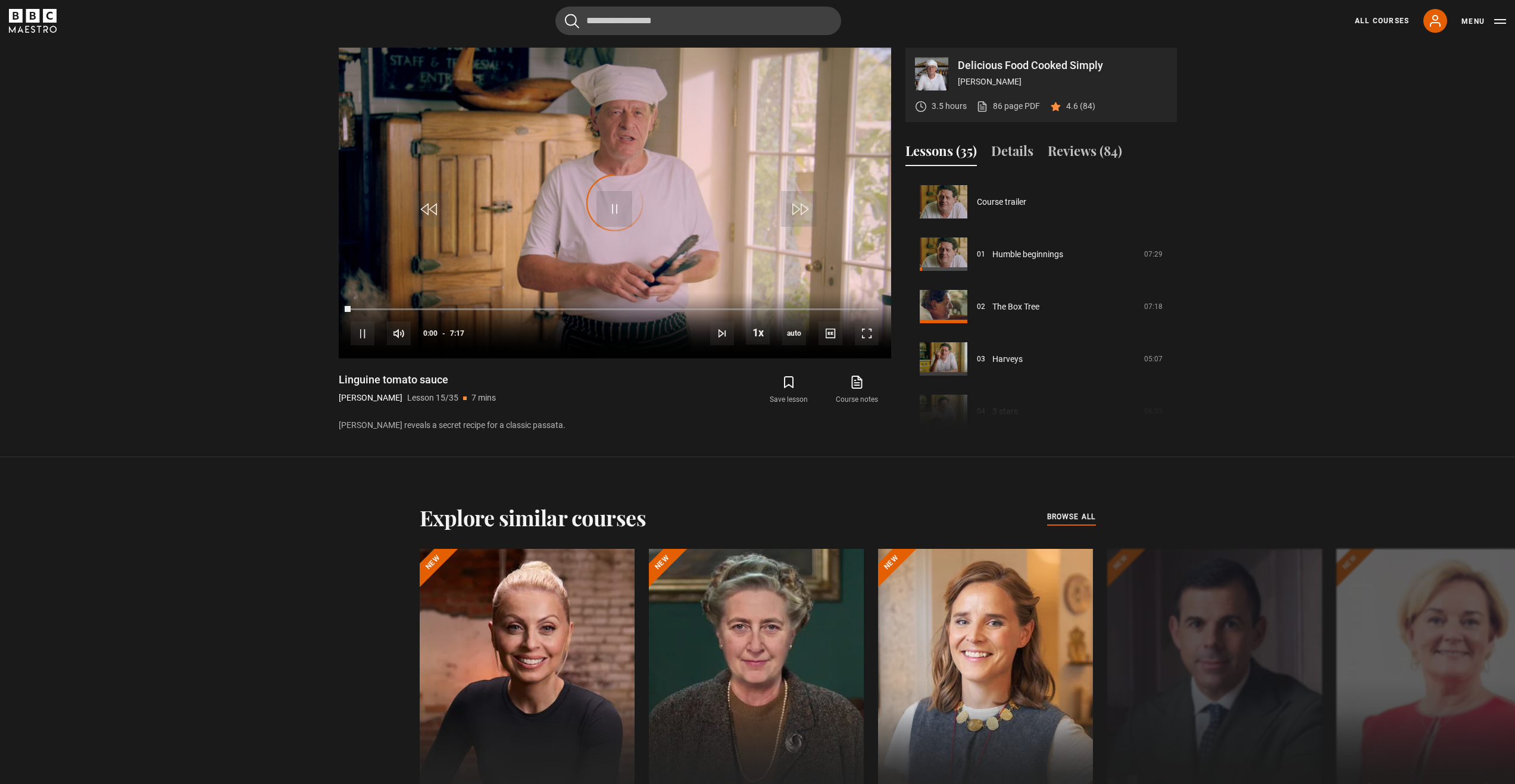
scroll to position [733, 0]
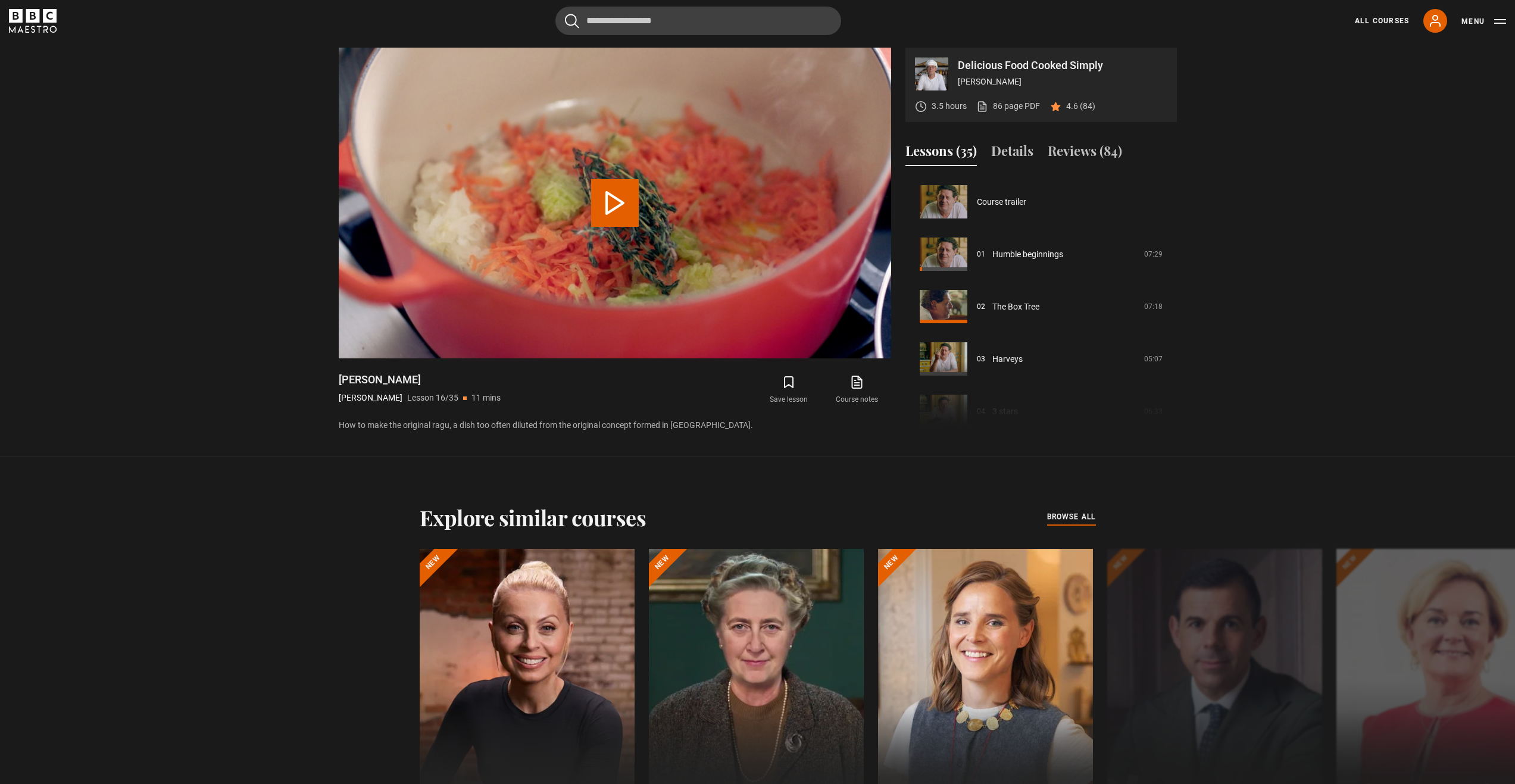
scroll to position [785, 0]
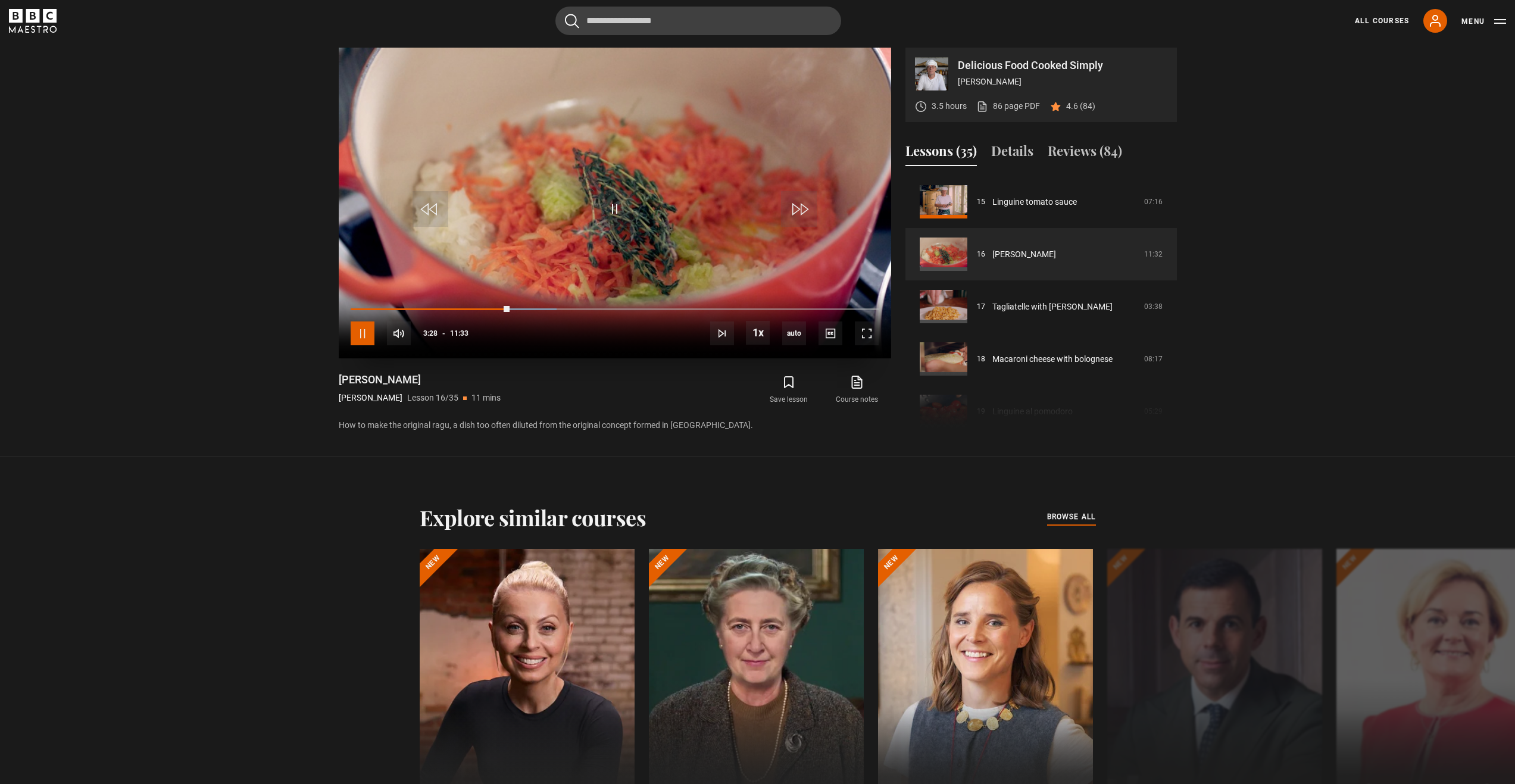
click at [363, 338] on span "Video Player" at bounding box center [362, 333] width 24 height 24
